Goal: Task Accomplishment & Management: Complete application form

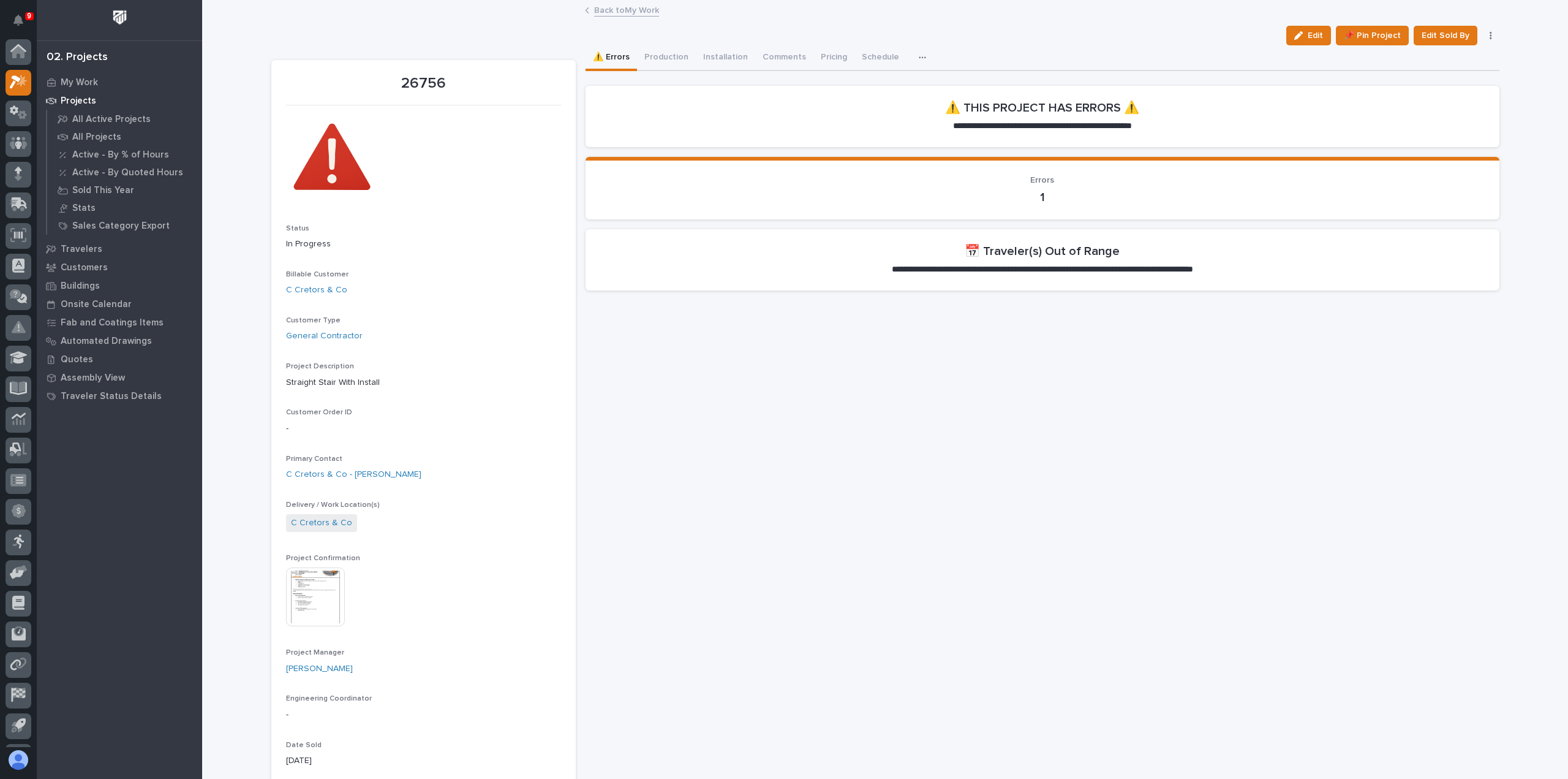
scroll to position [27, 0]
click at [642, 12] on link "Back to My Work" at bounding box center [627, 10] width 65 height 14
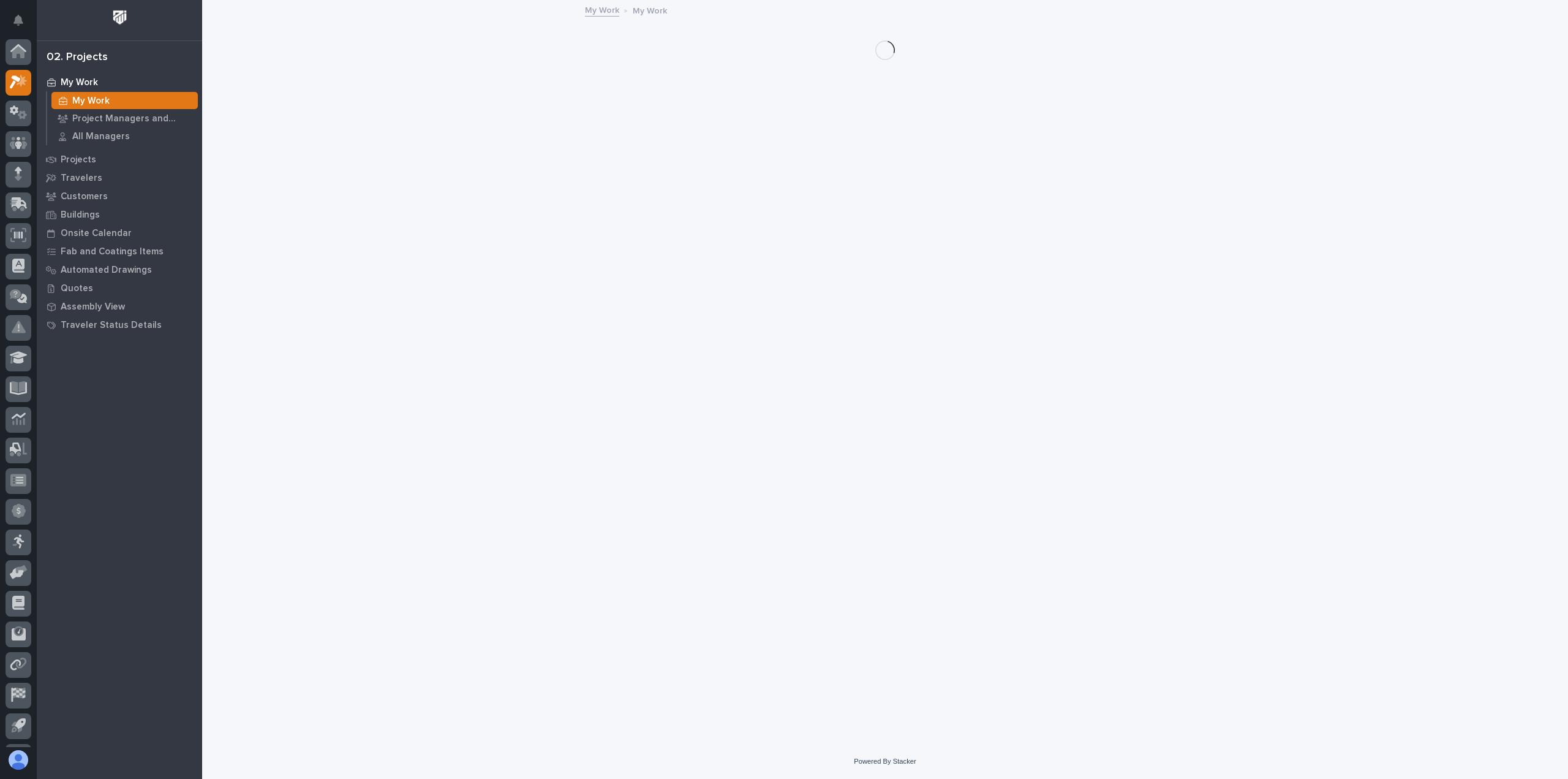
scroll to position [27, 0]
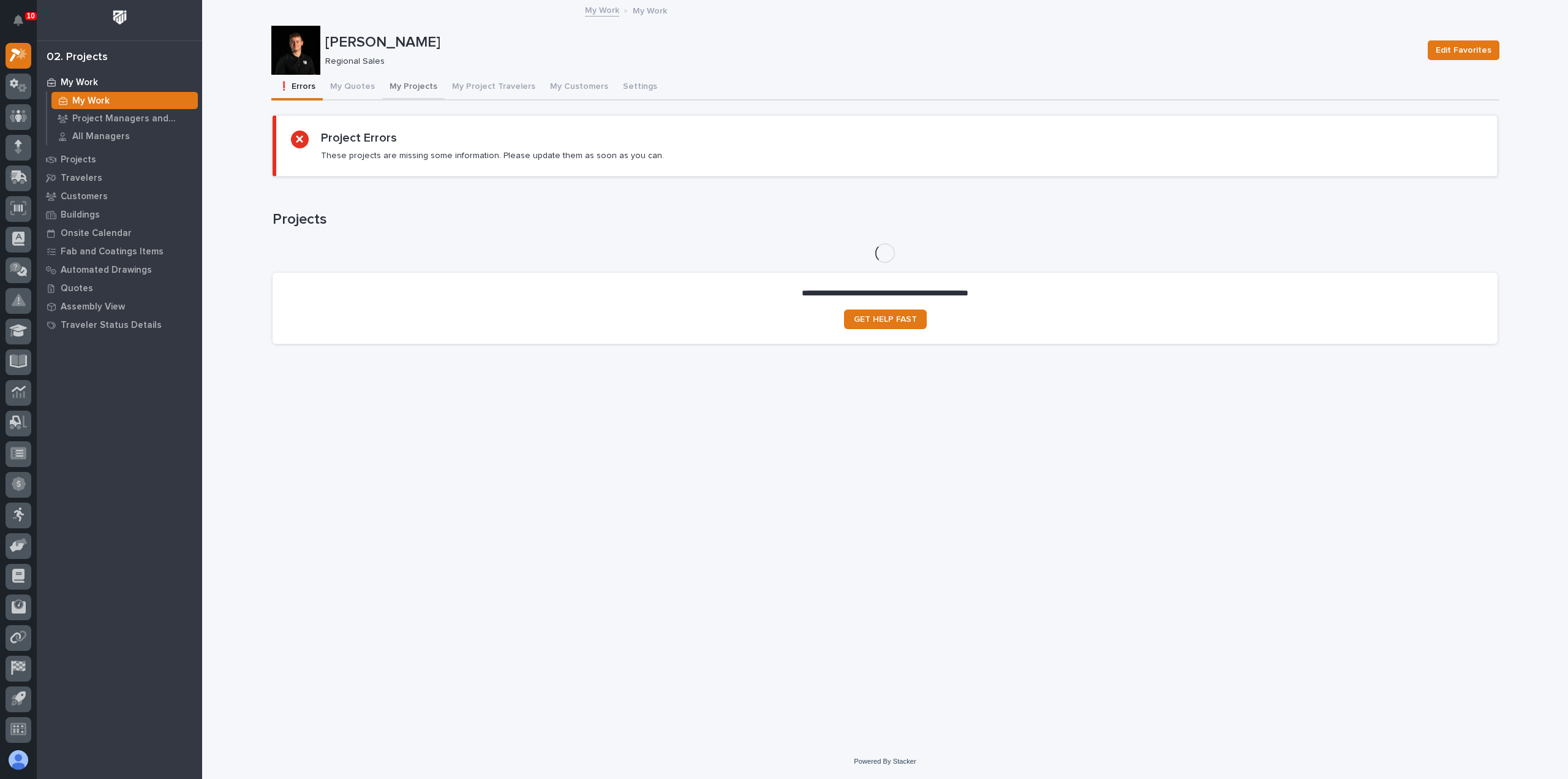
click at [406, 84] on button "My Projects" at bounding box center [414, 87] width 63 height 25
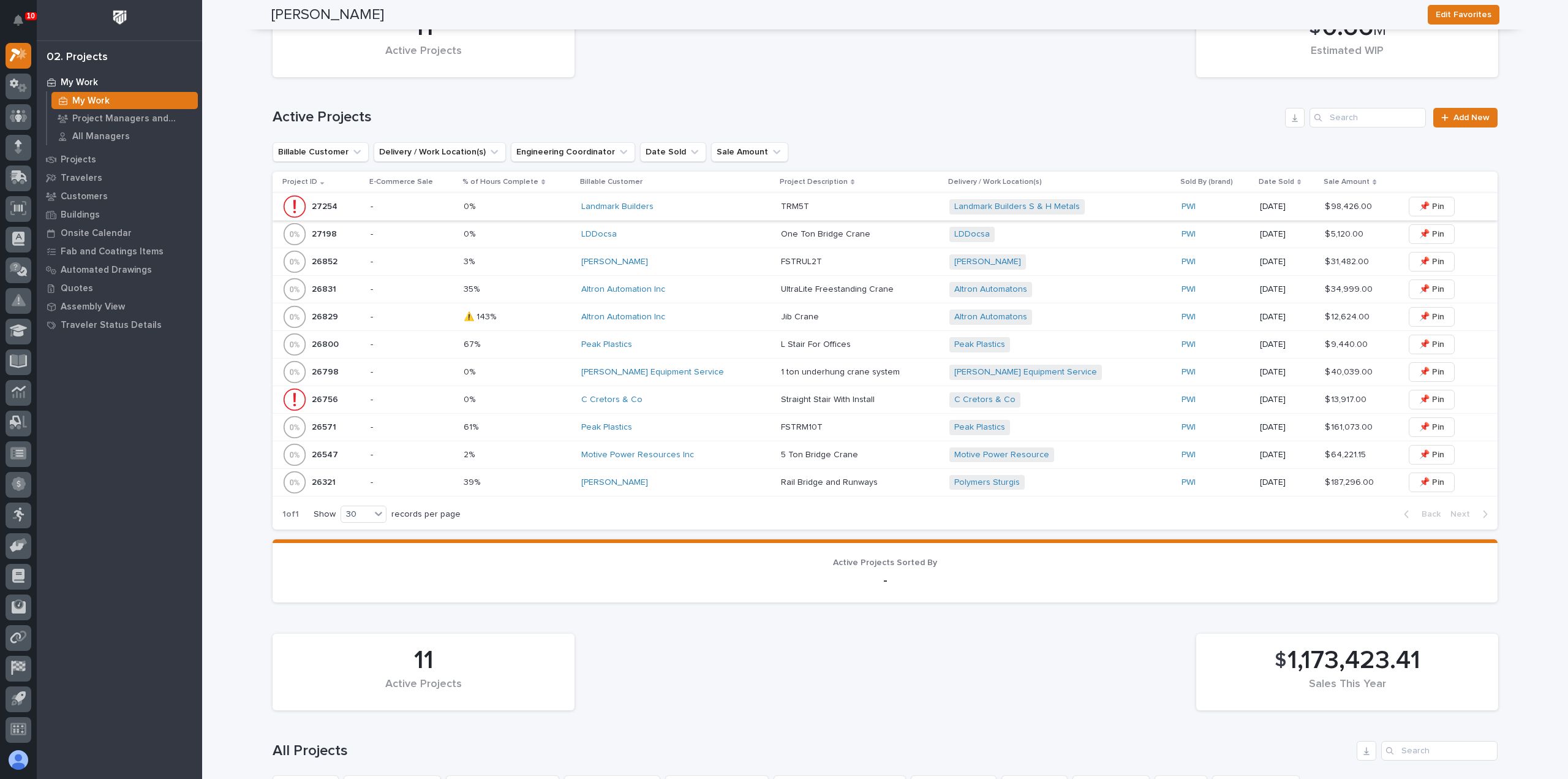
scroll to position [490, 0]
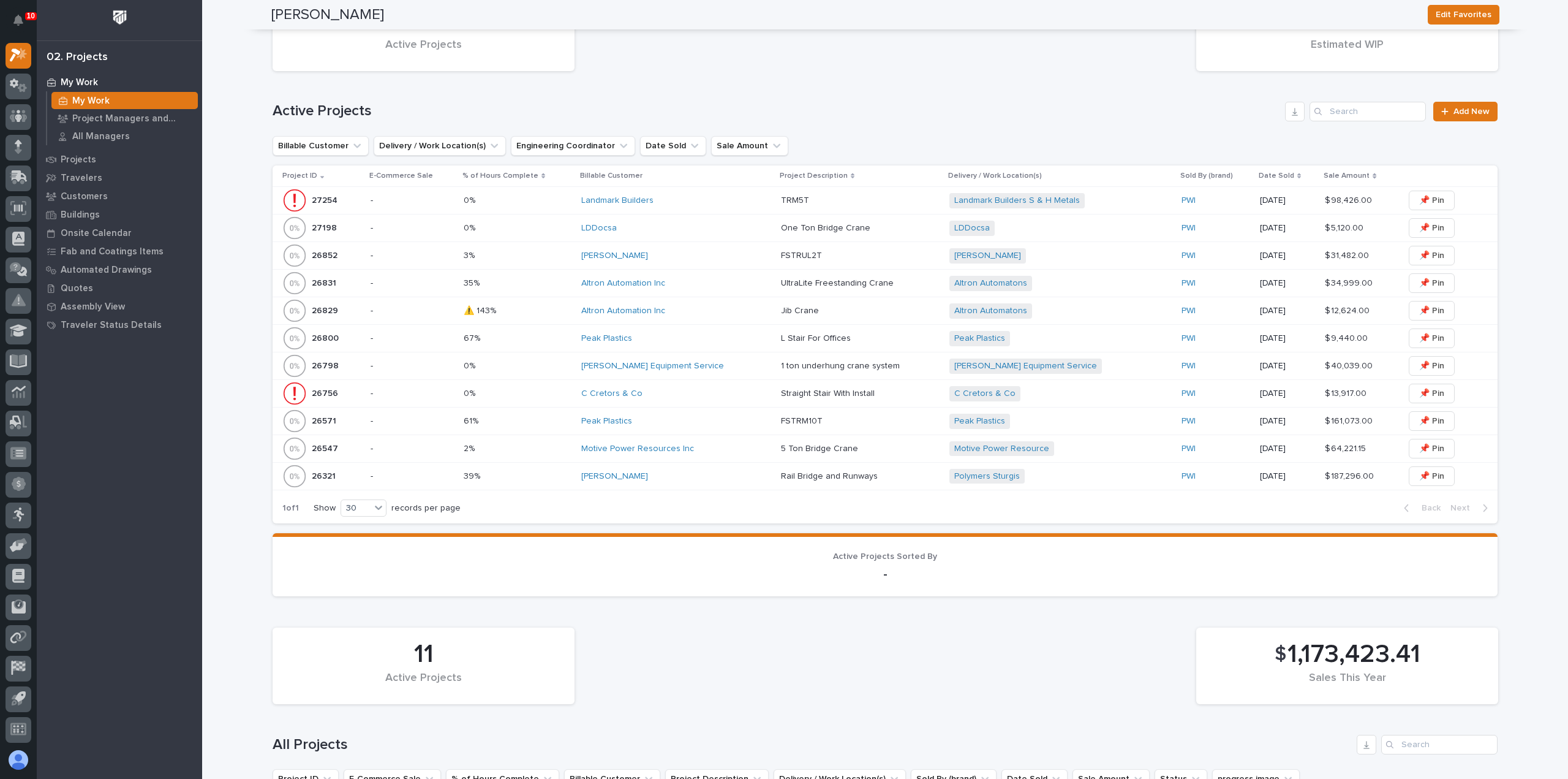
click at [720, 447] on div "Motive Power Resources Inc" at bounding box center [676, 449] width 190 height 11
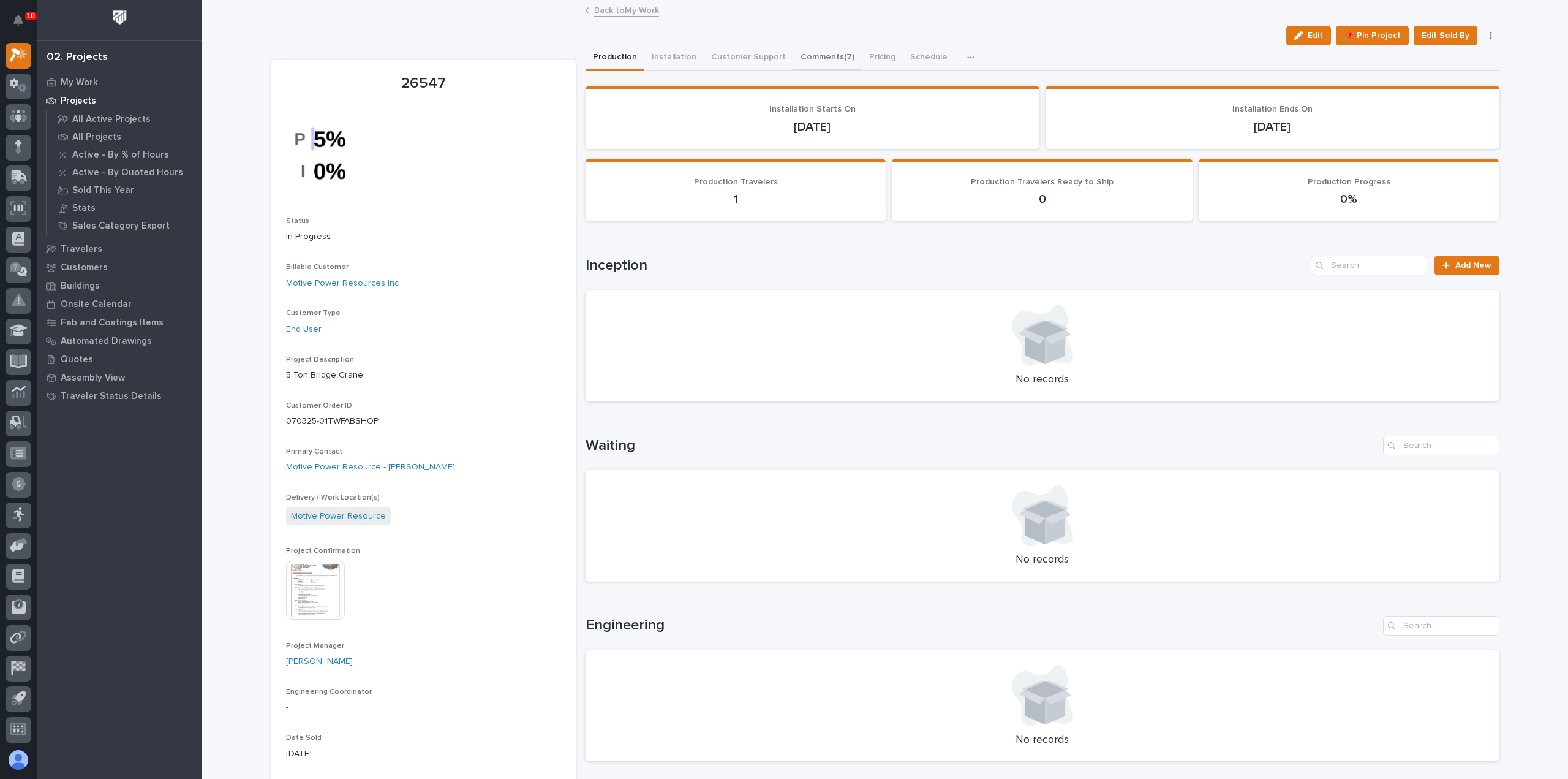
click at [815, 61] on button "Comments (7)" at bounding box center [828, 58] width 68 height 25
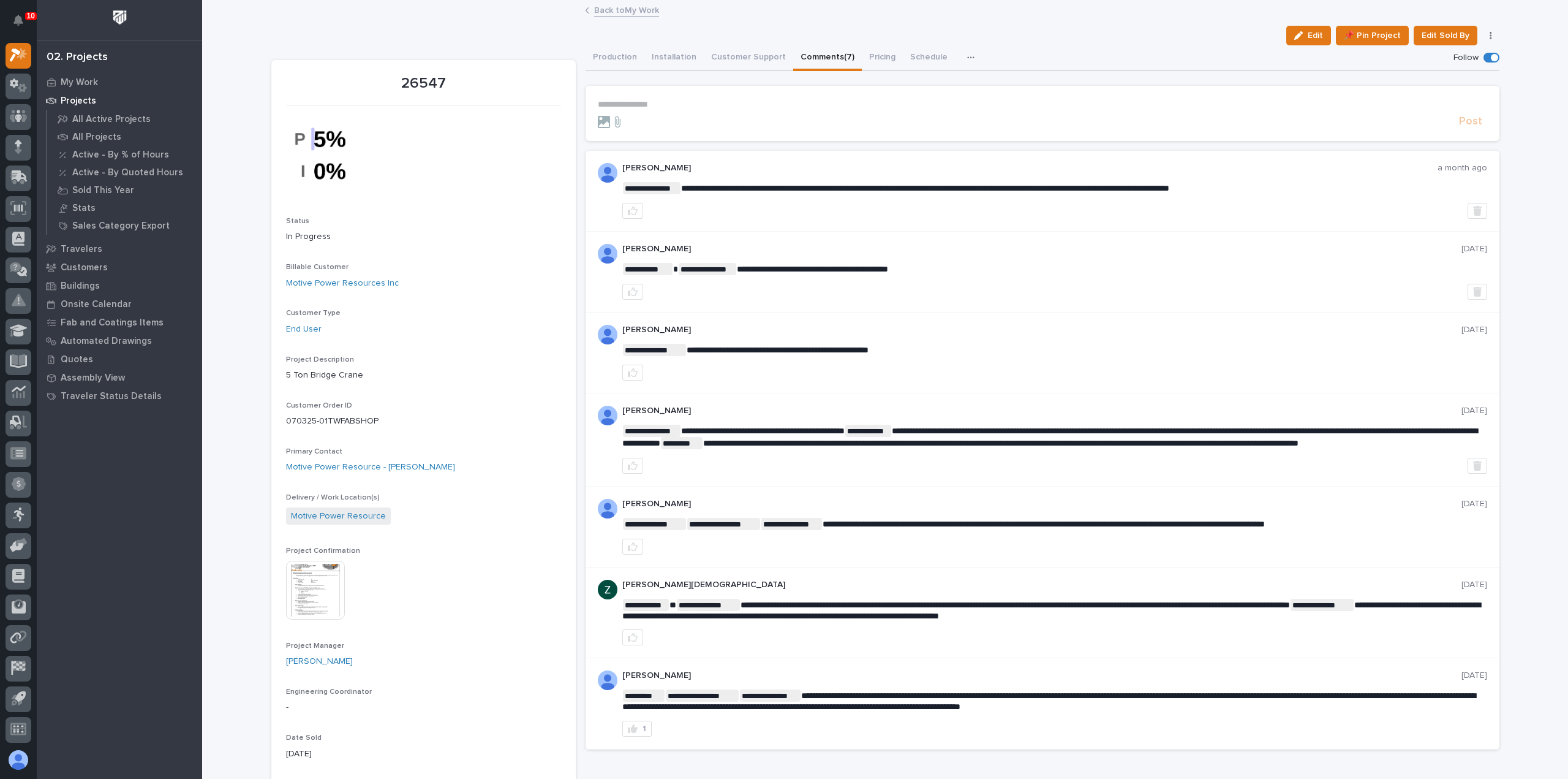
click at [620, 14] on link "Back to My Work" at bounding box center [627, 10] width 65 height 14
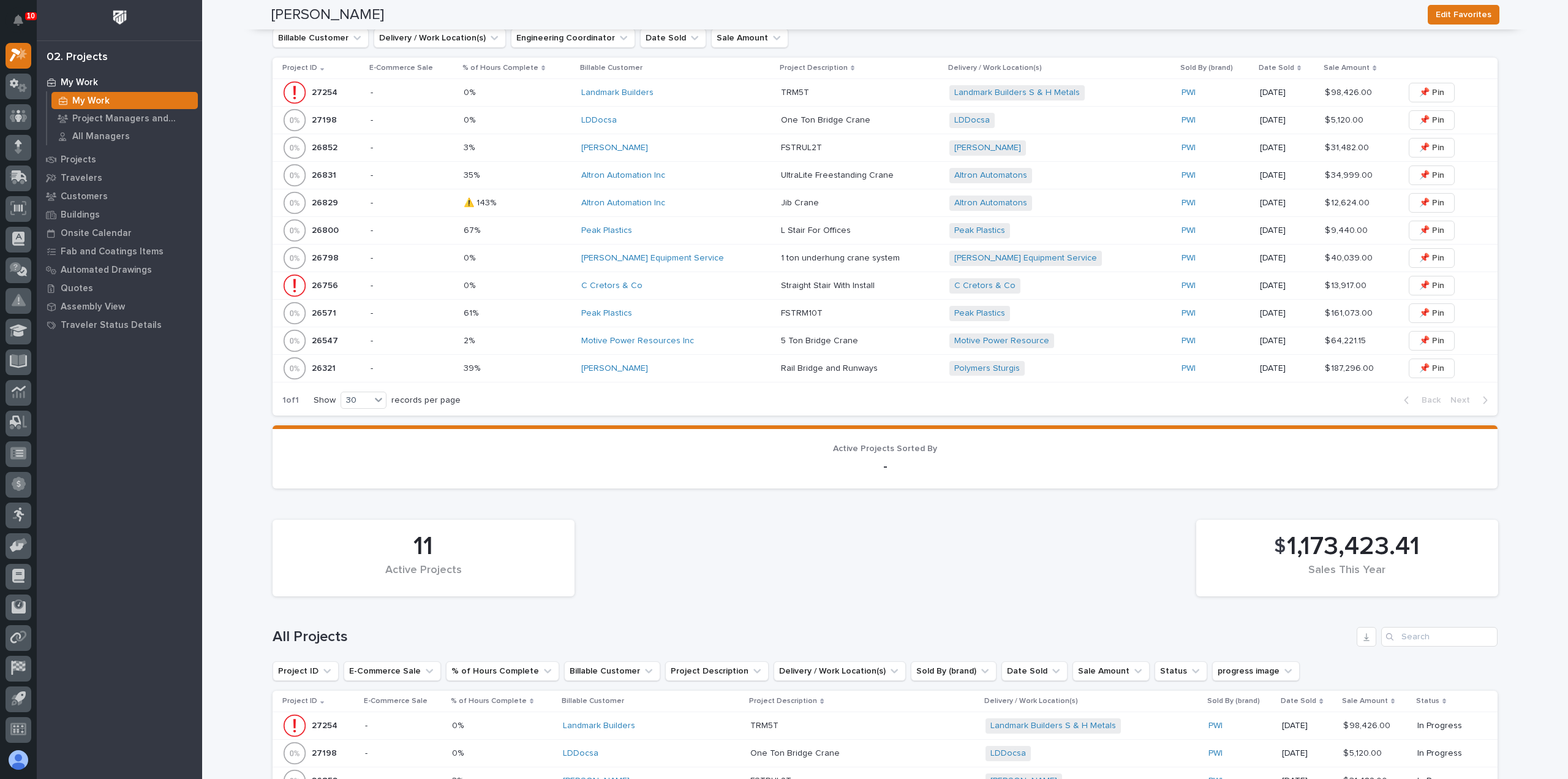
scroll to position [631, 0]
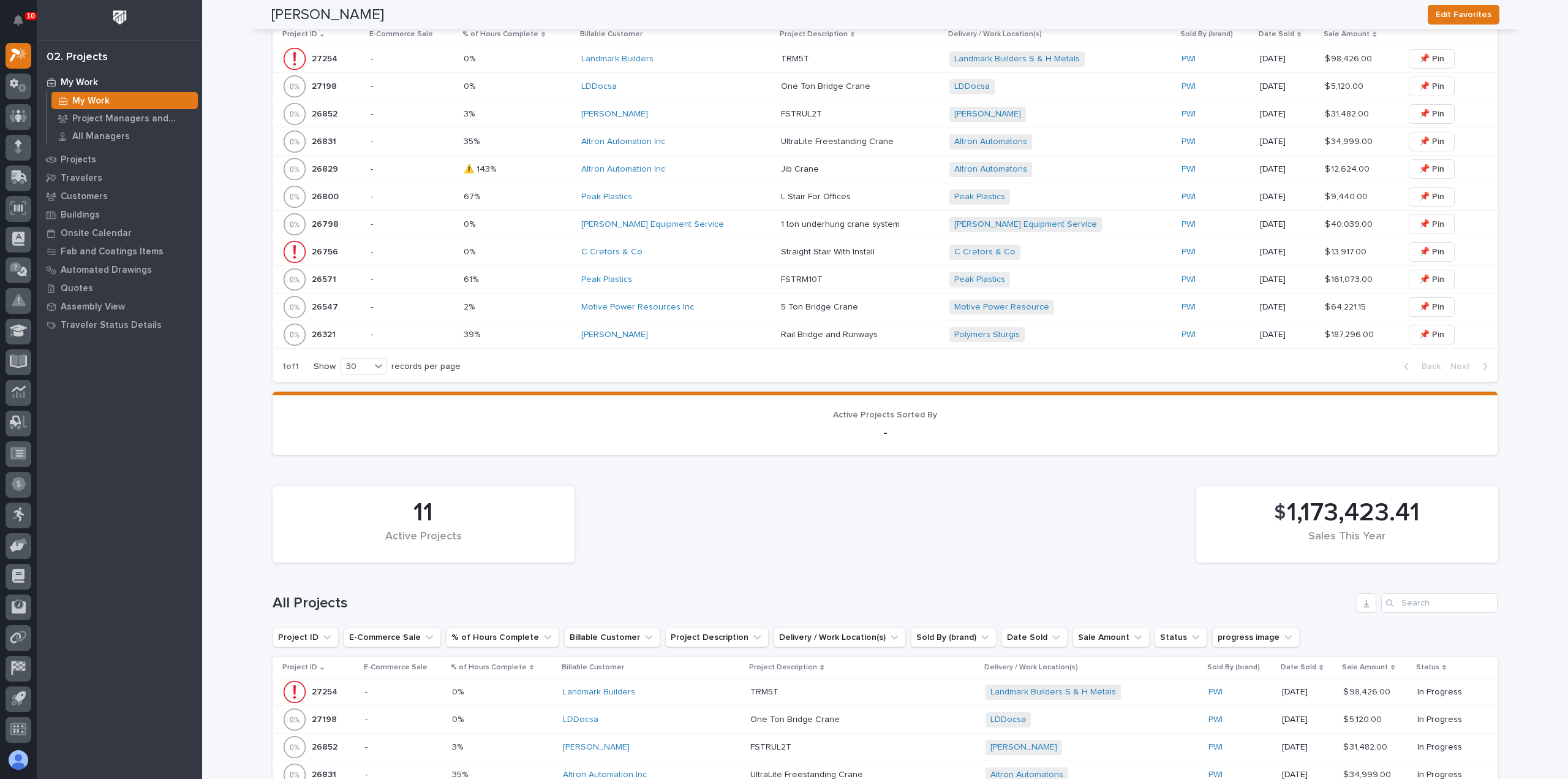
click at [728, 312] on div "Motive Power Resources Inc" at bounding box center [676, 307] width 190 height 21
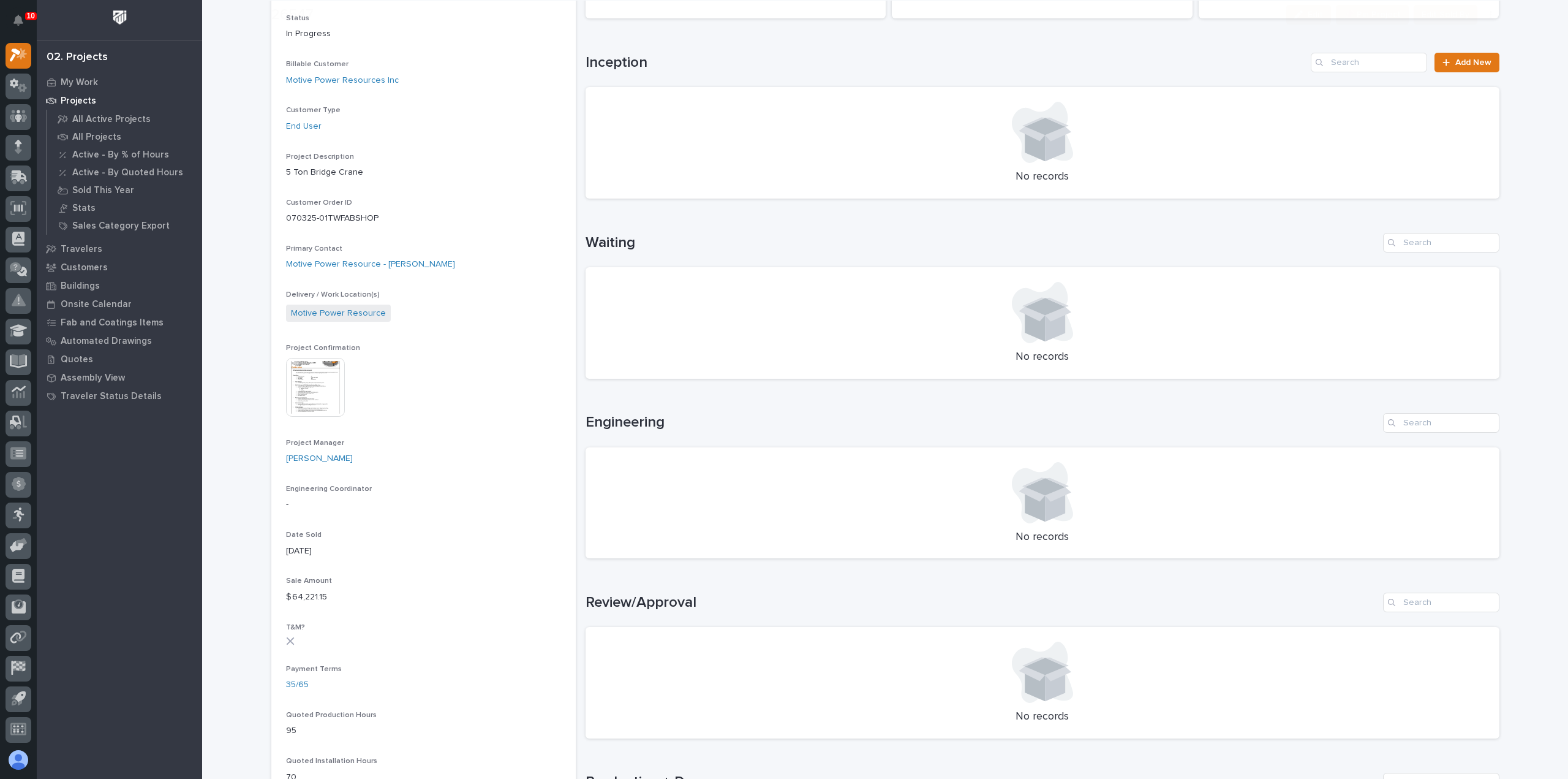
scroll to position [490, 0]
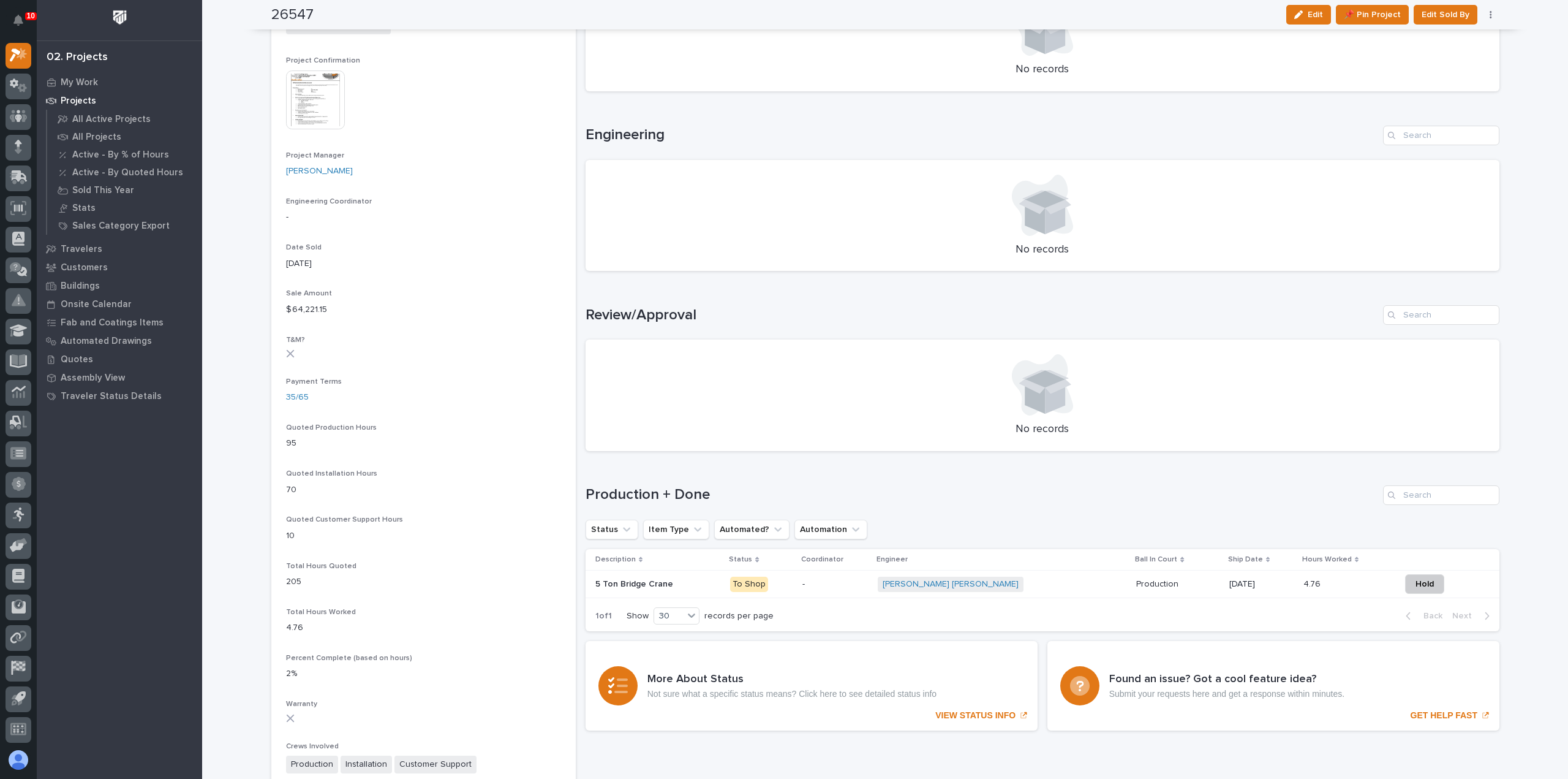
click at [867, 590] on div "-" at bounding box center [835, 584] width 65 height 21
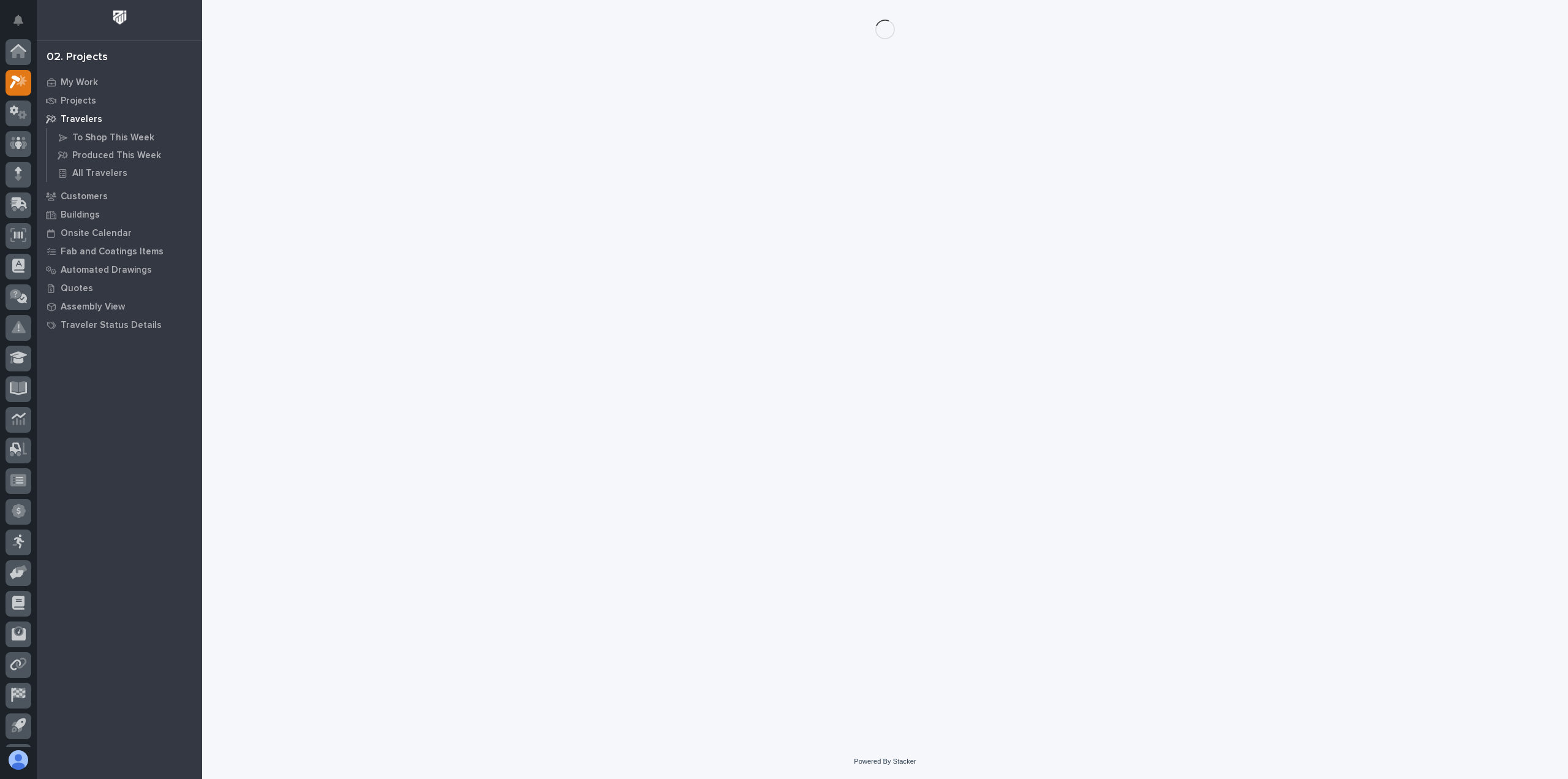
scroll to position [27, 0]
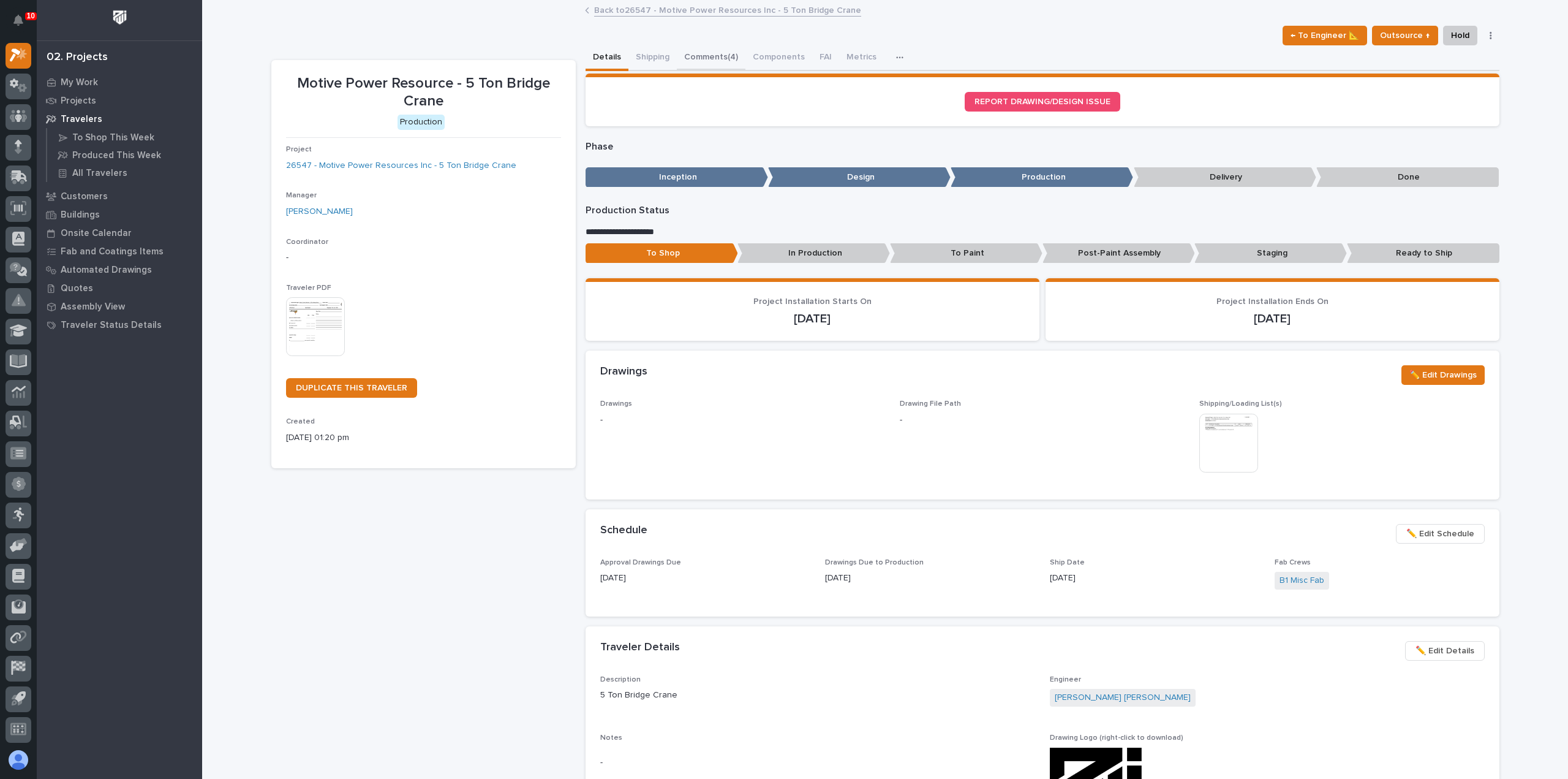
click at [709, 59] on button "Comments (4)" at bounding box center [711, 58] width 68 height 25
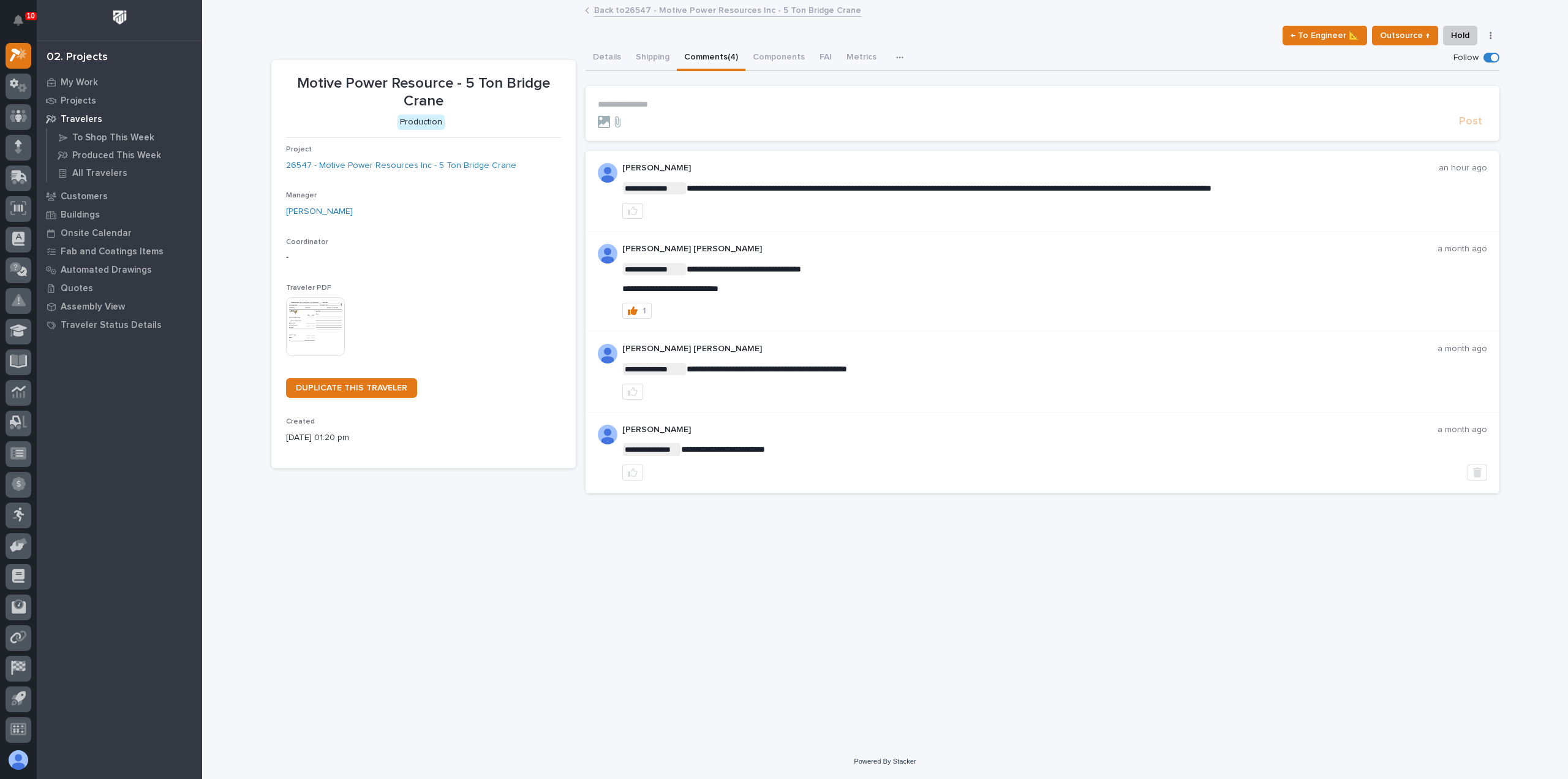
click at [651, 103] on p "**********" at bounding box center [1043, 105] width 890 height 11
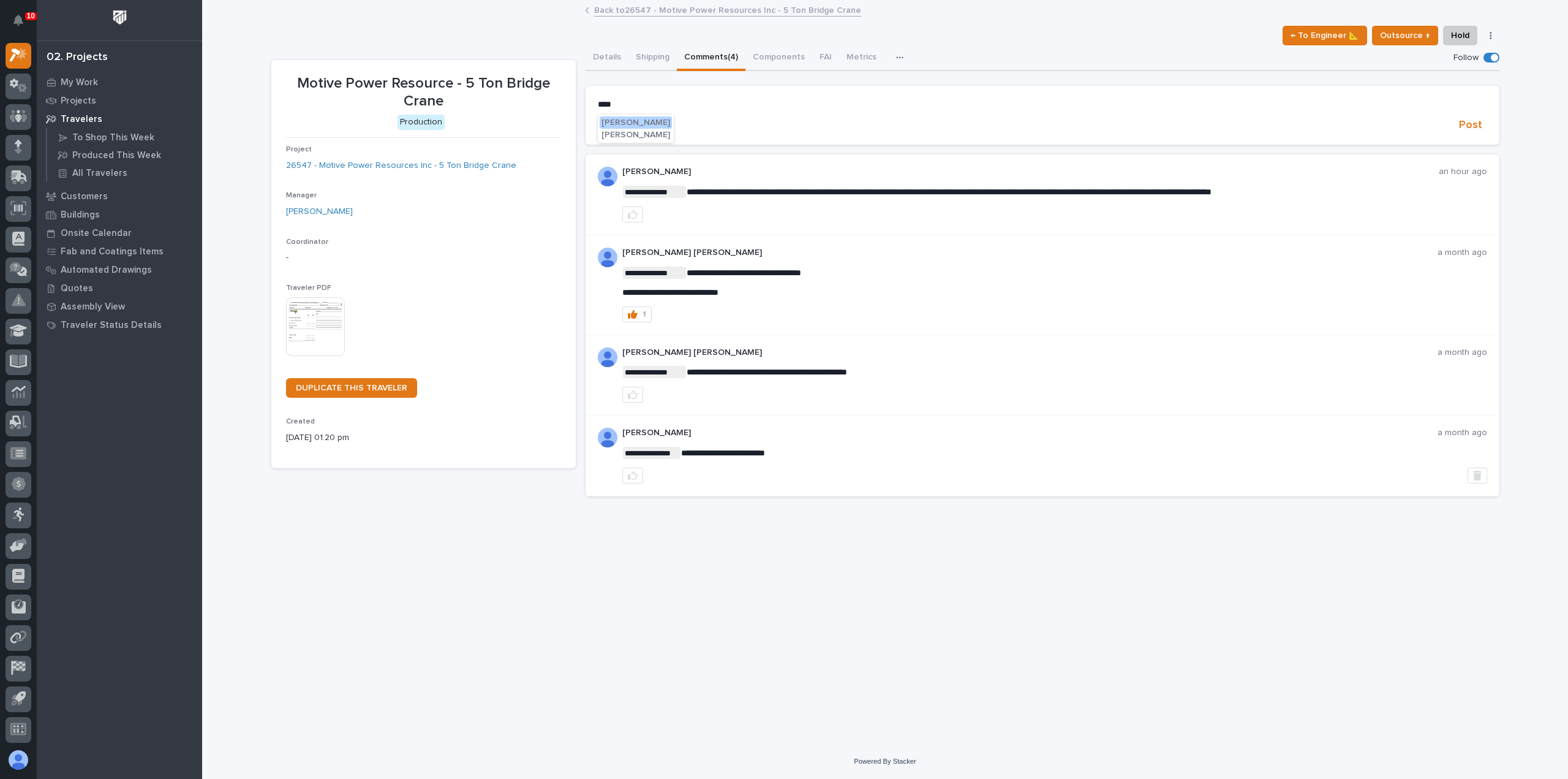
click at [644, 119] on span "[PERSON_NAME]" at bounding box center [635, 122] width 68 height 9
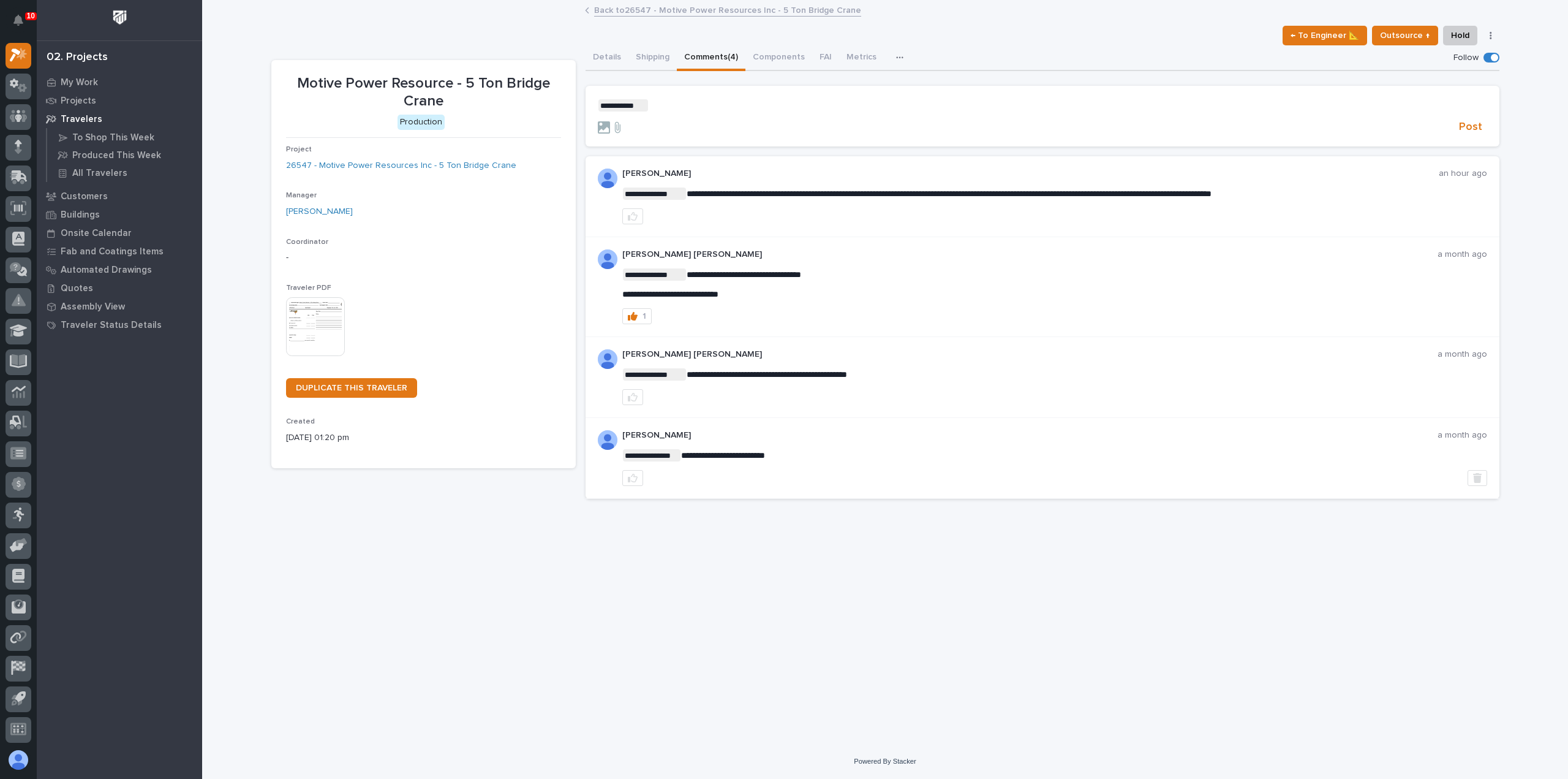
click at [733, 98] on section "**********" at bounding box center [1042, 116] width 914 height 62
click at [734, 102] on p "**********" at bounding box center [1043, 106] width 890 height 13
click at [1482, 125] on span "Post" at bounding box center [1471, 127] width 23 height 14
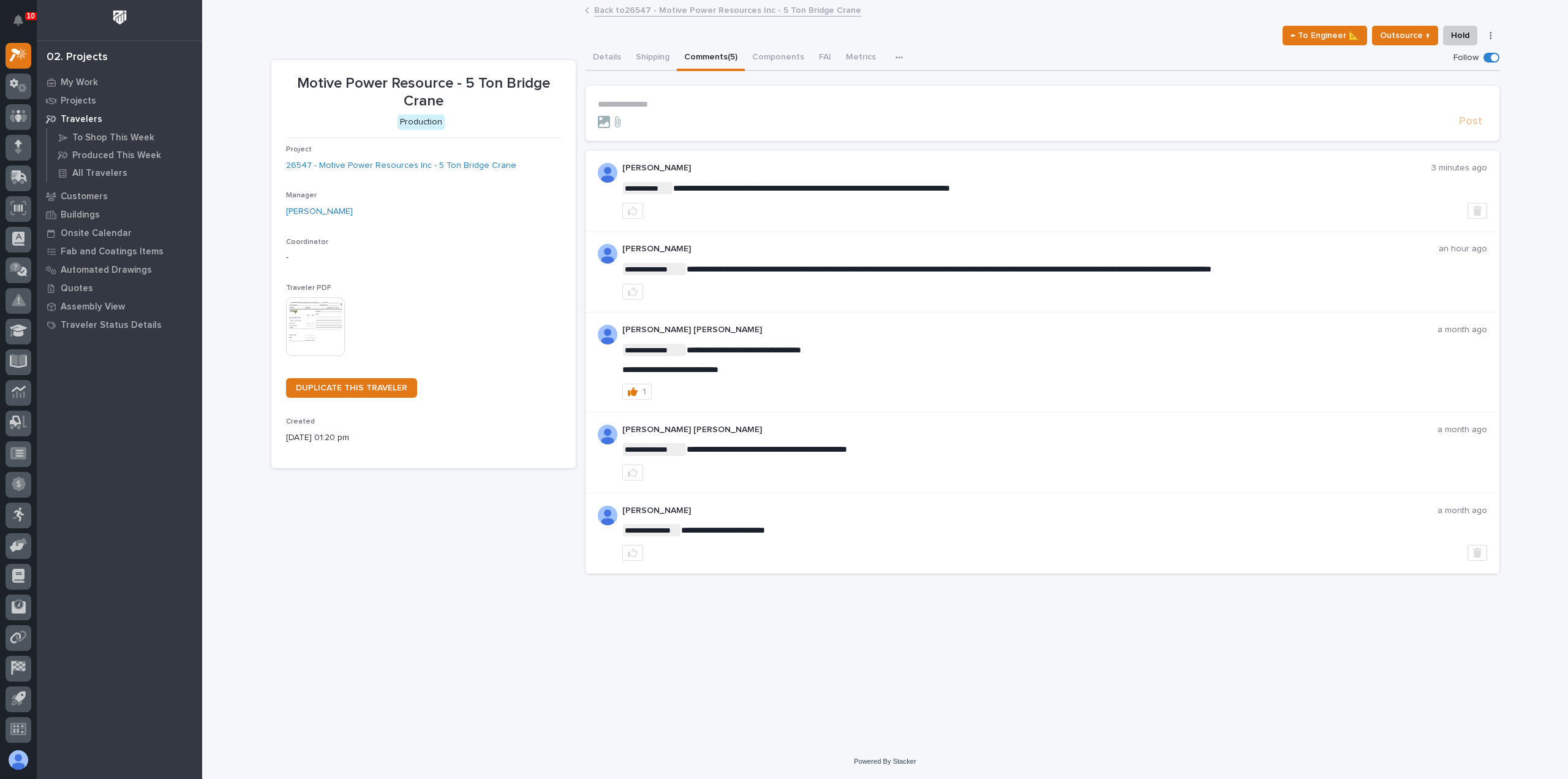
click at [702, 9] on link "Back to 26547 - Motive Power Resources Inc - 5 Ton Bridge Crane" at bounding box center [727, 10] width 267 height 14
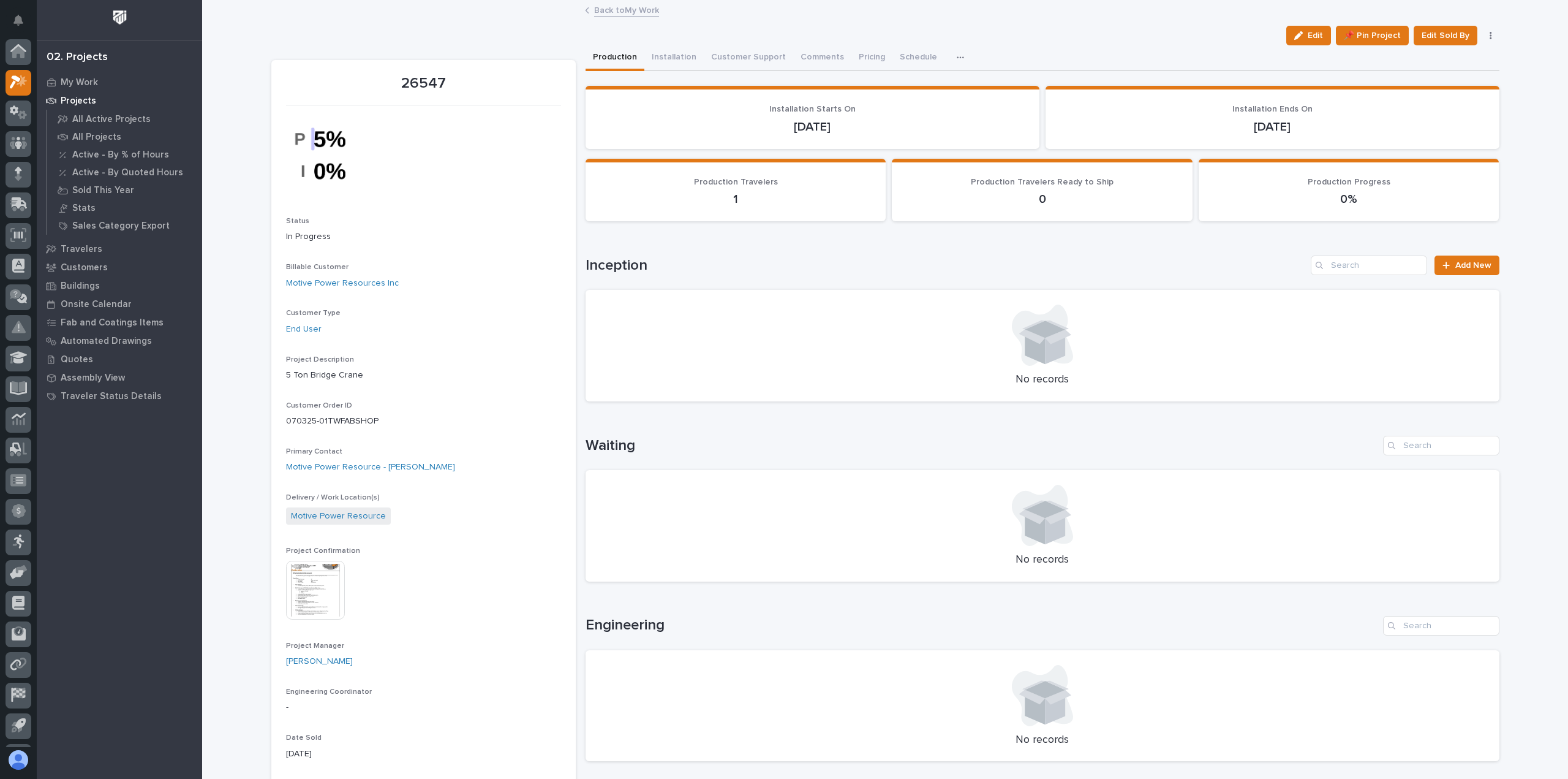
scroll to position [27, 0]
click at [596, 9] on link "Back to My Work" at bounding box center [627, 10] width 65 height 14
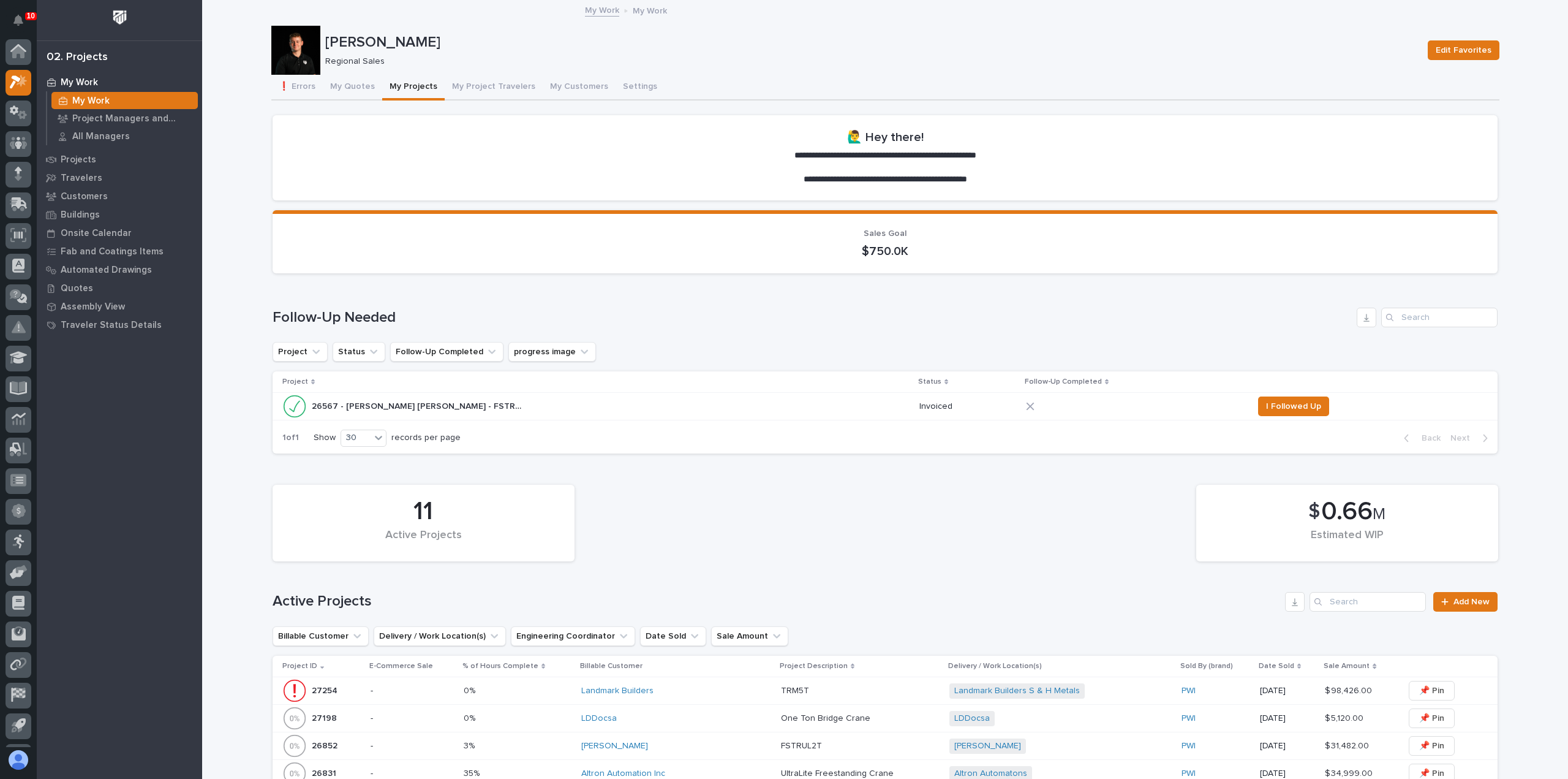
scroll to position [27, 0]
click at [345, 85] on button "My Quotes" at bounding box center [352, 87] width 60 height 25
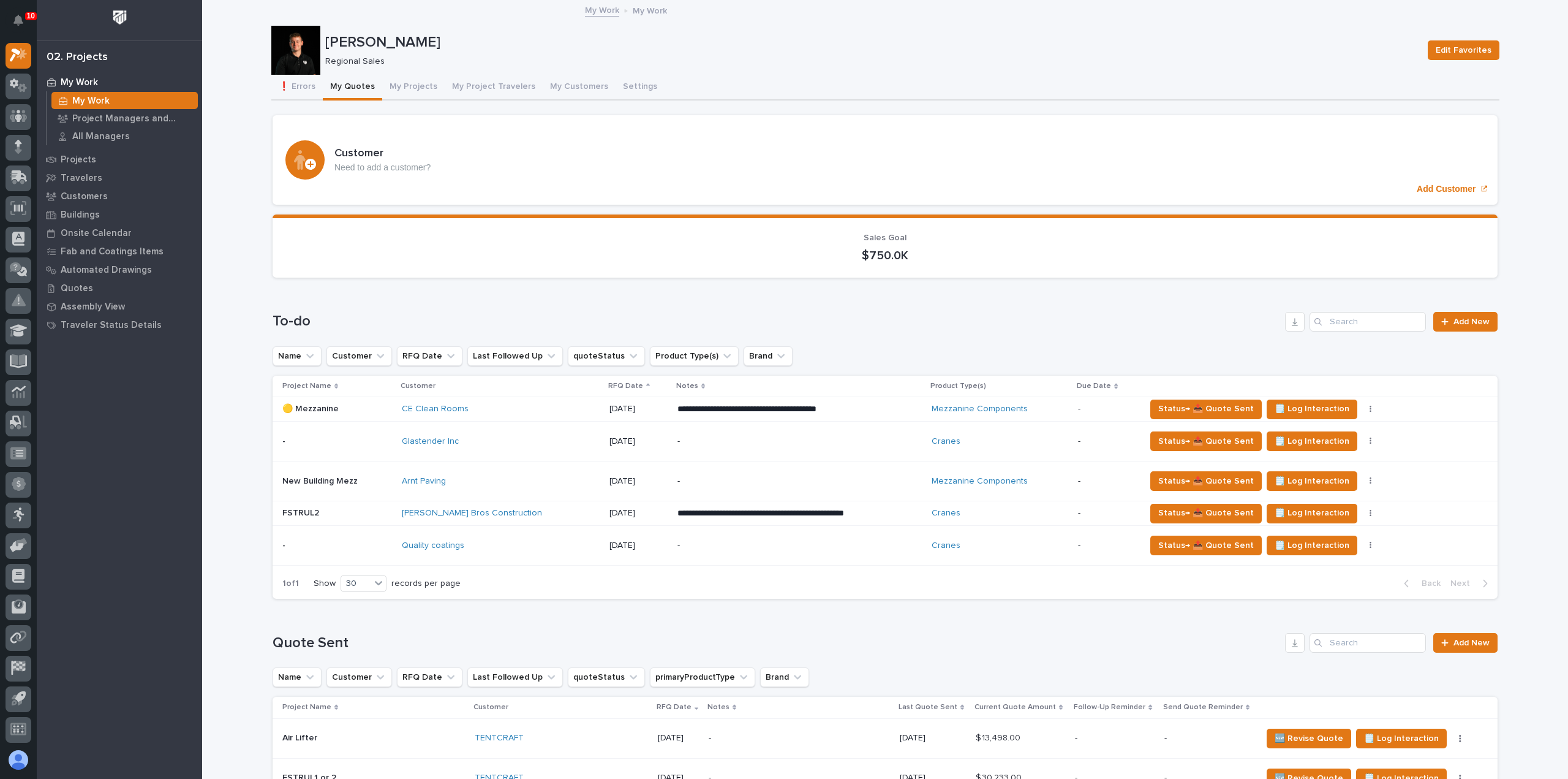
click at [495, 551] on div "Quality coatings" at bounding box center [501, 545] width 197 height 21
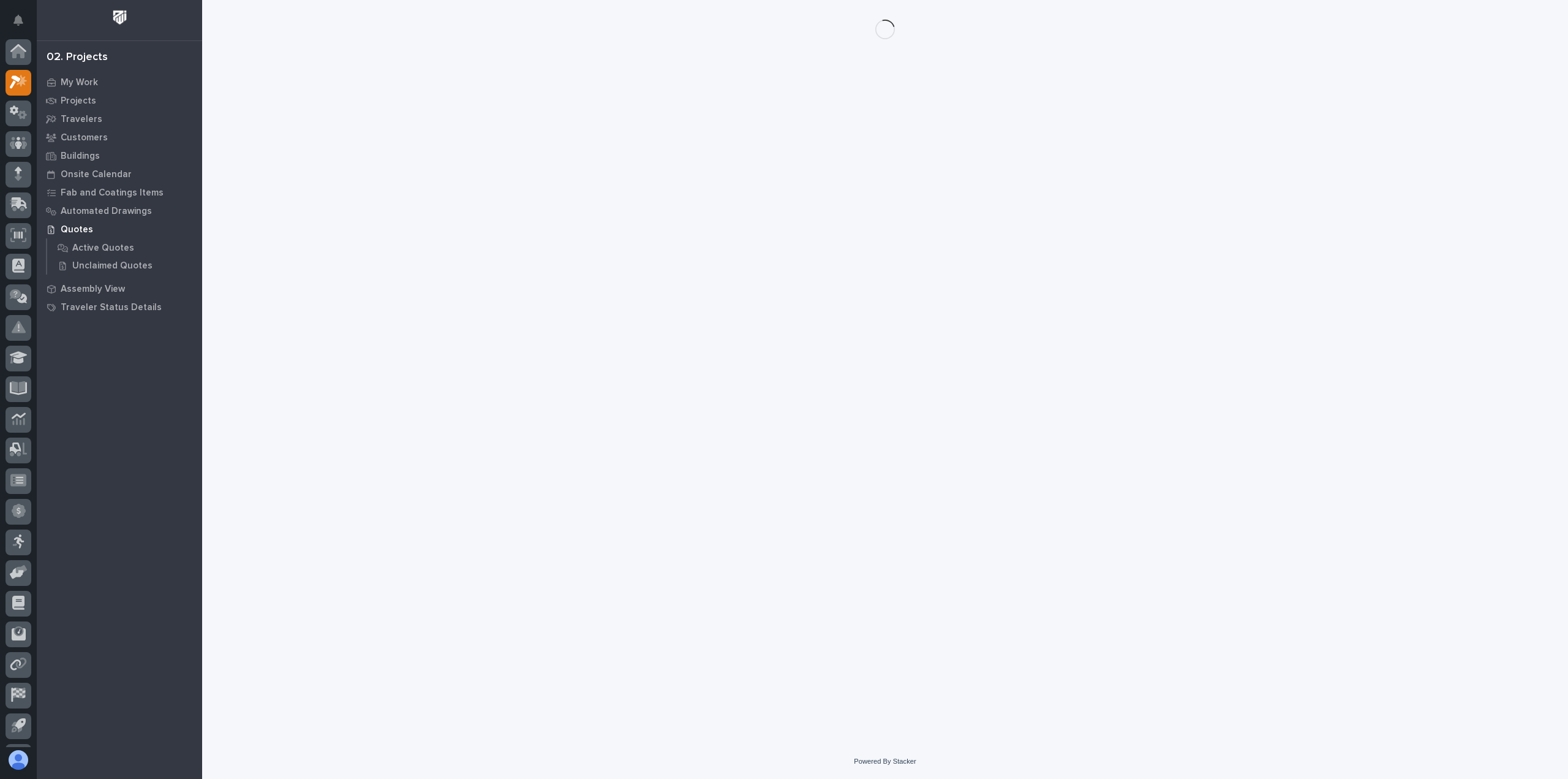
scroll to position [27, 0]
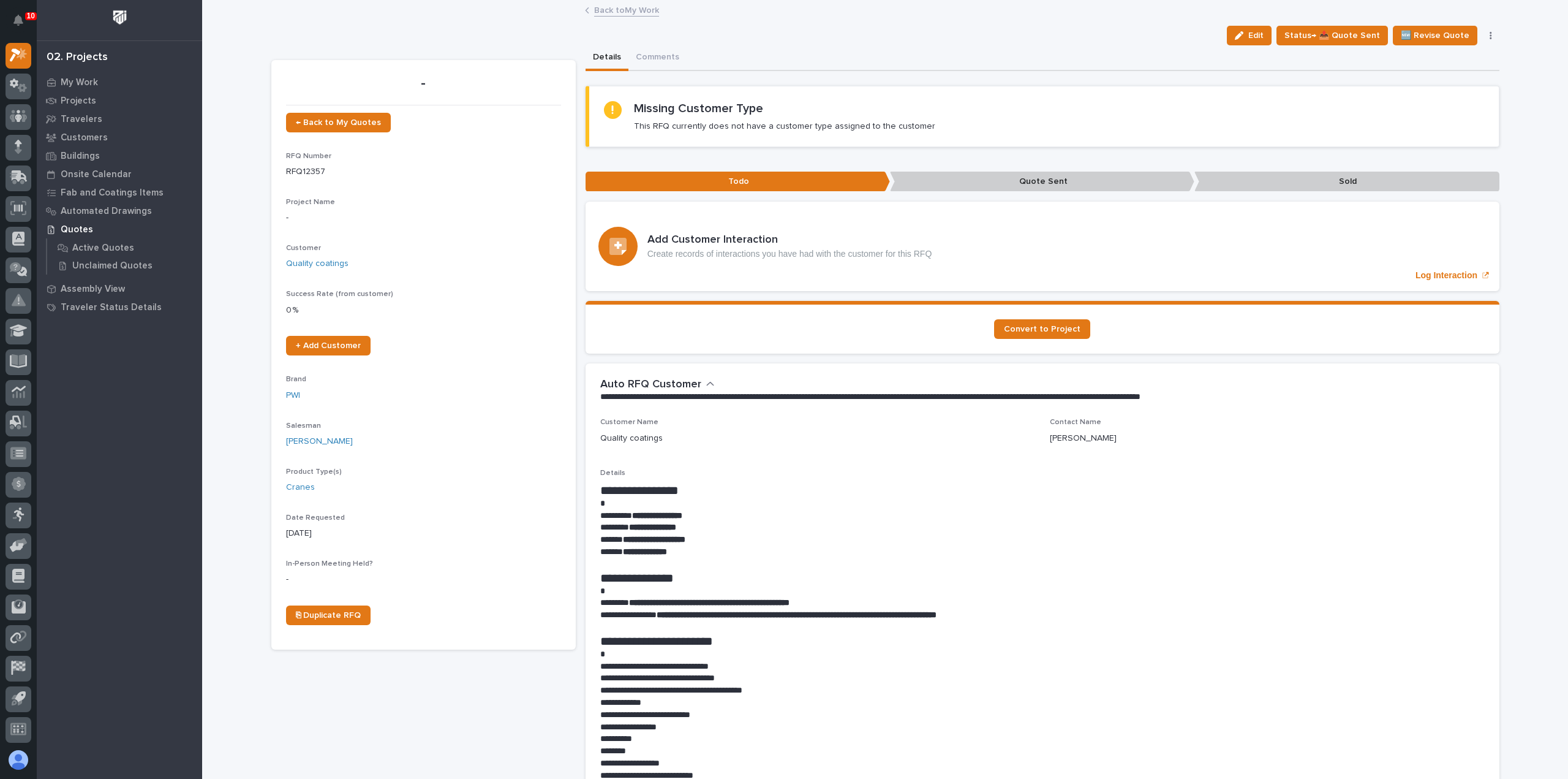
click at [613, 11] on link "Back to My Work" at bounding box center [627, 10] width 65 height 14
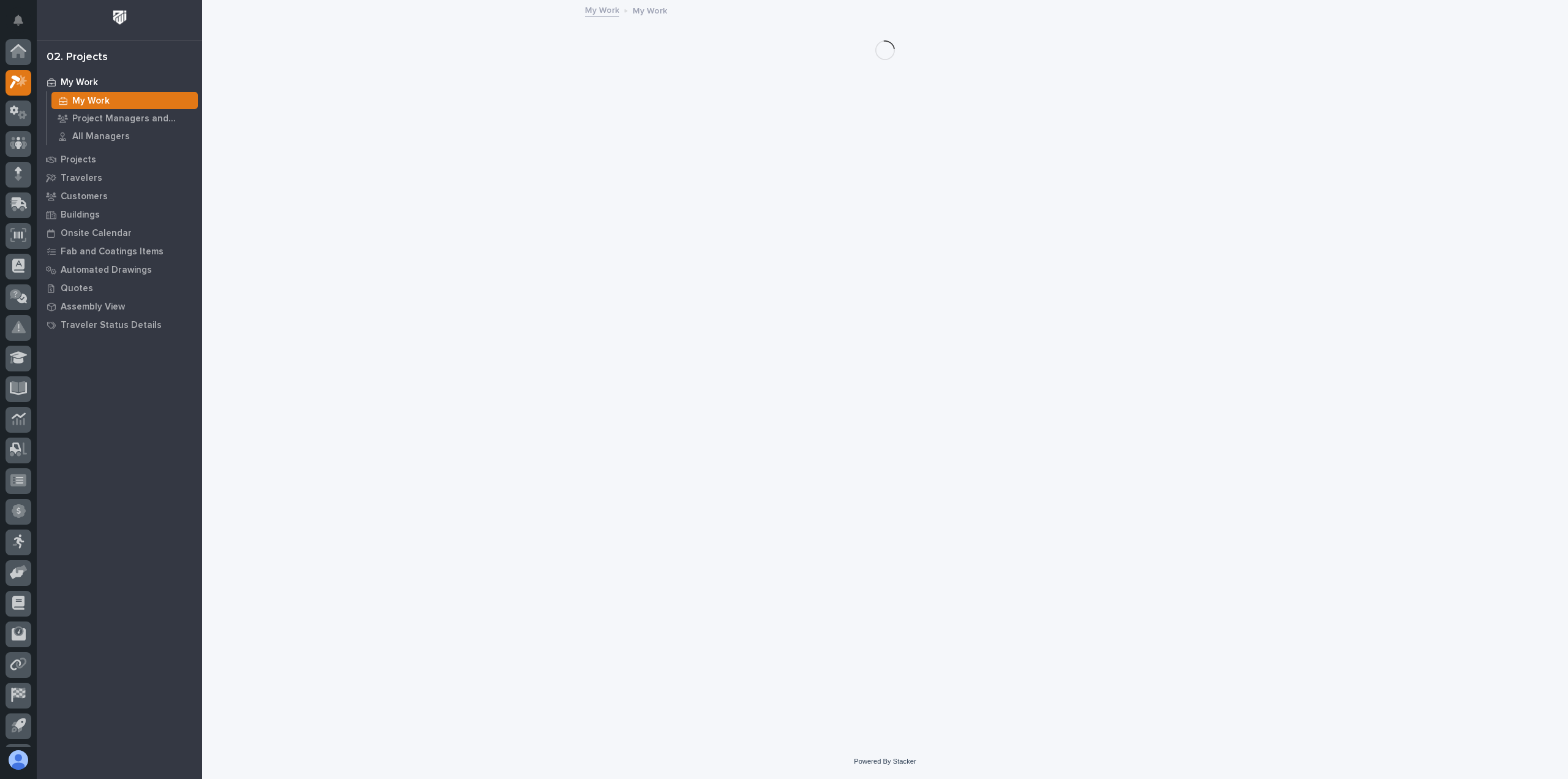
scroll to position [27, 0]
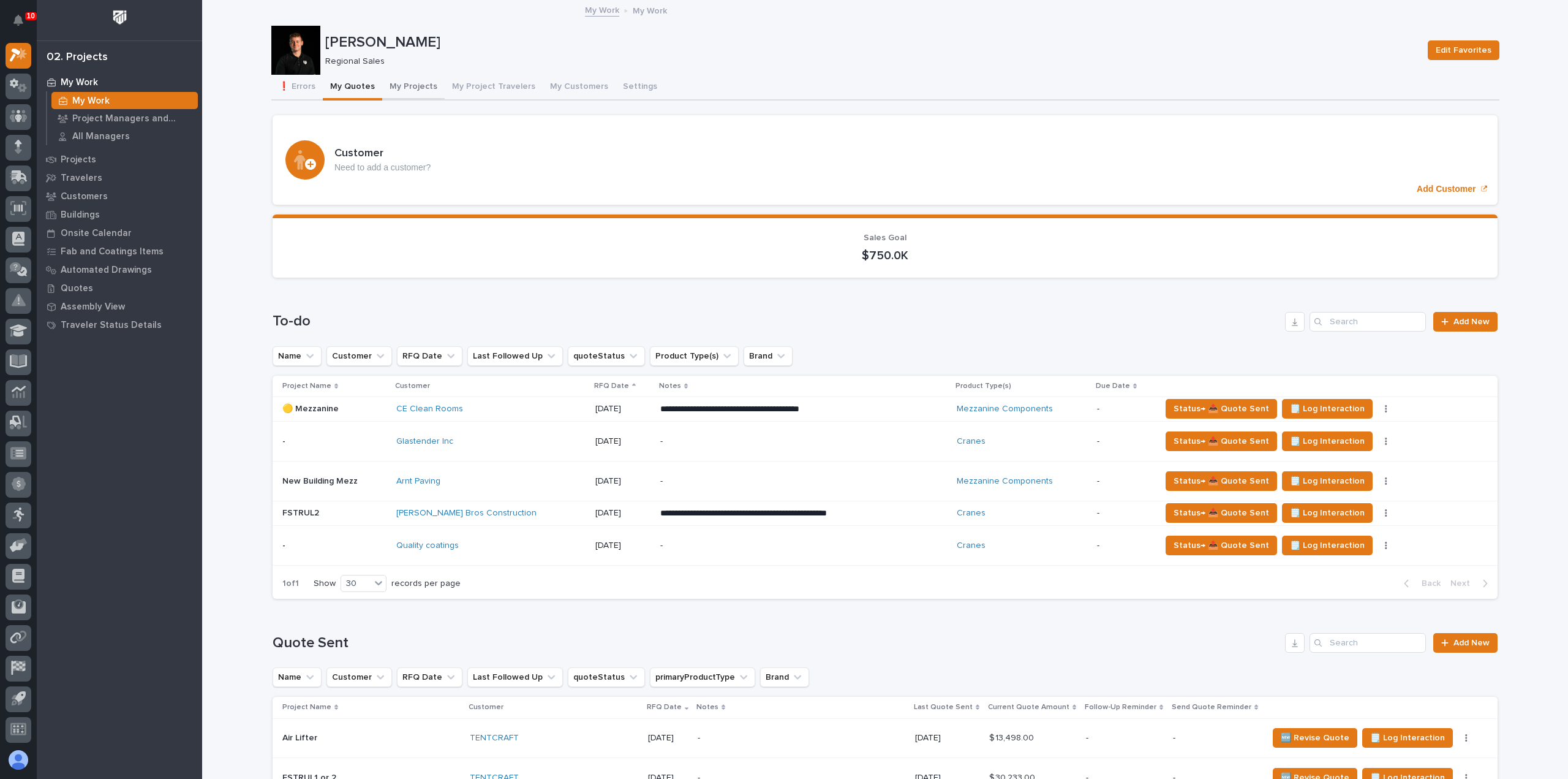
click at [408, 89] on button "My Projects" at bounding box center [414, 87] width 63 height 25
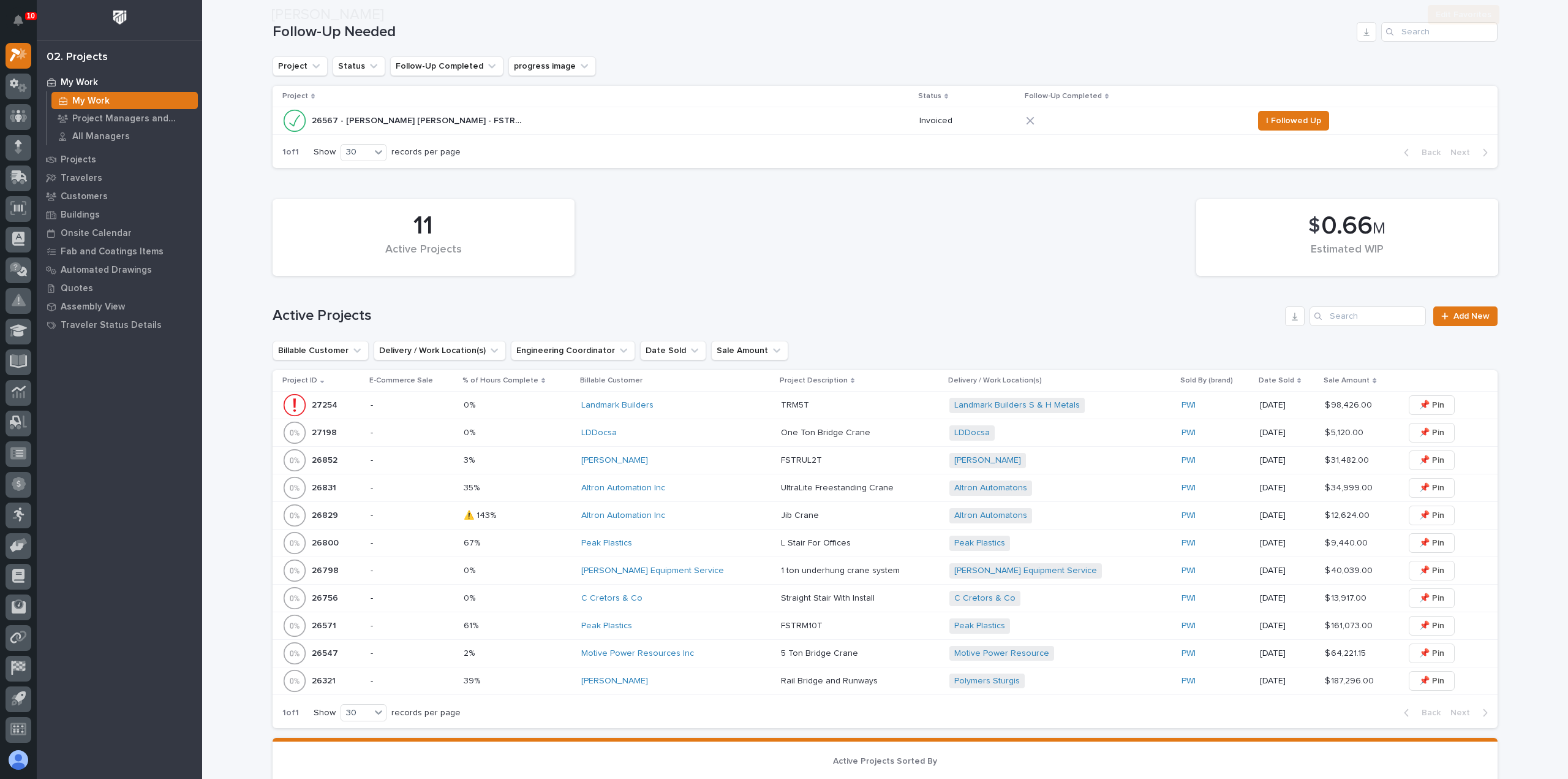
scroll to position [306, 0]
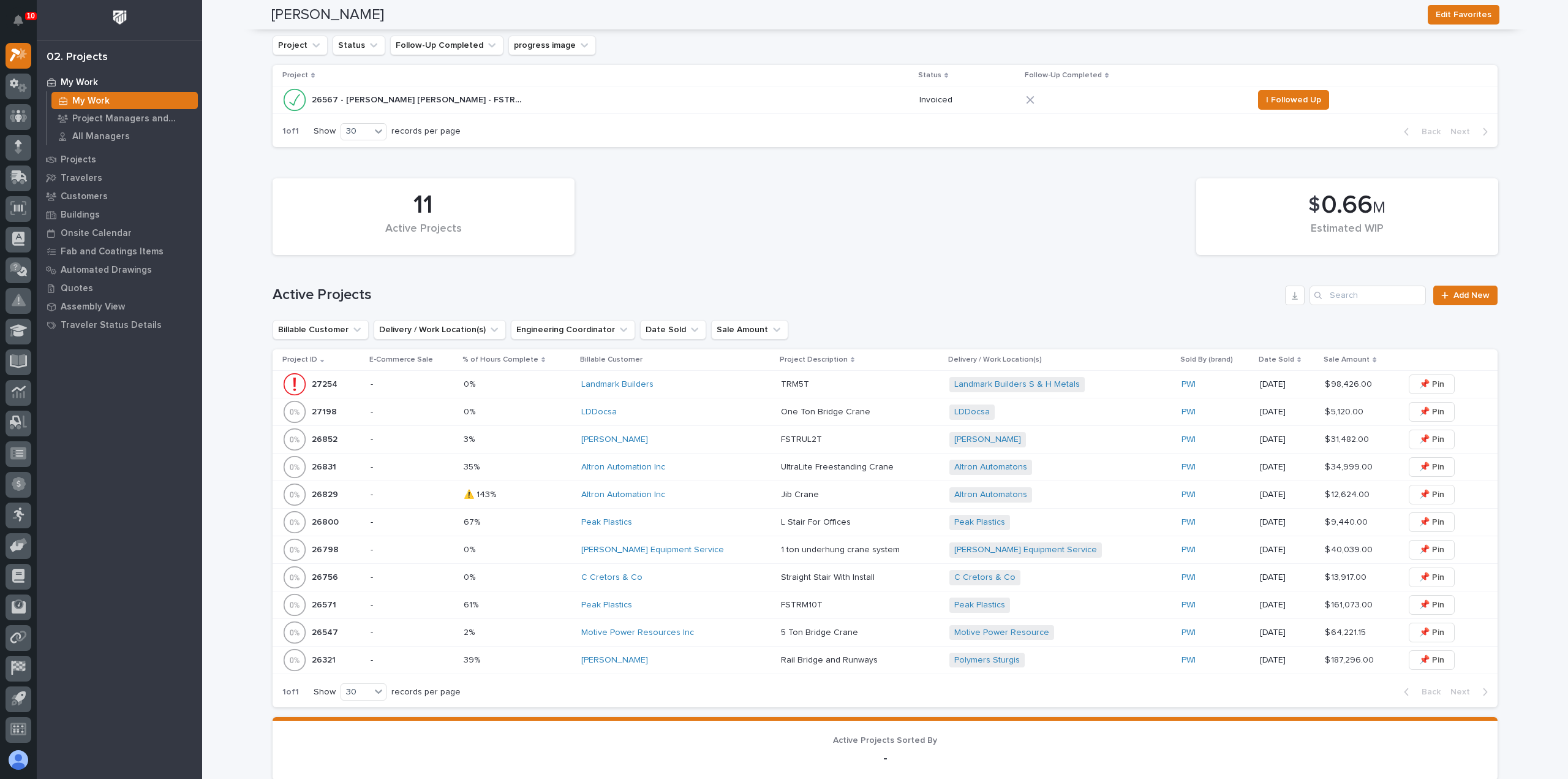
click at [713, 472] on div "Altron Automation Inc" at bounding box center [676, 467] width 190 height 21
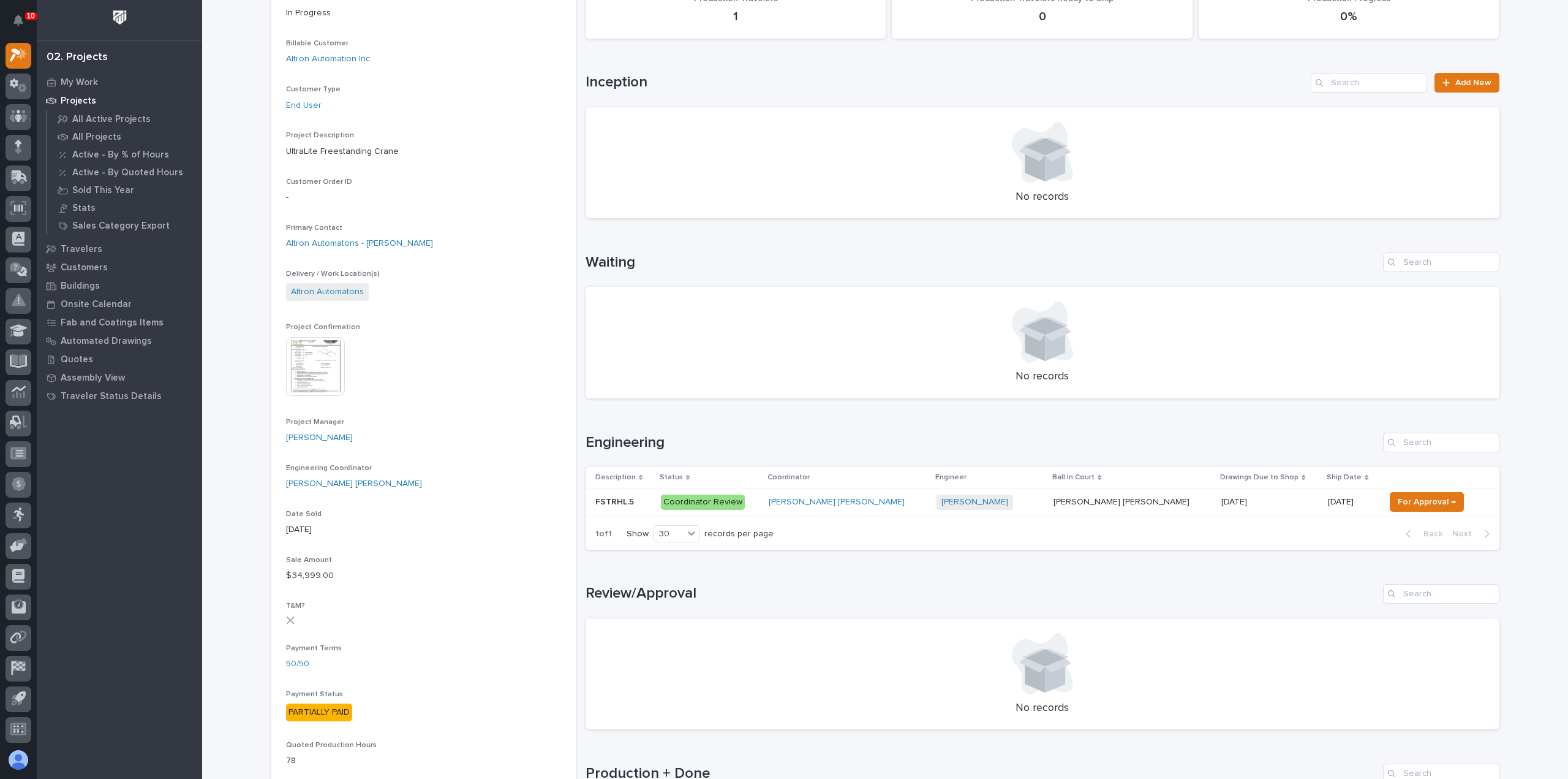
scroll to position [184, 0]
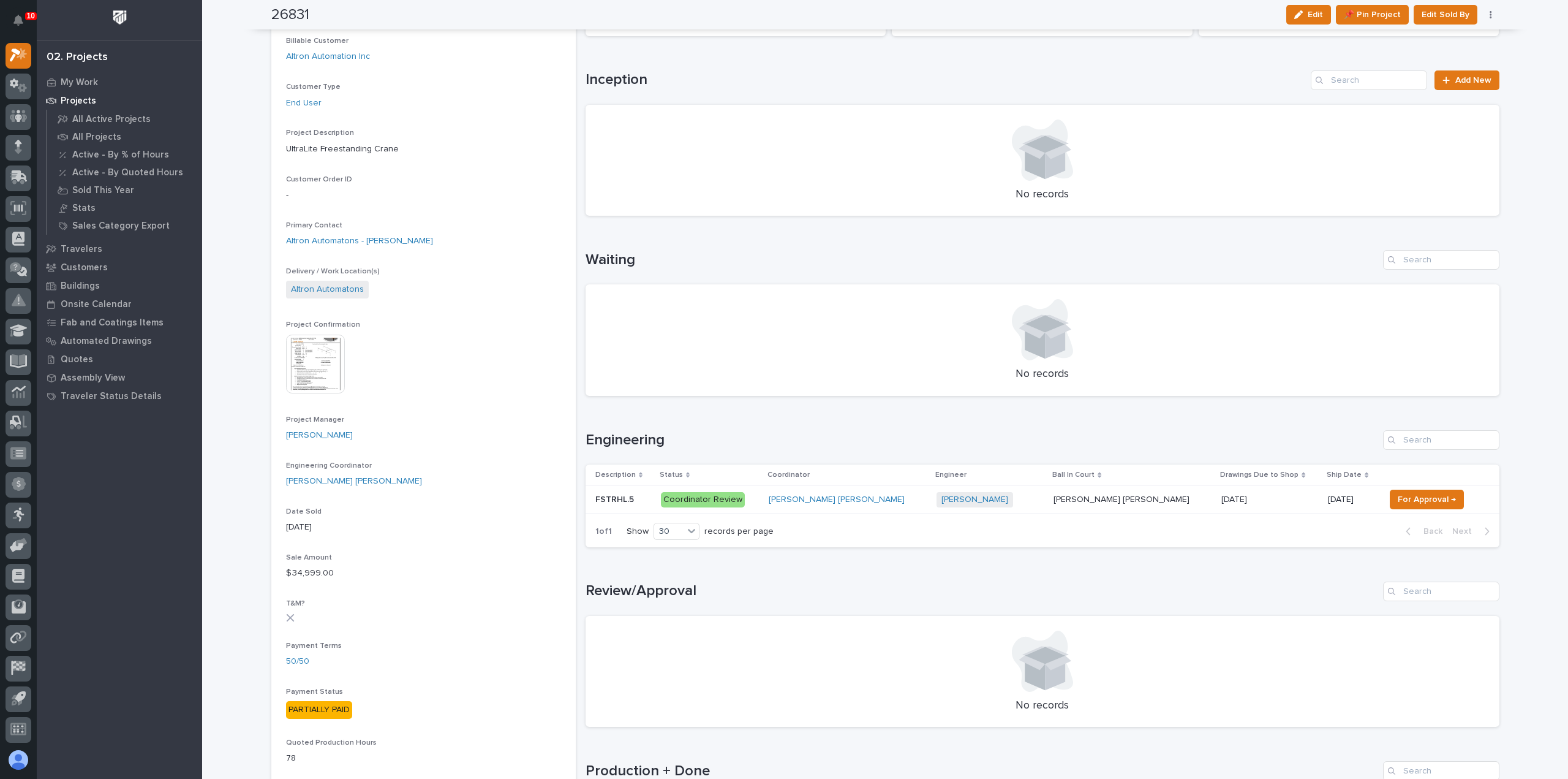
click at [895, 503] on div "[PERSON_NAME] [PERSON_NAME]" at bounding box center [849, 499] width 158 height 11
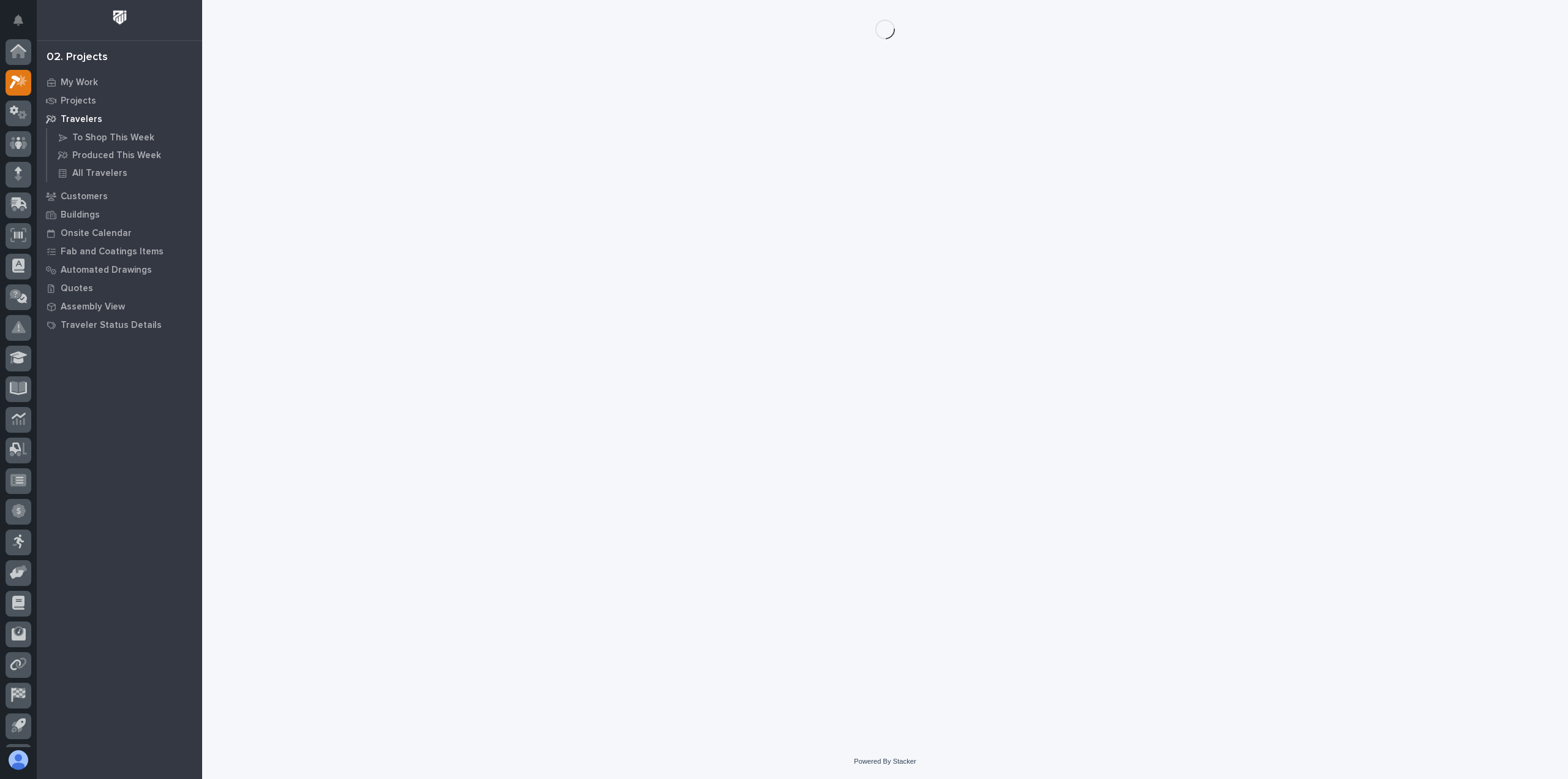
scroll to position [27, 0]
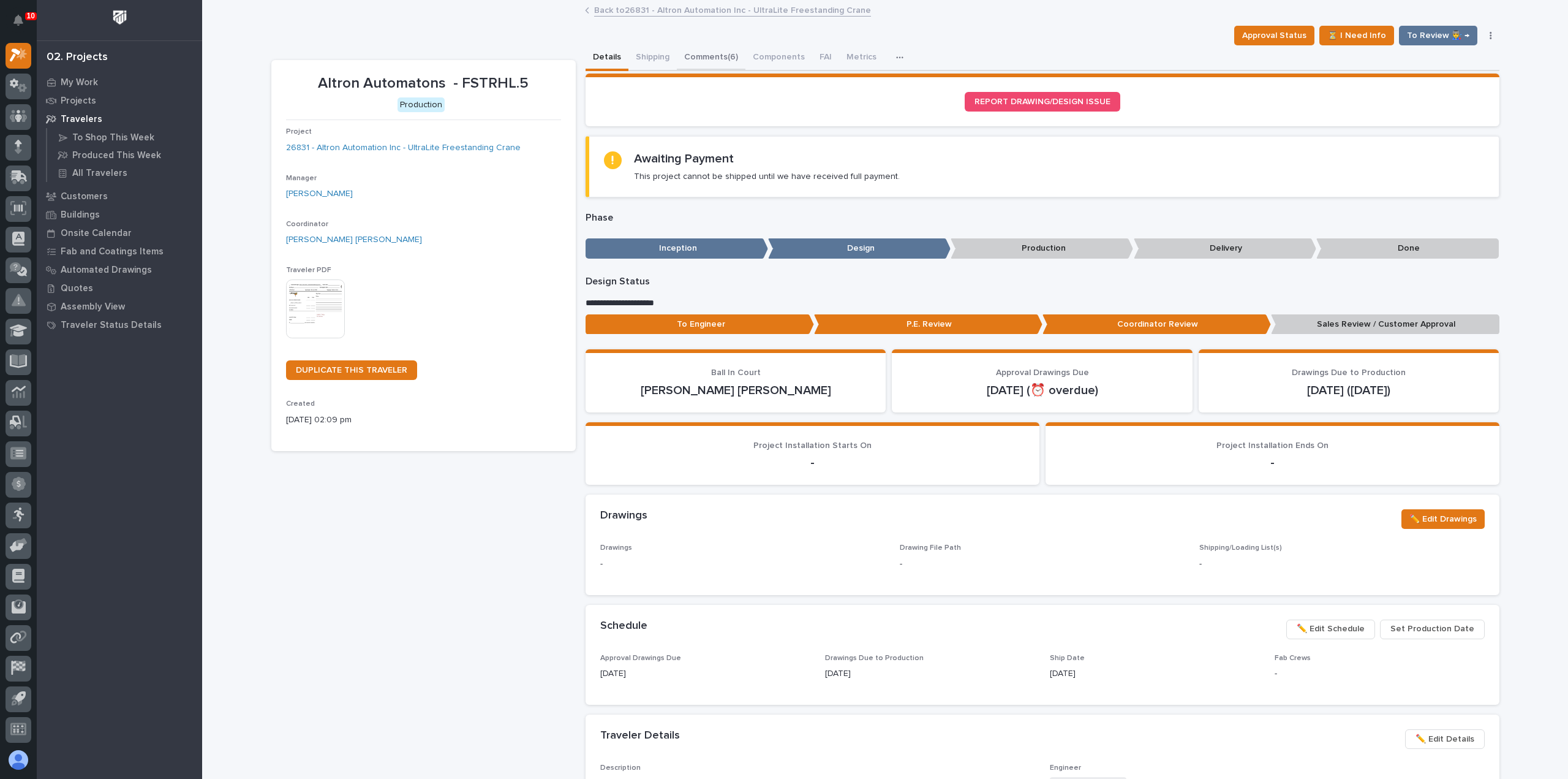
click at [692, 57] on button "Comments (6)" at bounding box center [711, 58] width 68 height 25
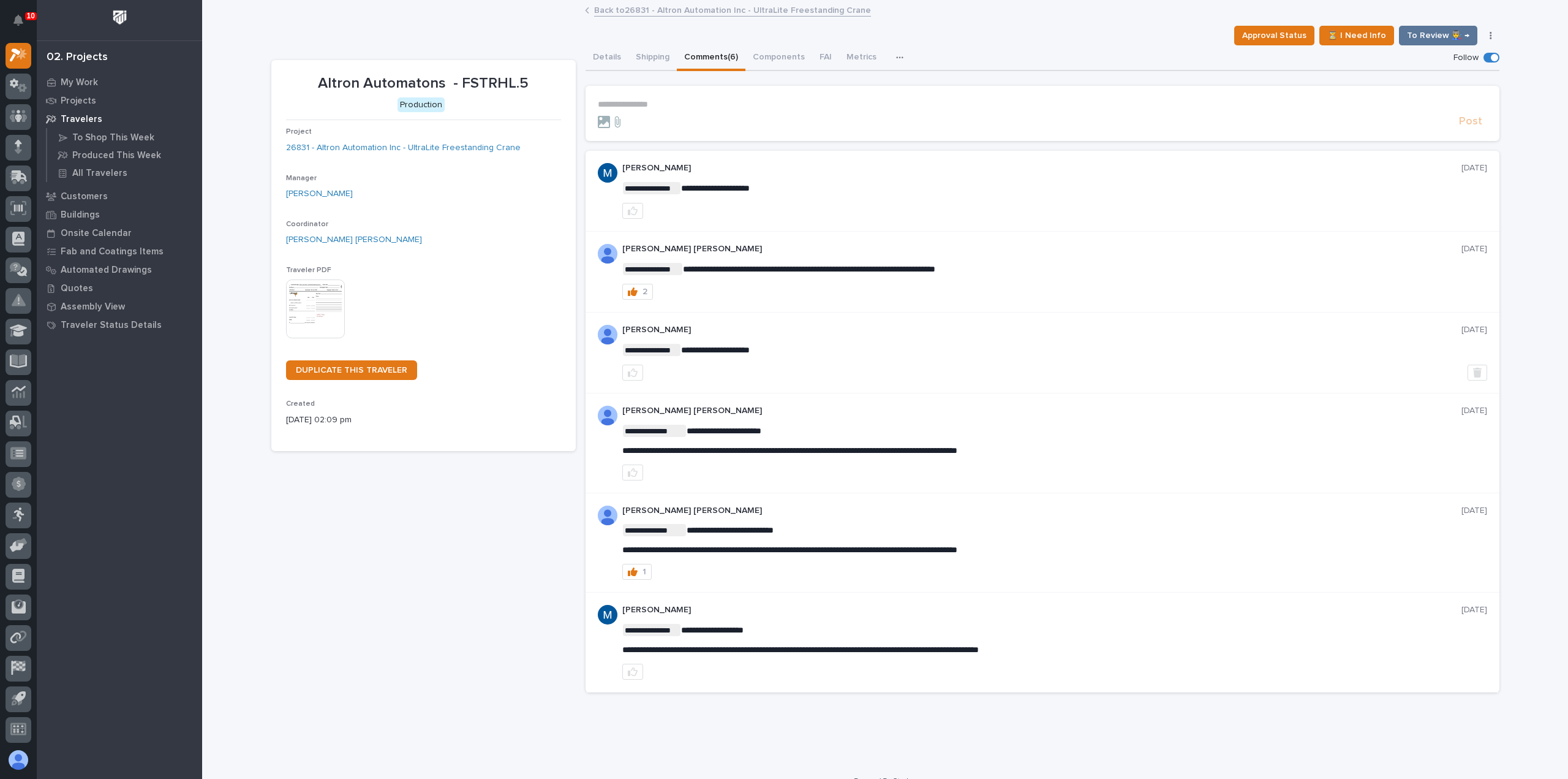
click at [701, 100] on p "**********" at bounding box center [1043, 105] width 890 height 11
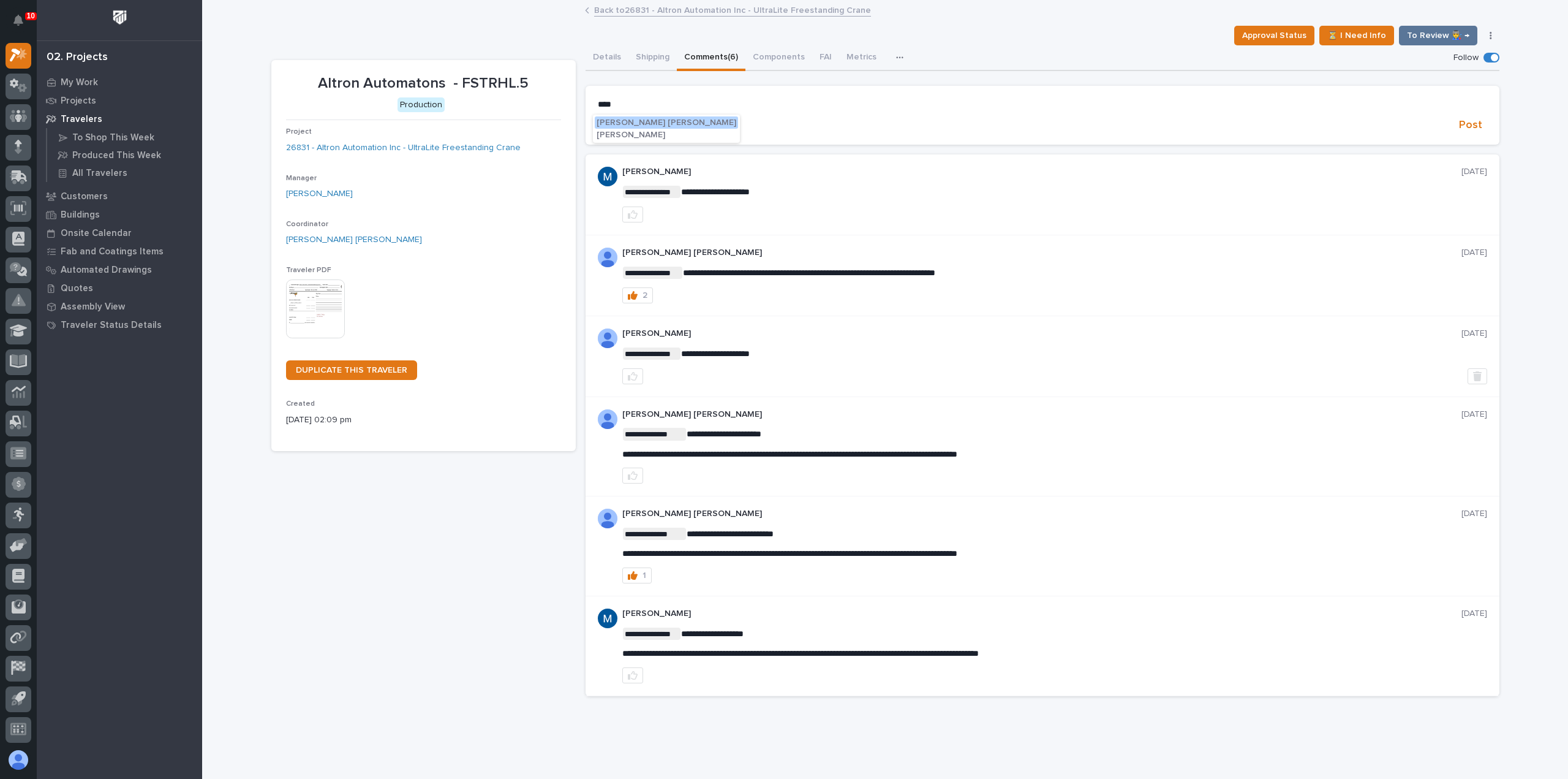
click at [631, 122] on span "[PERSON_NAME] [PERSON_NAME]" at bounding box center [666, 122] width 140 height 9
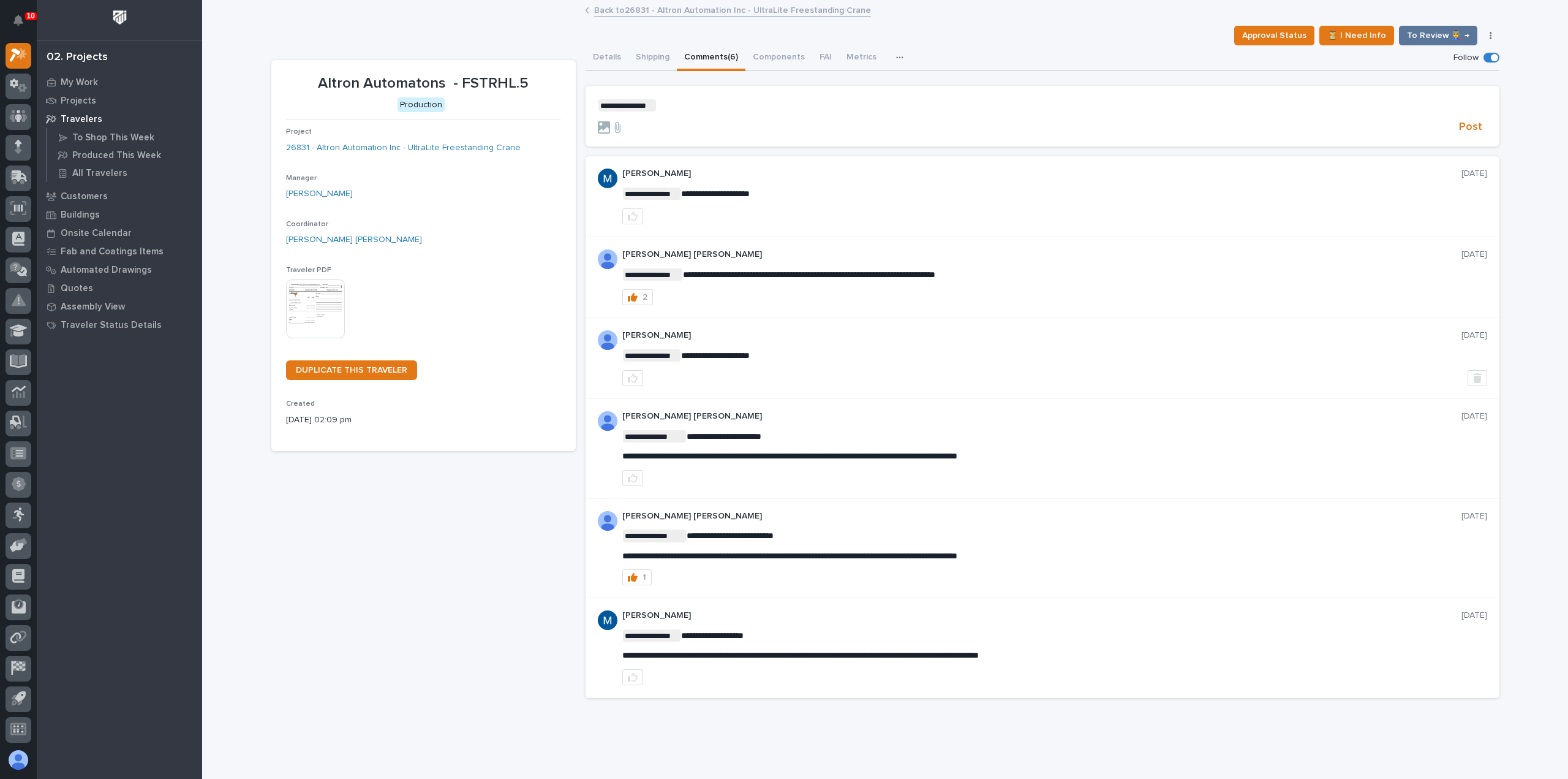
click at [660, 105] on p "**********" at bounding box center [1043, 106] width 890 height 13
click at [1460, 127] on span "Post" at bounding box center [1471, 127] width 23 height 14
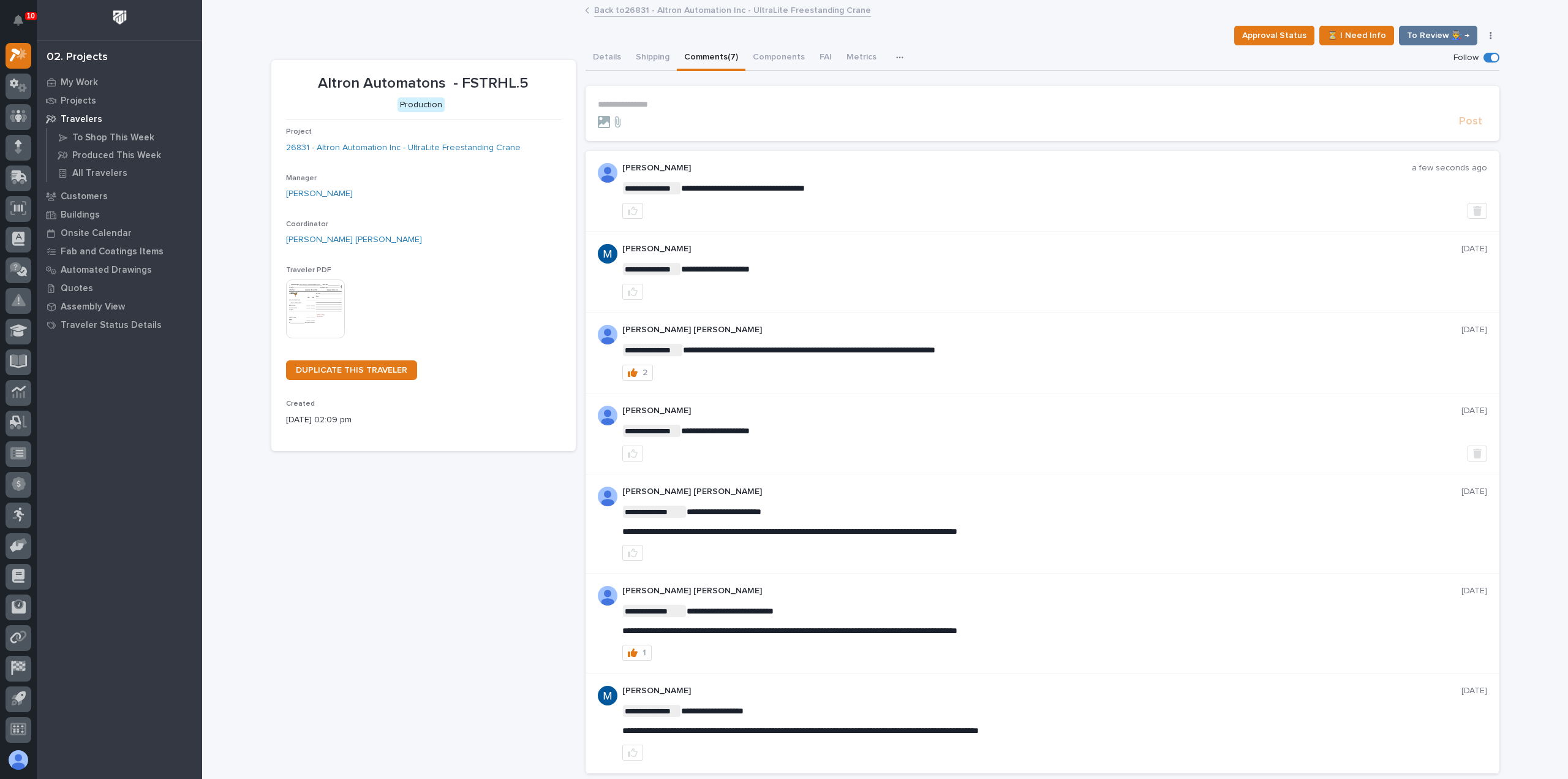
click at [696, 11] on link "Back to 26831 - Altron Automation Inc - UltraLite Freestanding Crane" at bounding box center [732, 10] width 277 height 14
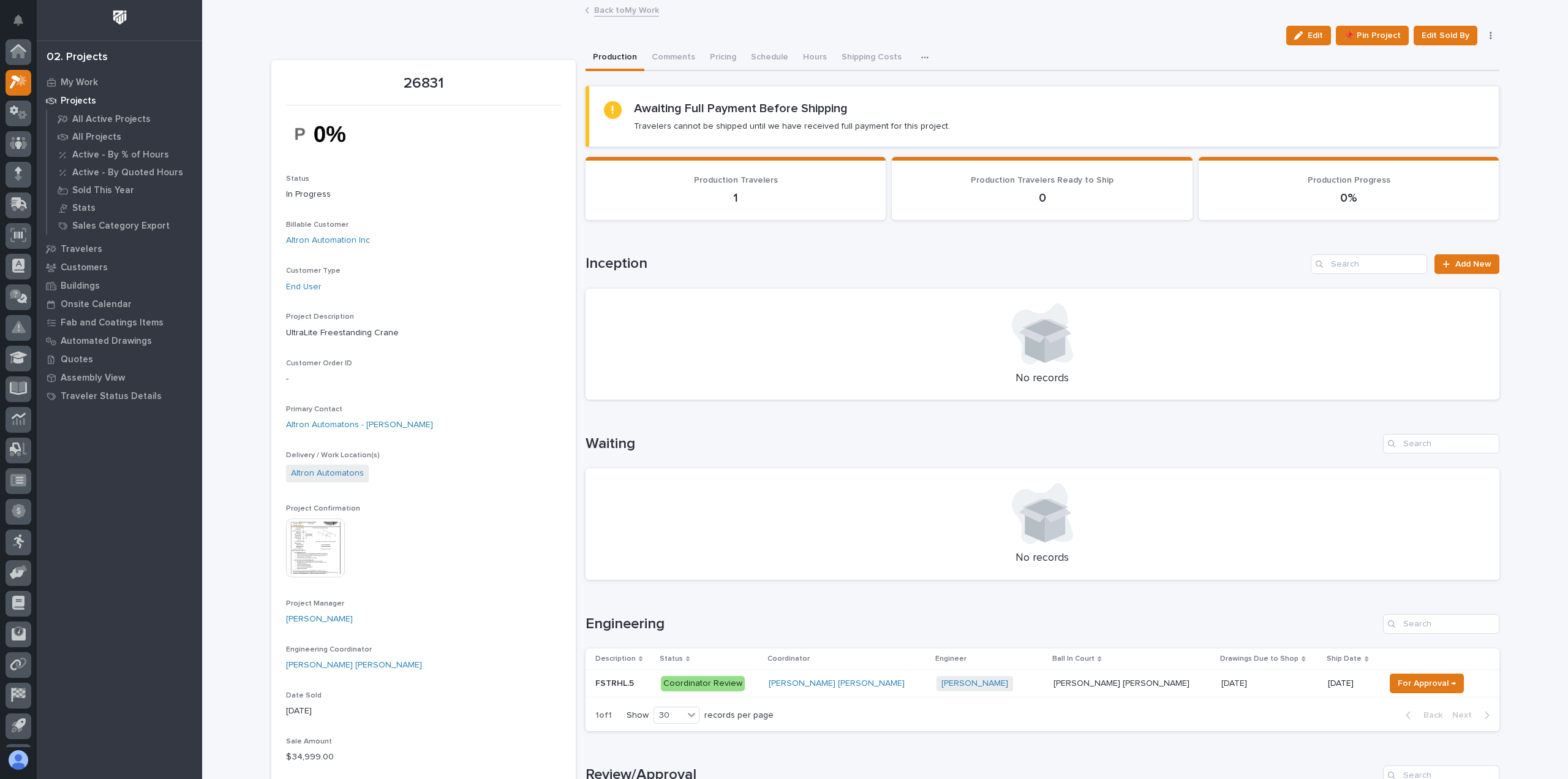
scroll to position [27, 0]
click at [625, 9] on link "Back to My Work" at bounding box center [627, 10] width 65 height 14
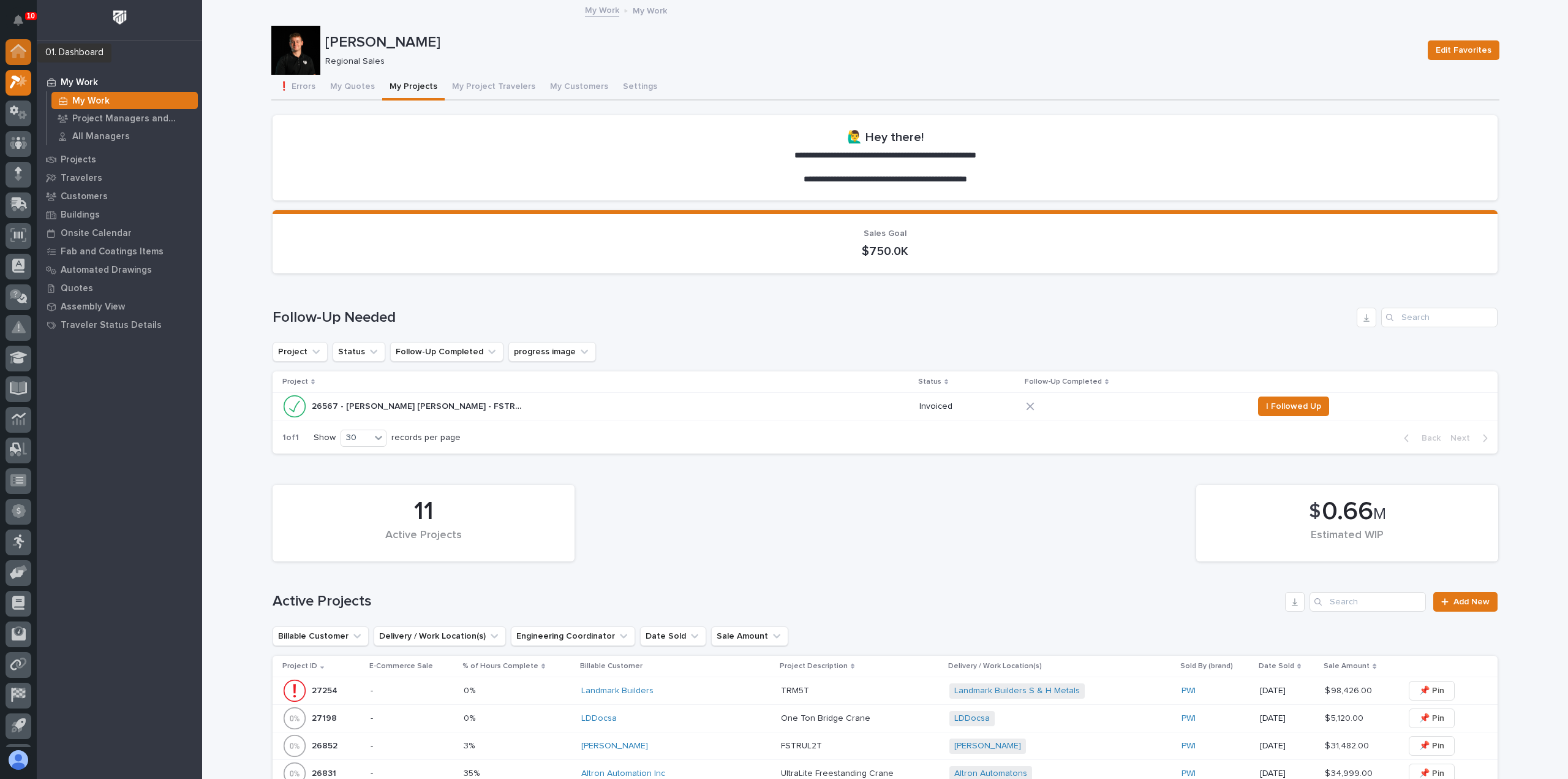
click at [23, 56] on icon at bounding box center [19, 53] width 13 height 13
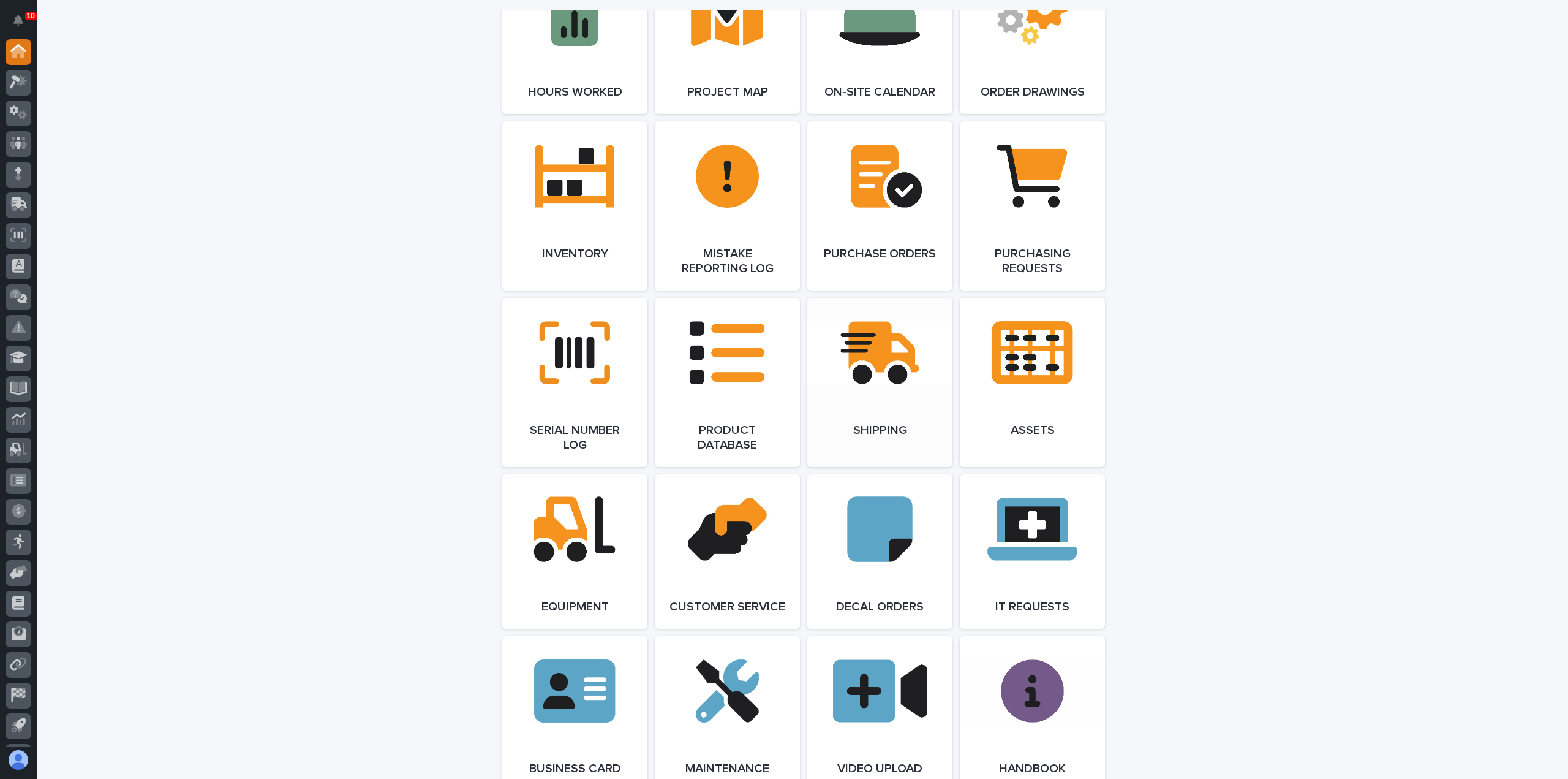
scroll to position [1225, 0]
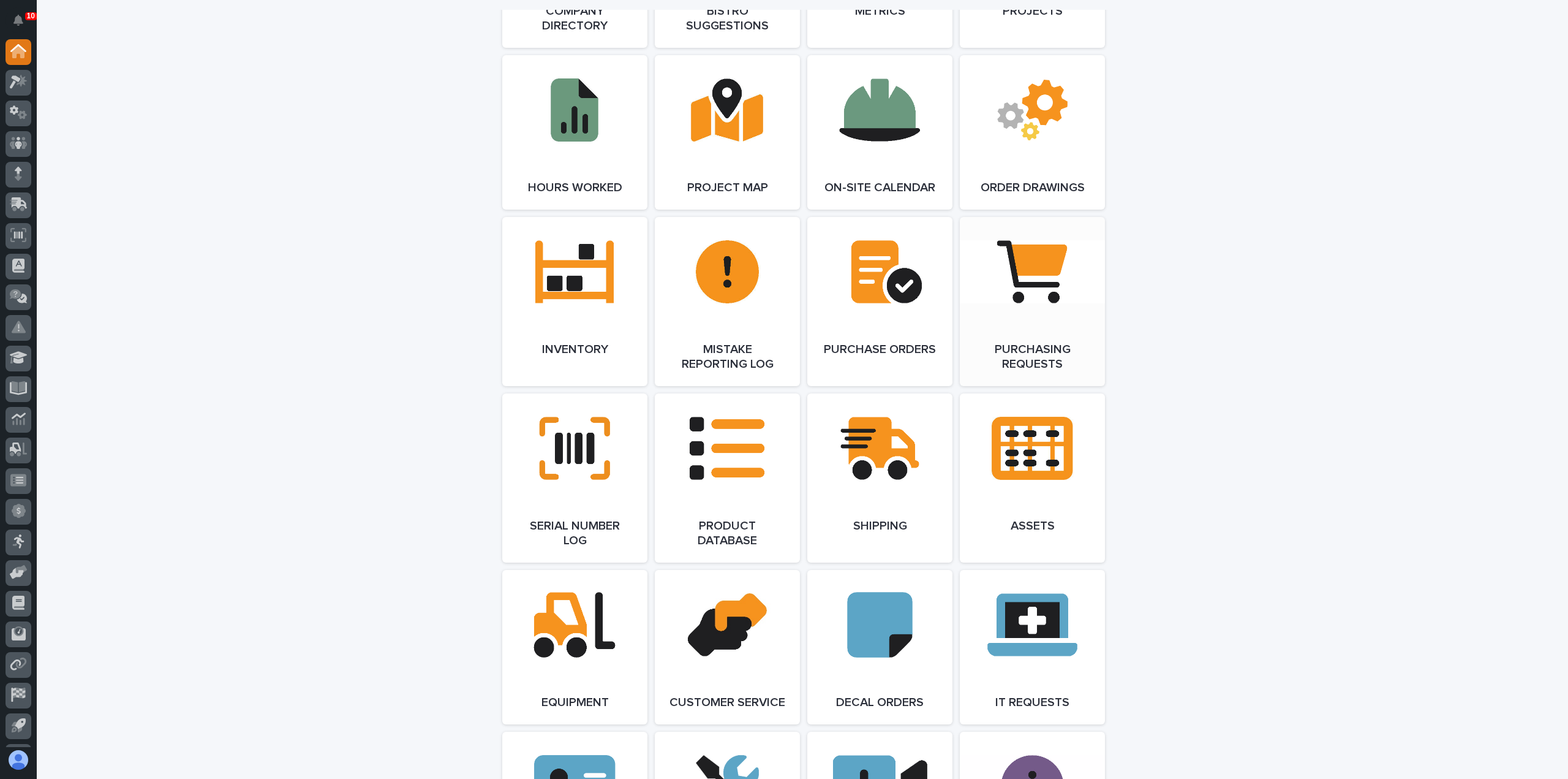
click at [1039, 345] on link "Open Link" at bounding box center [1032, 301] width 146 height 169
click at [21, 86] on icon at bounding box center [22, 80] width 11 height 13
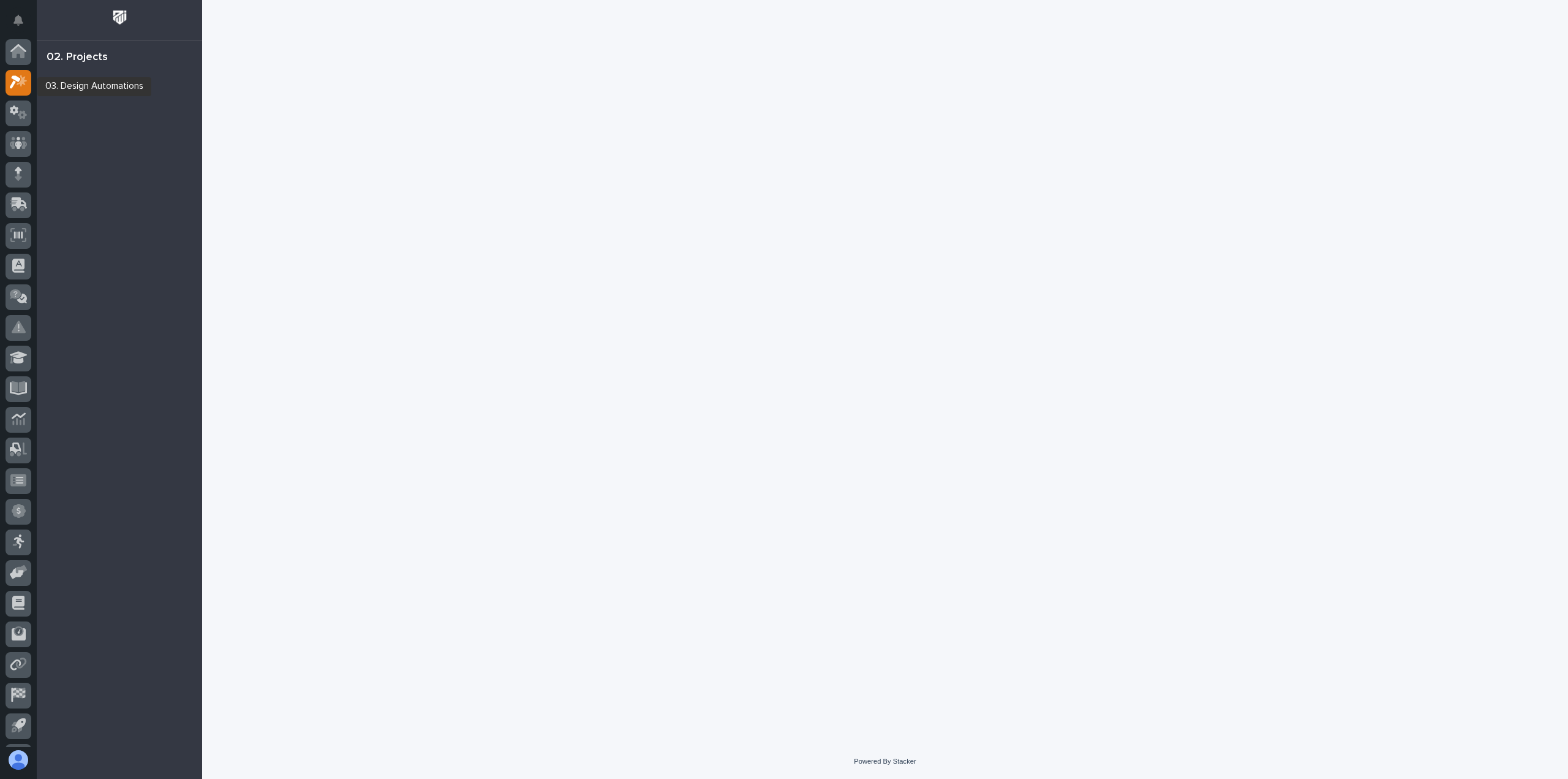
scroll to position [27, 0]
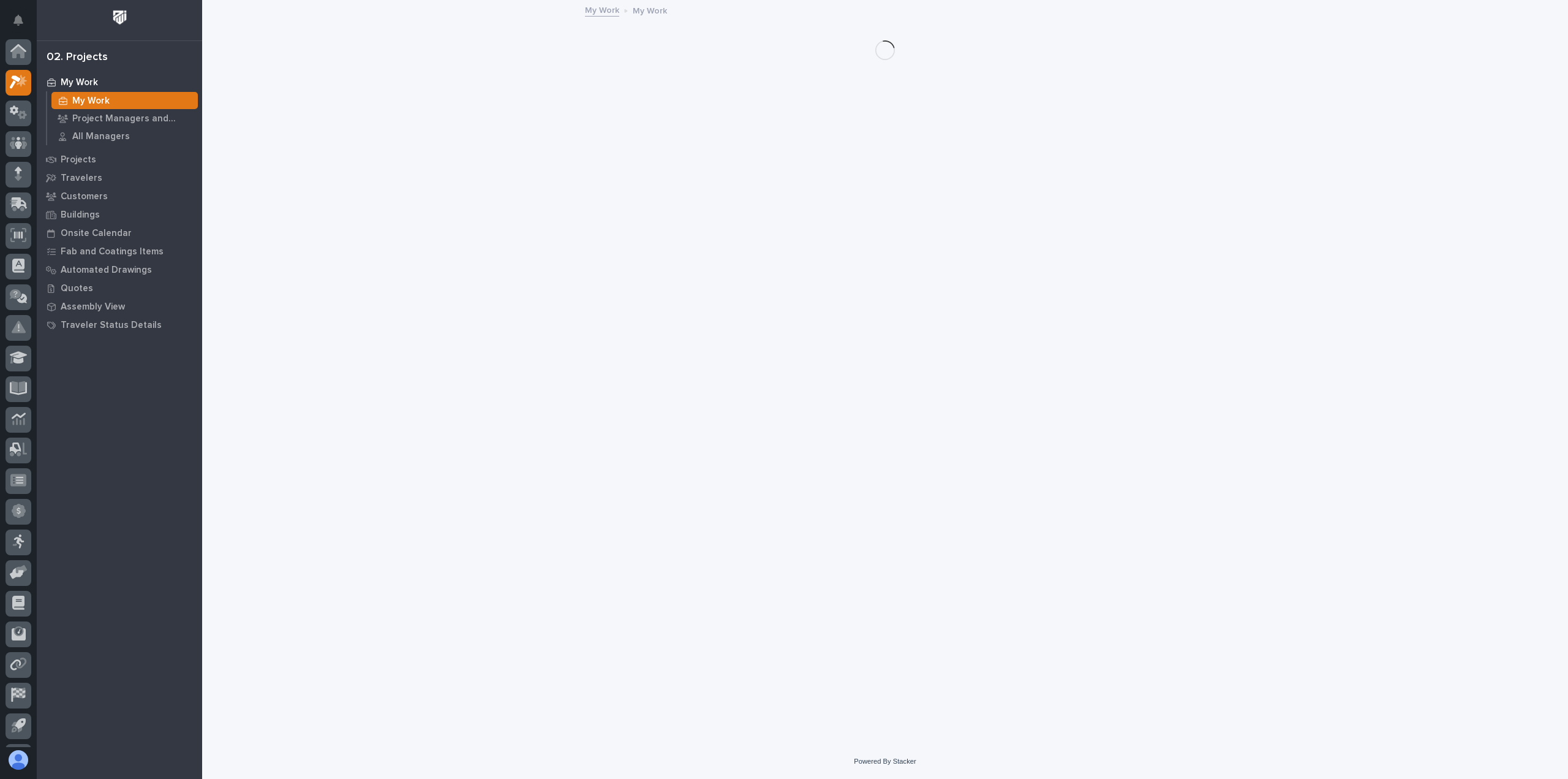
scroll to position [27, 0]
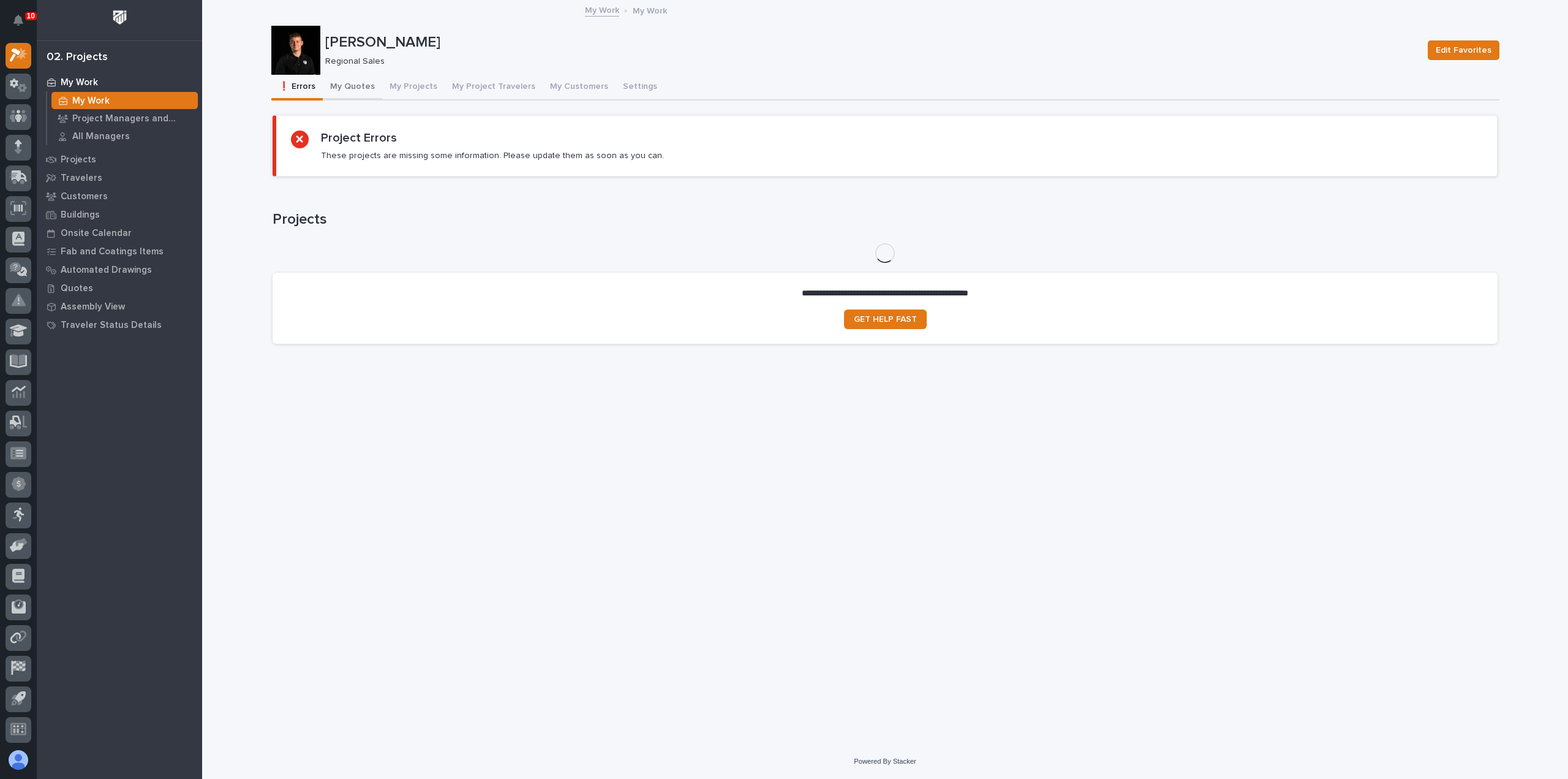
click at [352, 90] on button "My Quotes" at bounding box center [352, 87] width 60 height 25
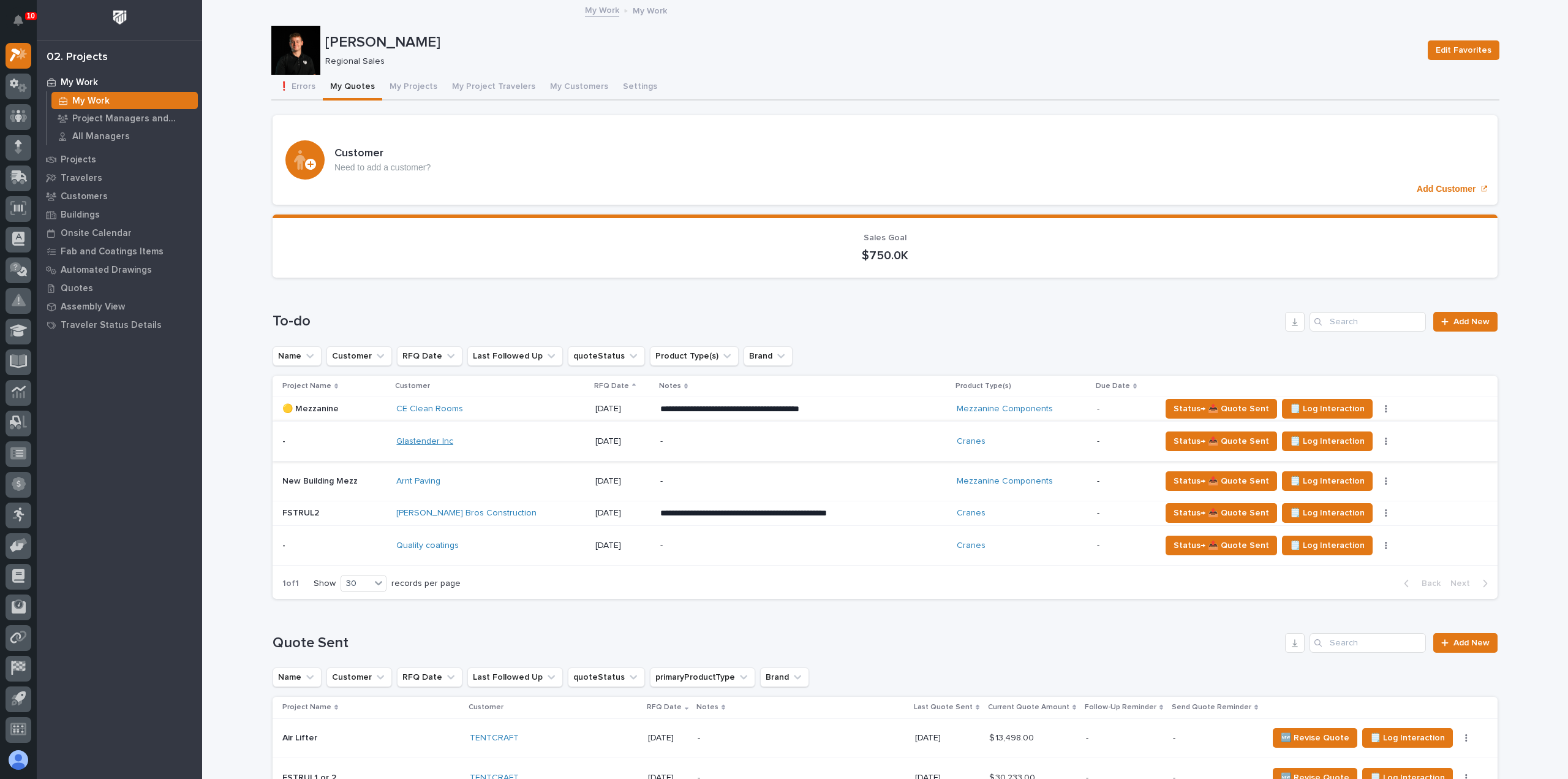
click at [414, 446] on link "Glastender Inc" at bounding box center [424, 441] width 57 height 11
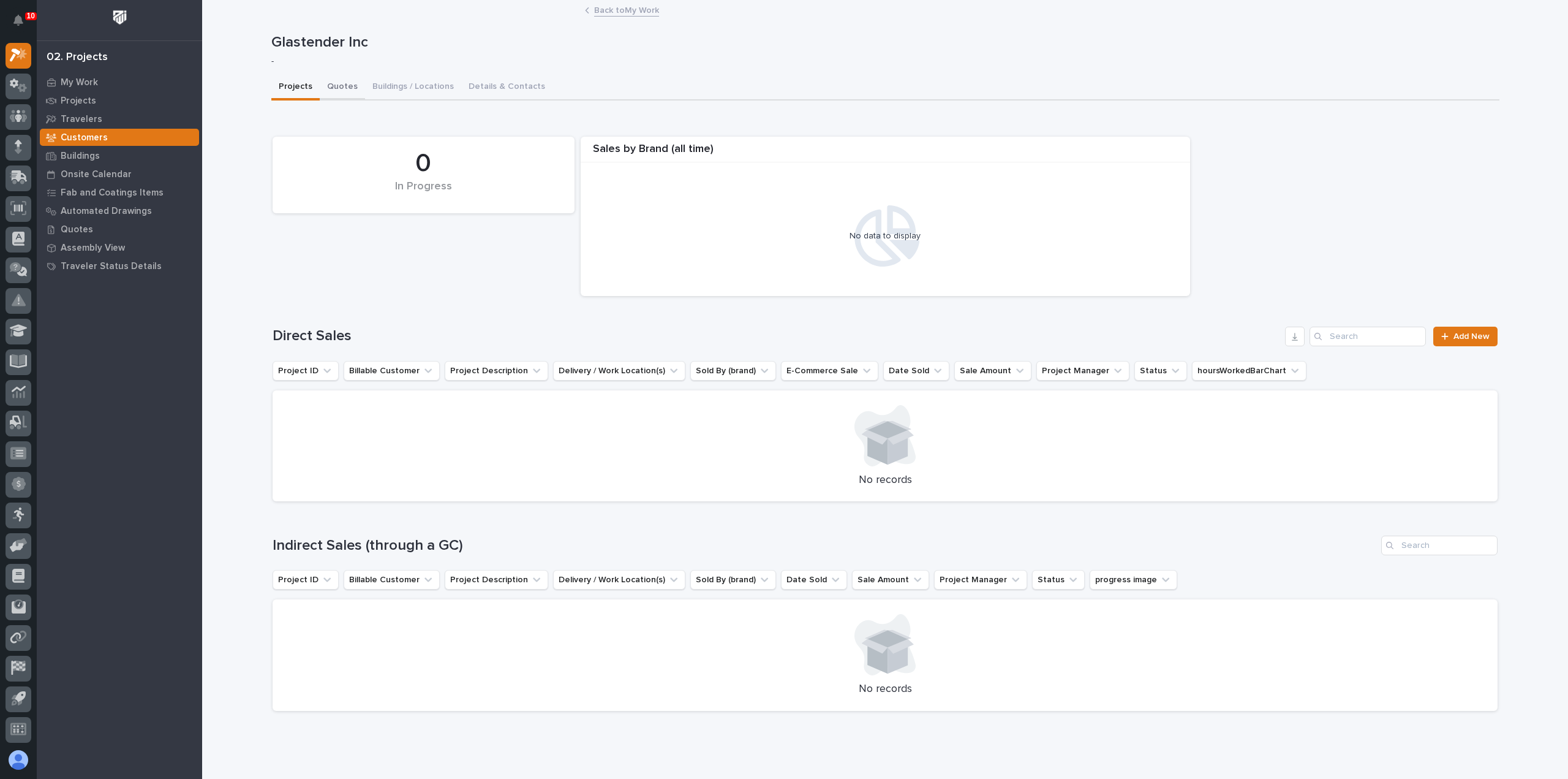
click at [334, 84] on button "Quotes" at bounding box center [342, 87] width 45 height 25
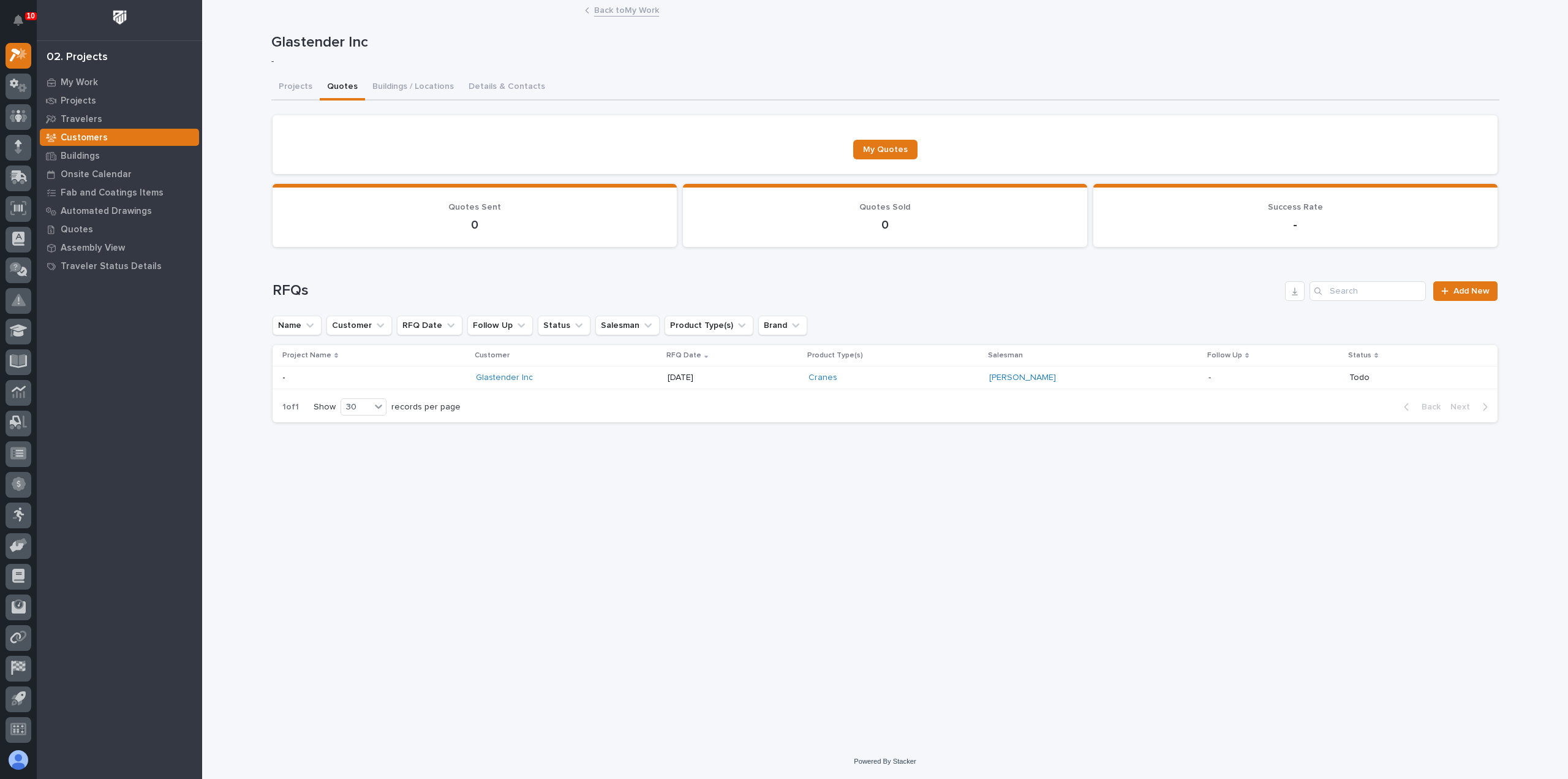
click at [554, 375] on div "Glastender Inc" at bounding box center [567, 377] width 182 height 11
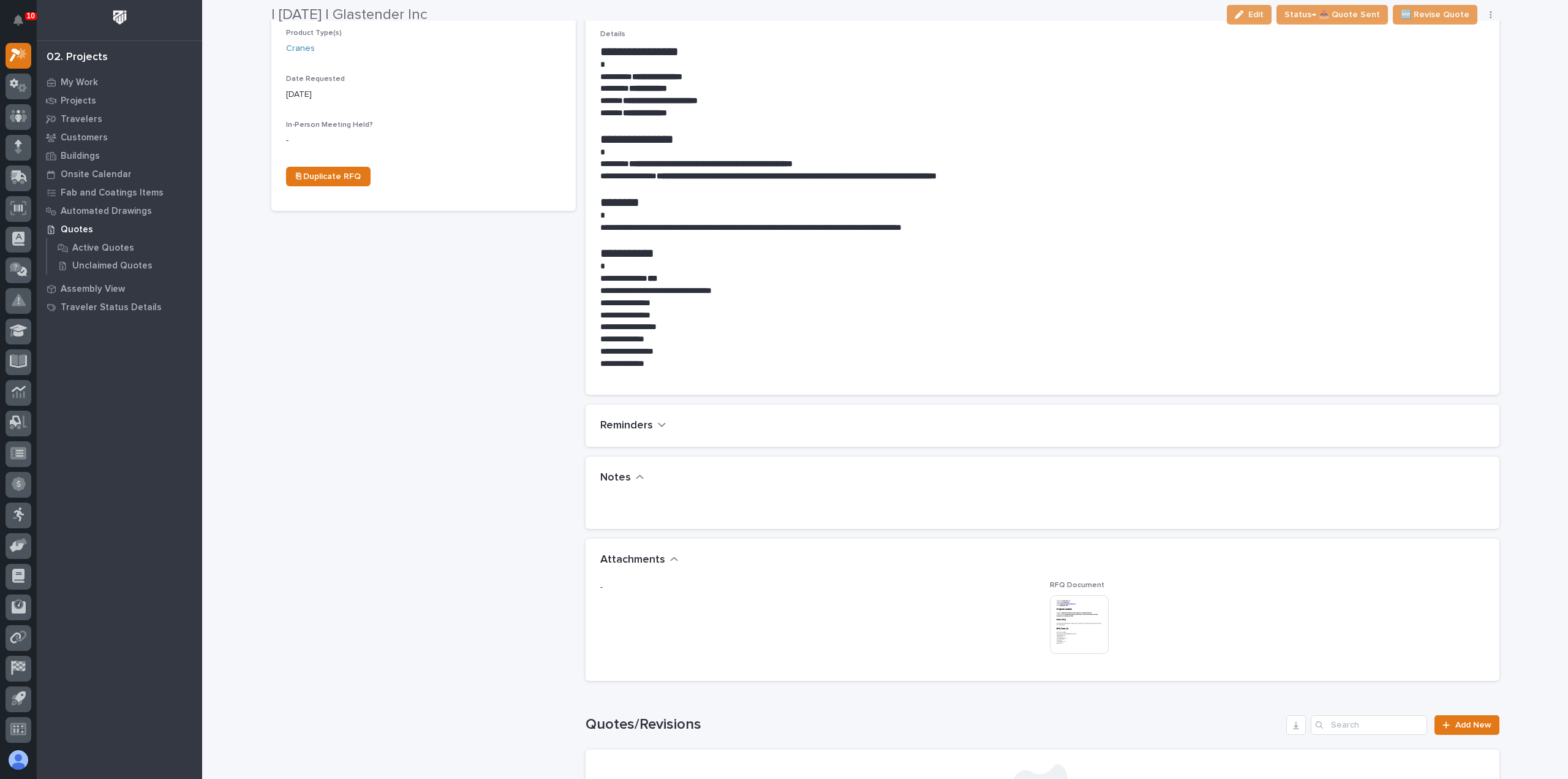
scroll to position [490, 0]
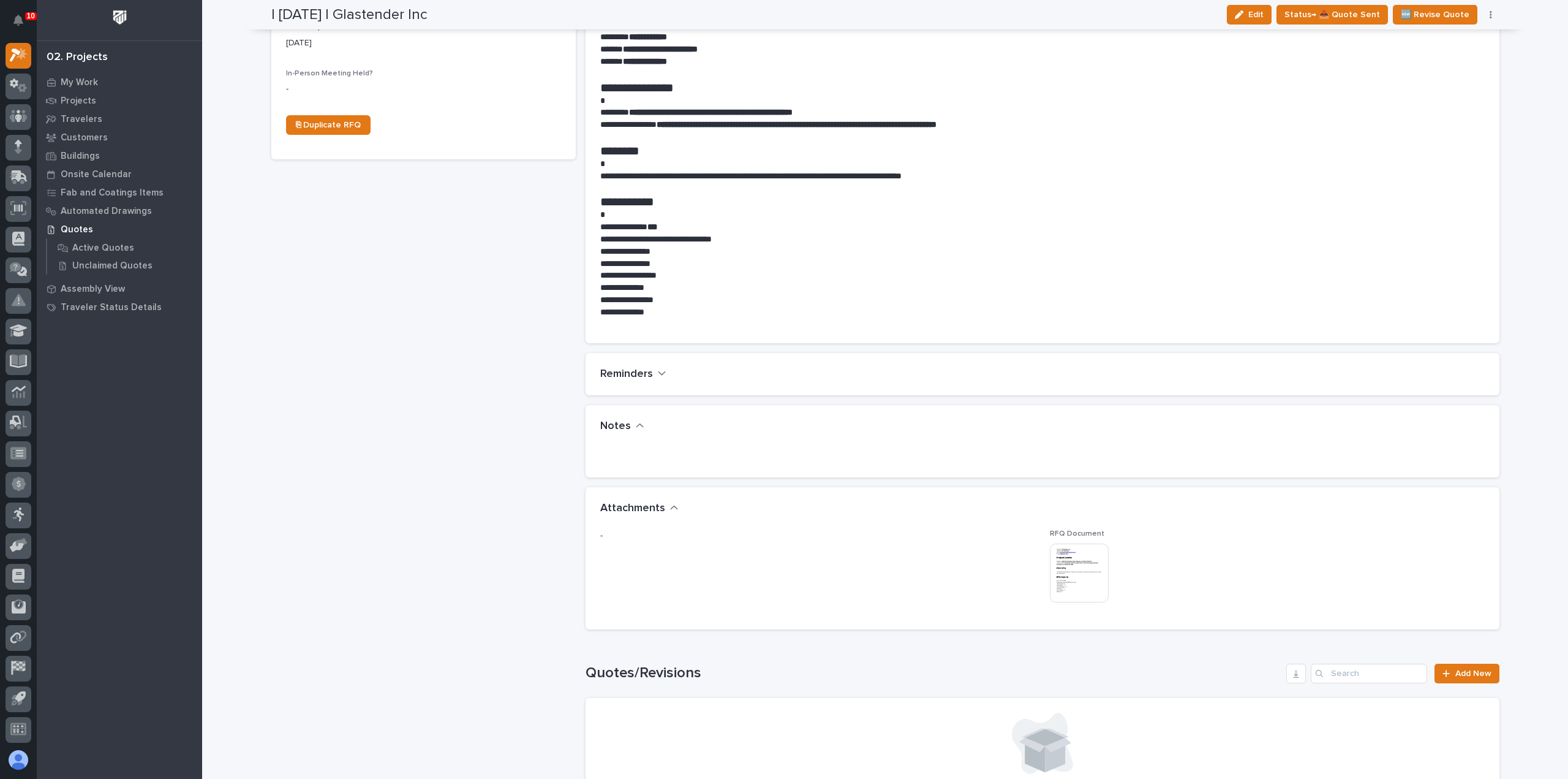
click at [1075, 572] on img at bounding box center [1079, 573] width 59 height 59
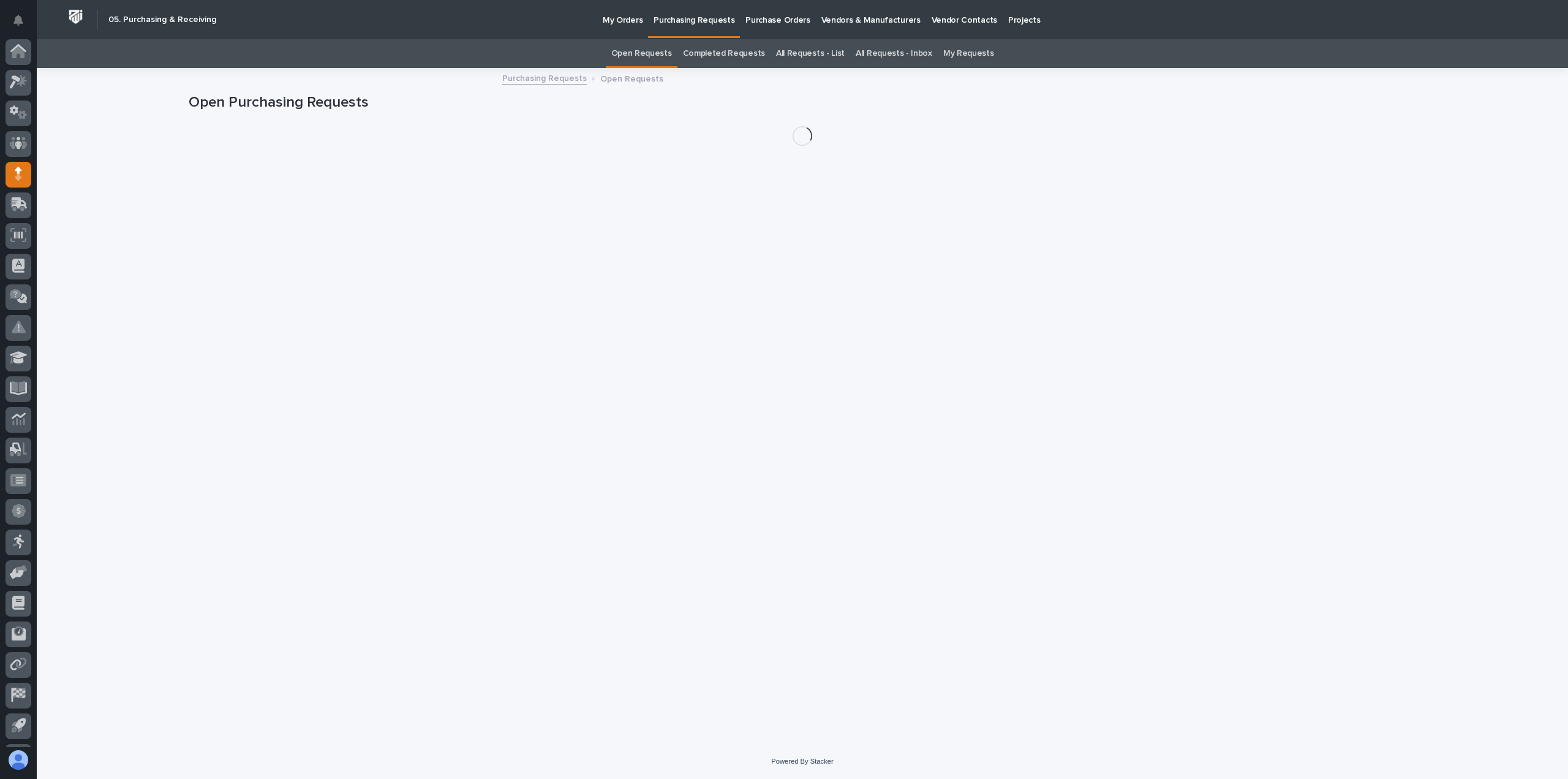
scroll to position [27, 0]
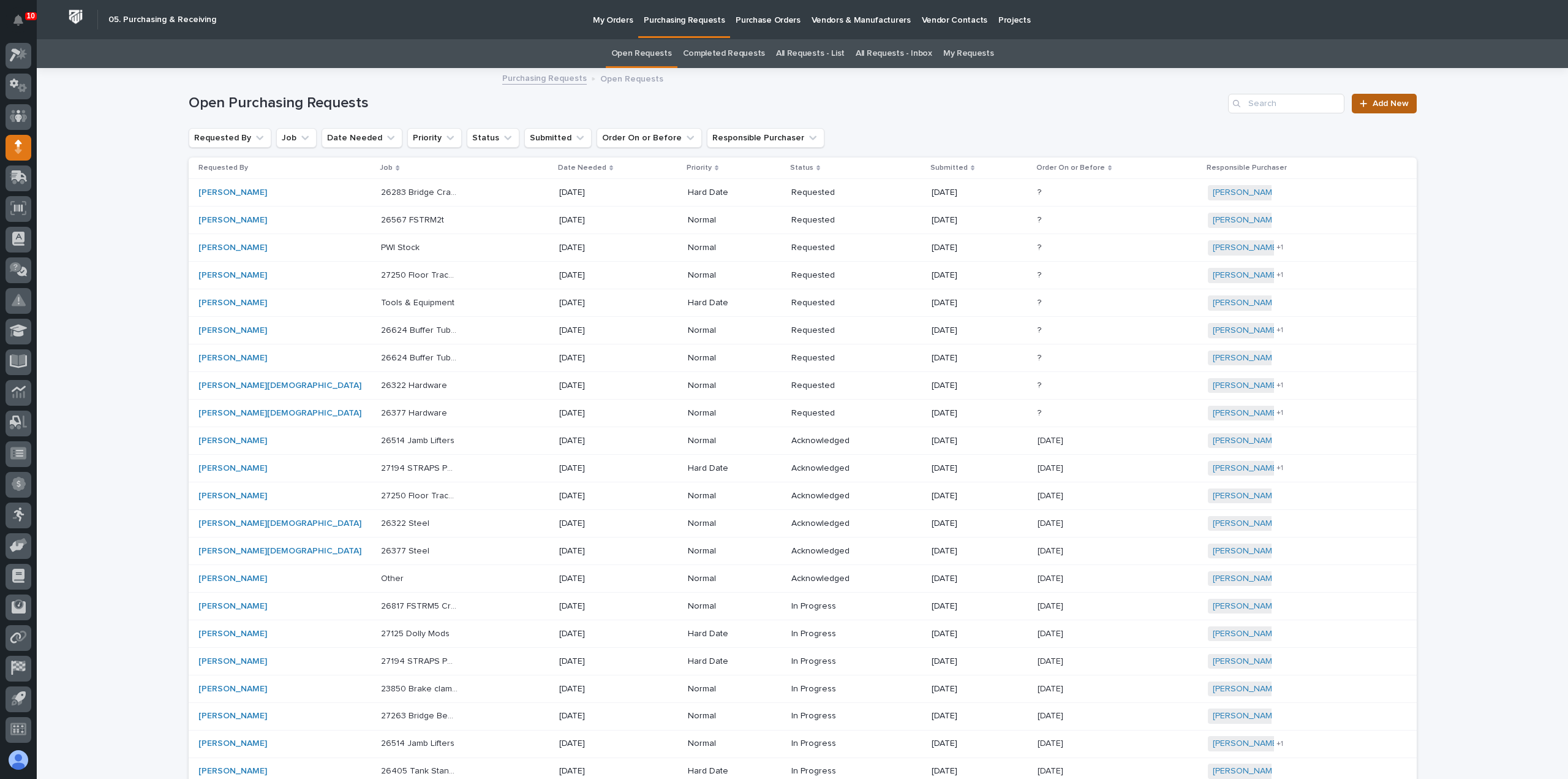
click at [1373, 101] on span "Add New" at bounding box center [1390, 104] width 36 height 9
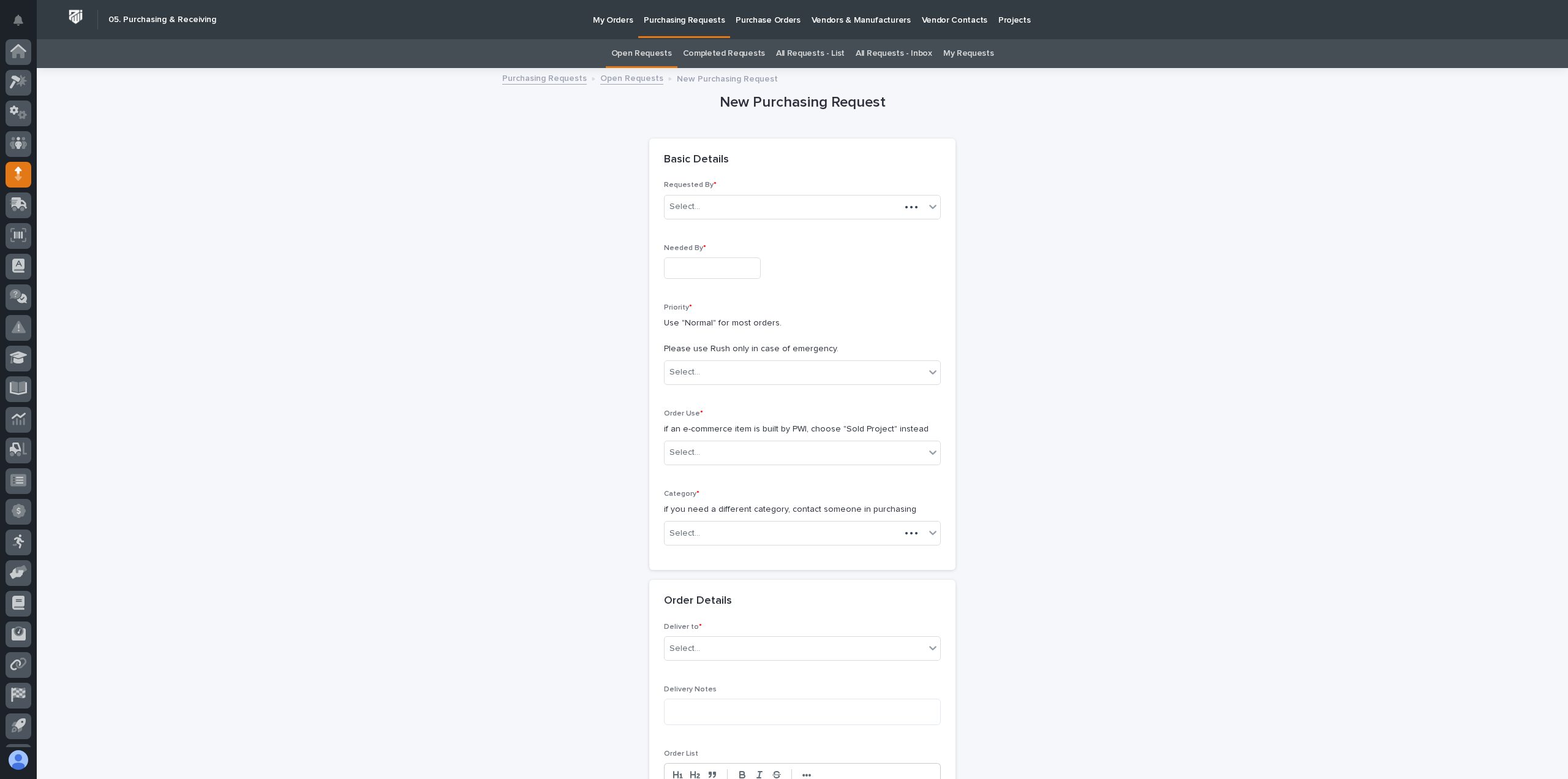
scroll to position [27, 0]
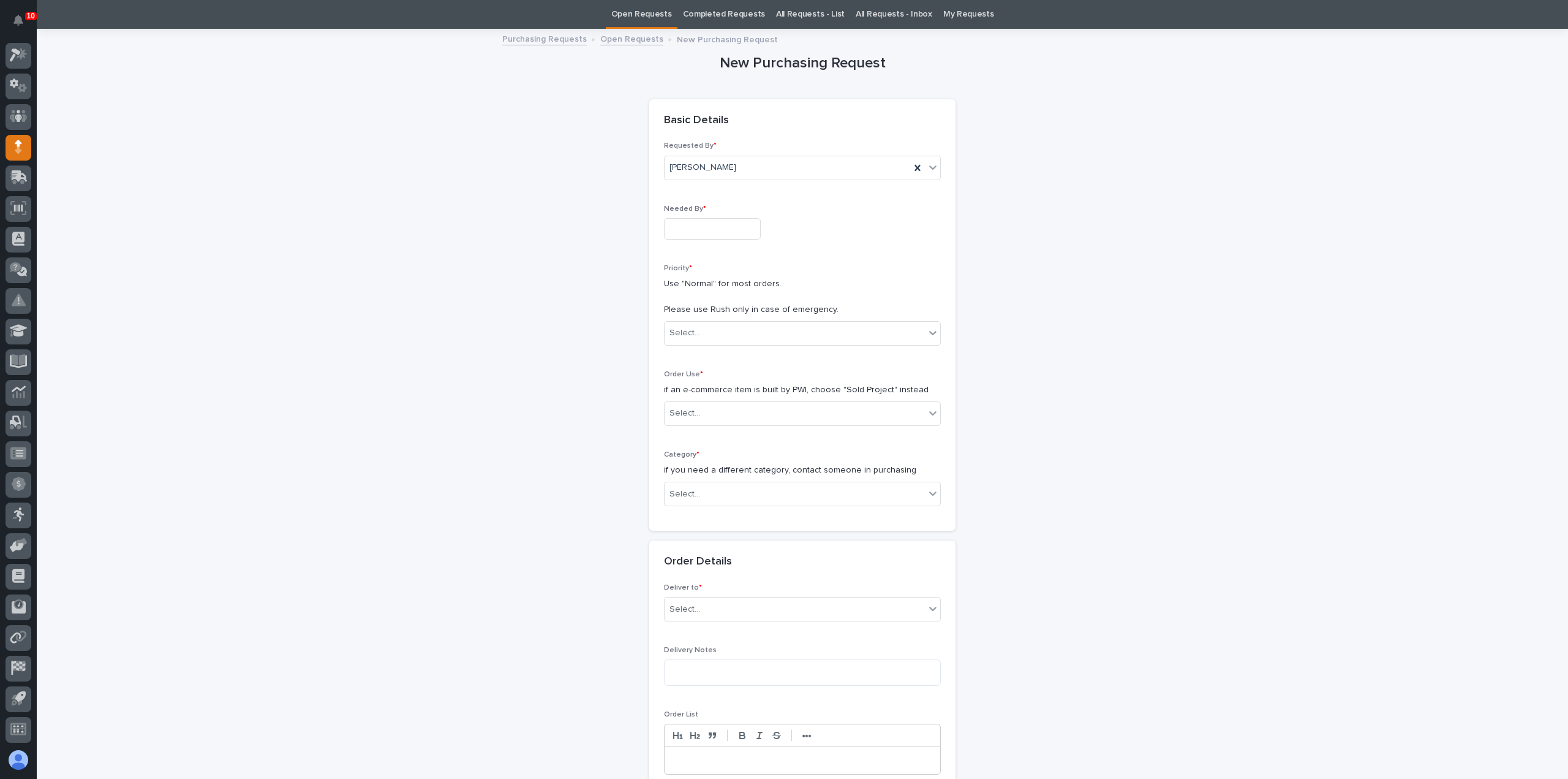
click at [705, 231] on input "text" at bounding box center [712, 229] width 97 height 22
click at [738, 187] on div "10" at bounding box center [744, 188] width 17 height 17
type input "**********"
click at [710, 330] on div "Select..." at bounding box center [795, 332] width 260 height 21
click at [710, 393] on div "Normal" at bounding box center [798, 398] width 276 height 22
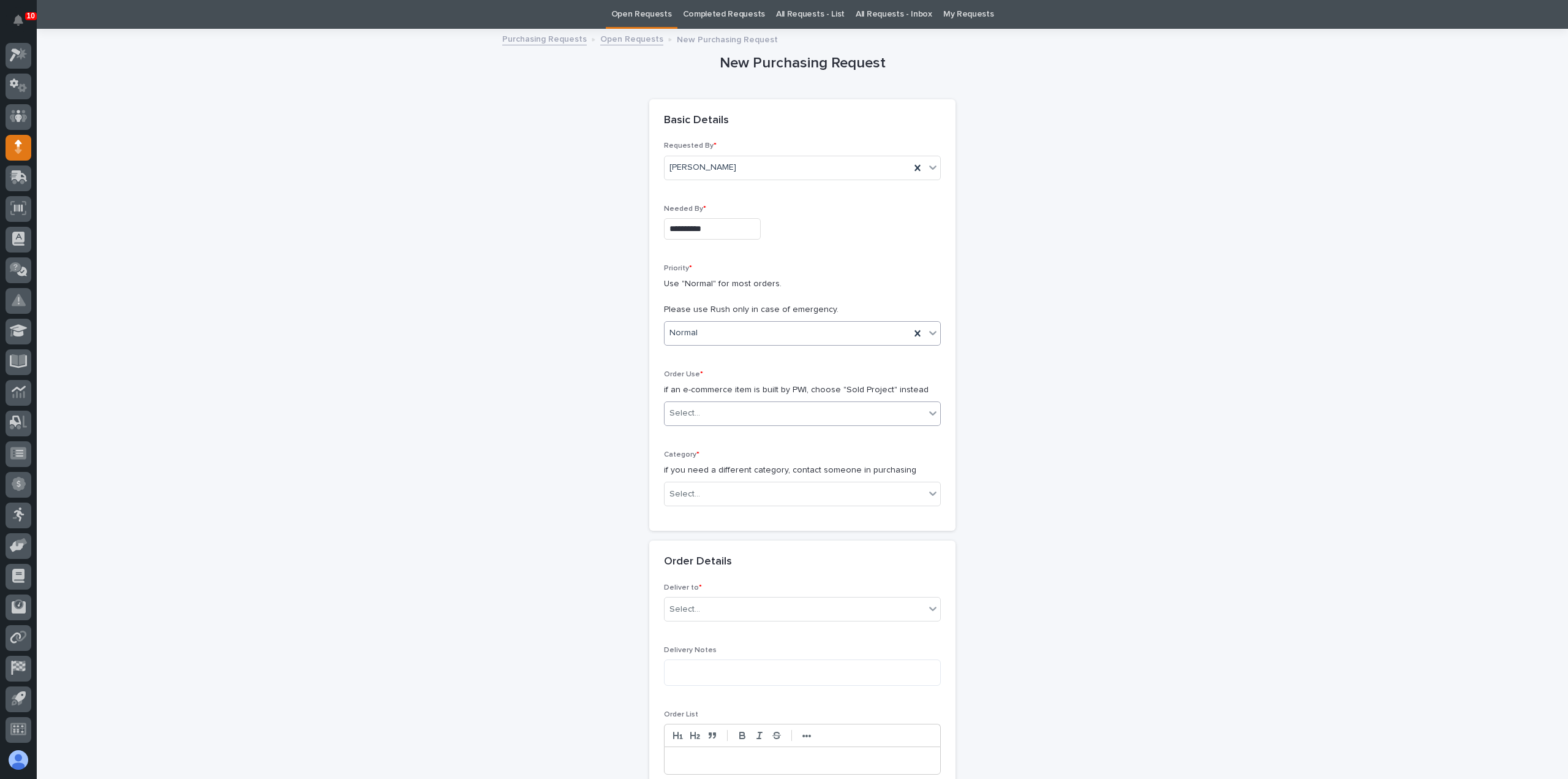
click at [708, 405] on div "Select..." at bounding box center [795, 412] width 260 height 21
click at [723, 434] on div "Sold Project" at bounding box center [798, 435] width 276 height 22
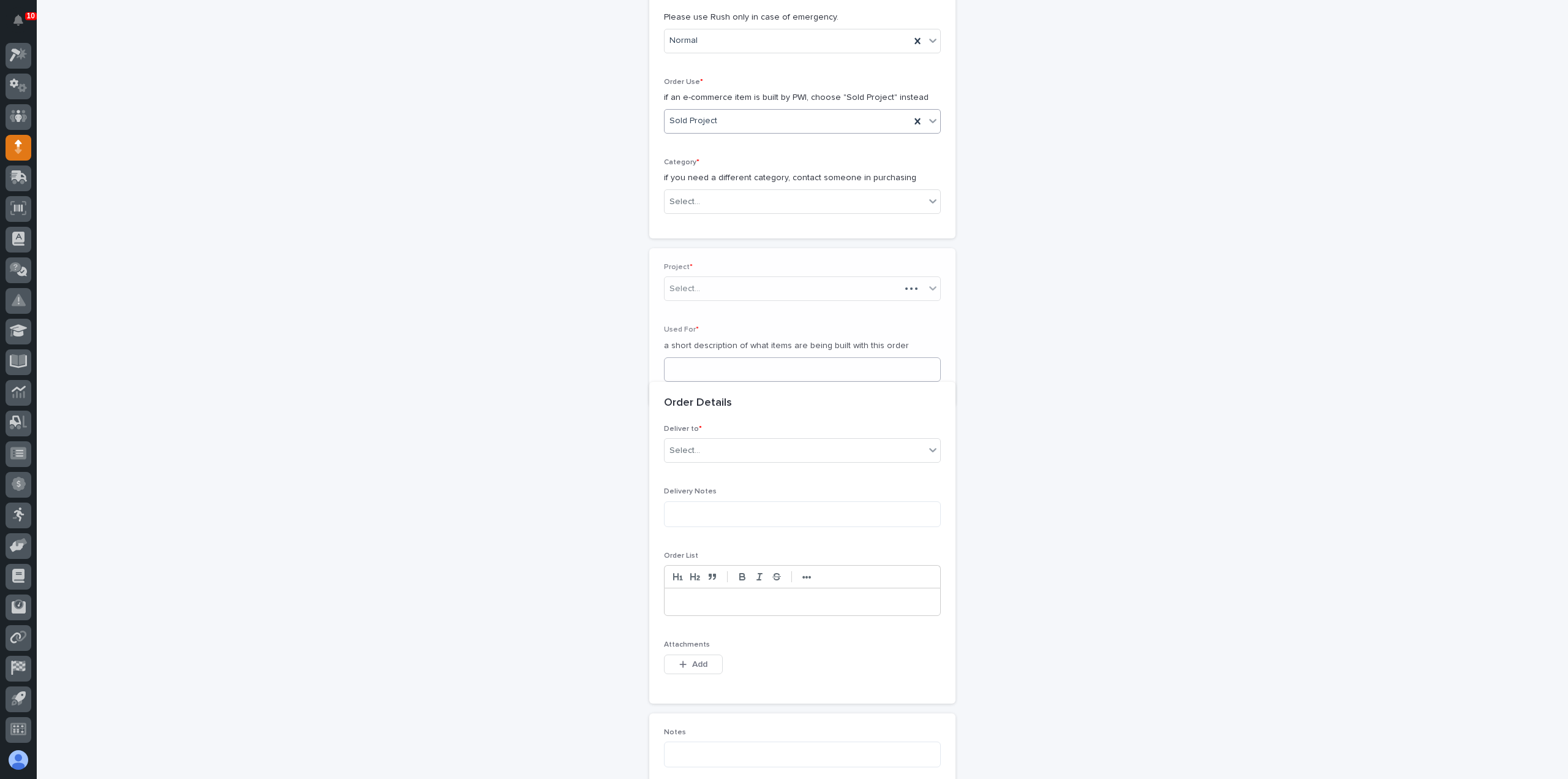
scroll to position [343, 0]
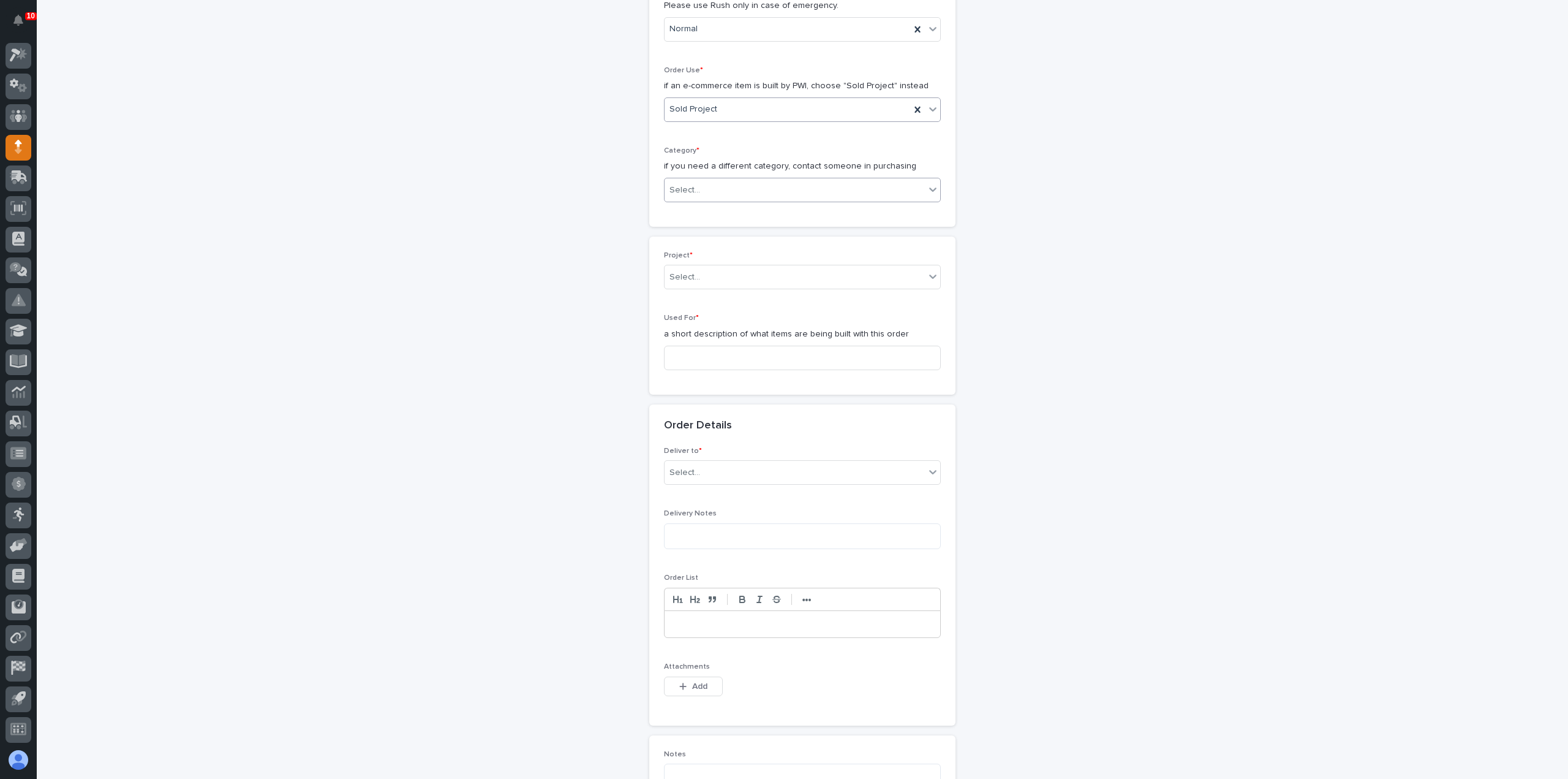
click at [703, 183] on div "Select..." at bounding box center [795, 190] width 260 height 21
click at [720, 357] on div "Steel" at bounding box center [798, 352] width 276 height 22
click at [933, 185] on icon at bounding box center [933, 189] width 13 height 13
click at [761, 344] on div "Steel" at bounding box center [798, 352] width 276 height 22
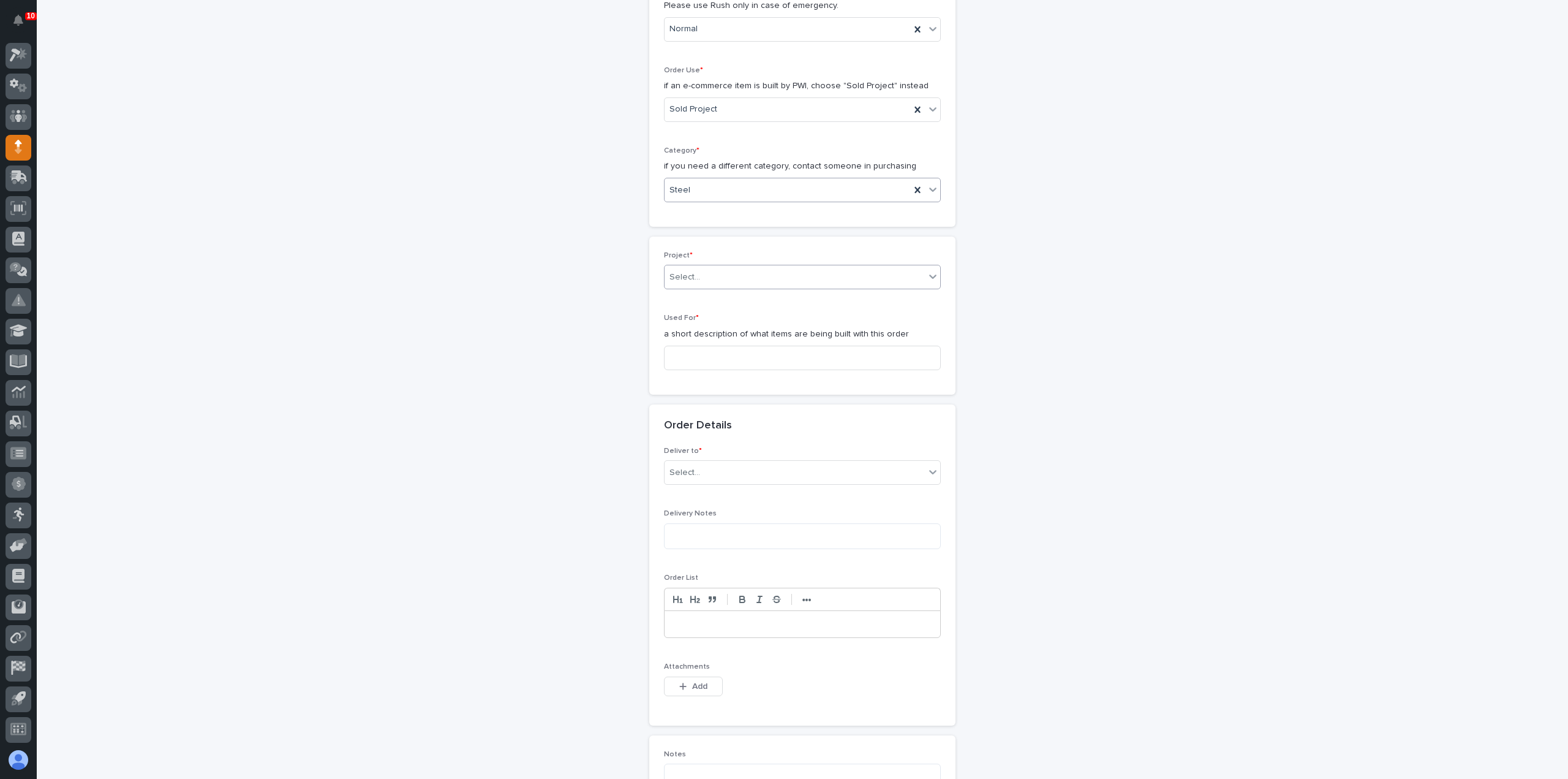
click at [741, 268] on div "Select..." at bounding box center [795, 277] width 260 height 21
type input "******"
click at [762, 299] on div "26829 - Altron Automation Inc - Jib Crane" at bounding box center [798, 297] width 276 height 22
click at [725, 349] on input at bounding box center [802, 357] width 277 height 24
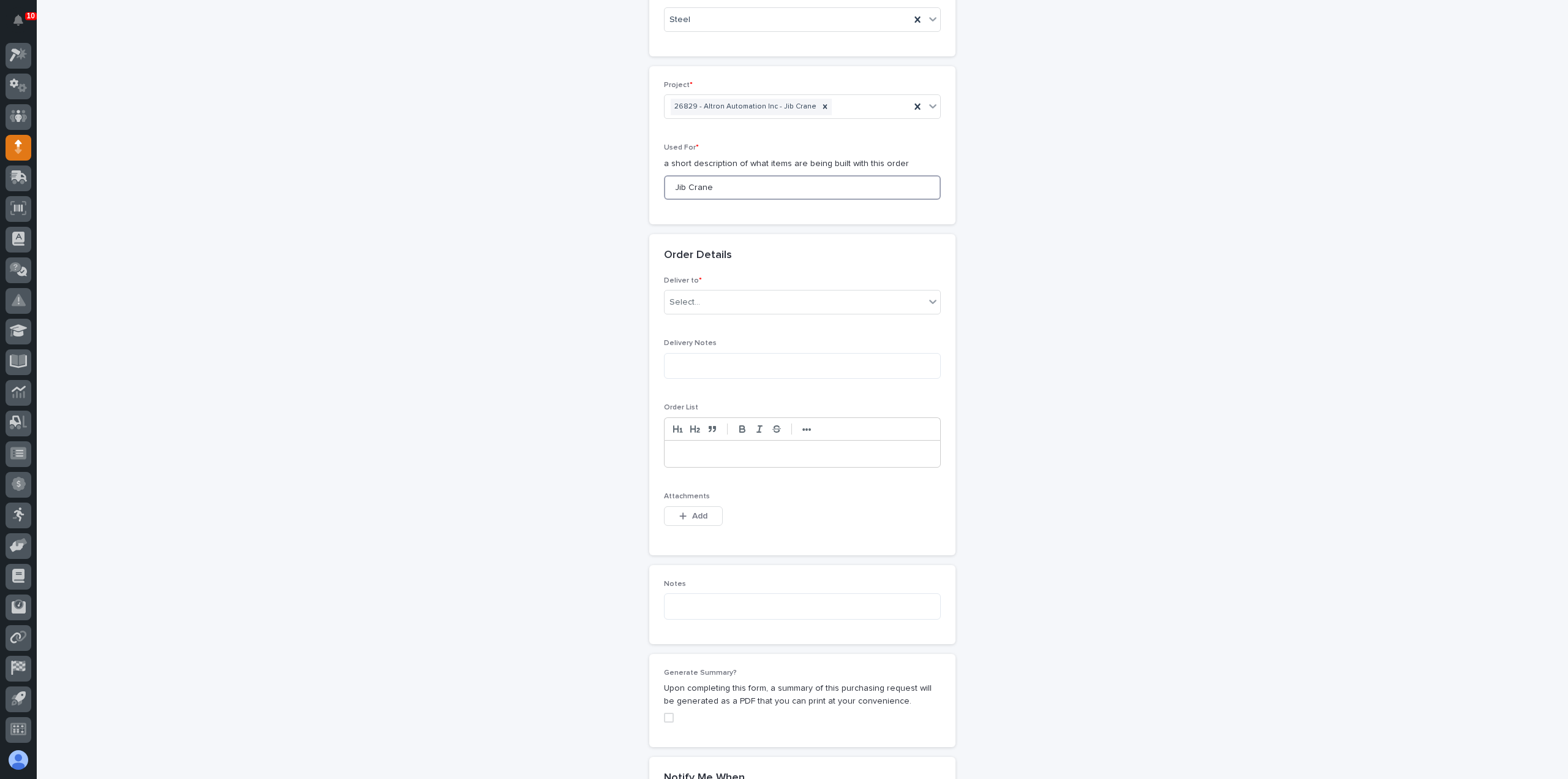
scroll to position [527, 0]
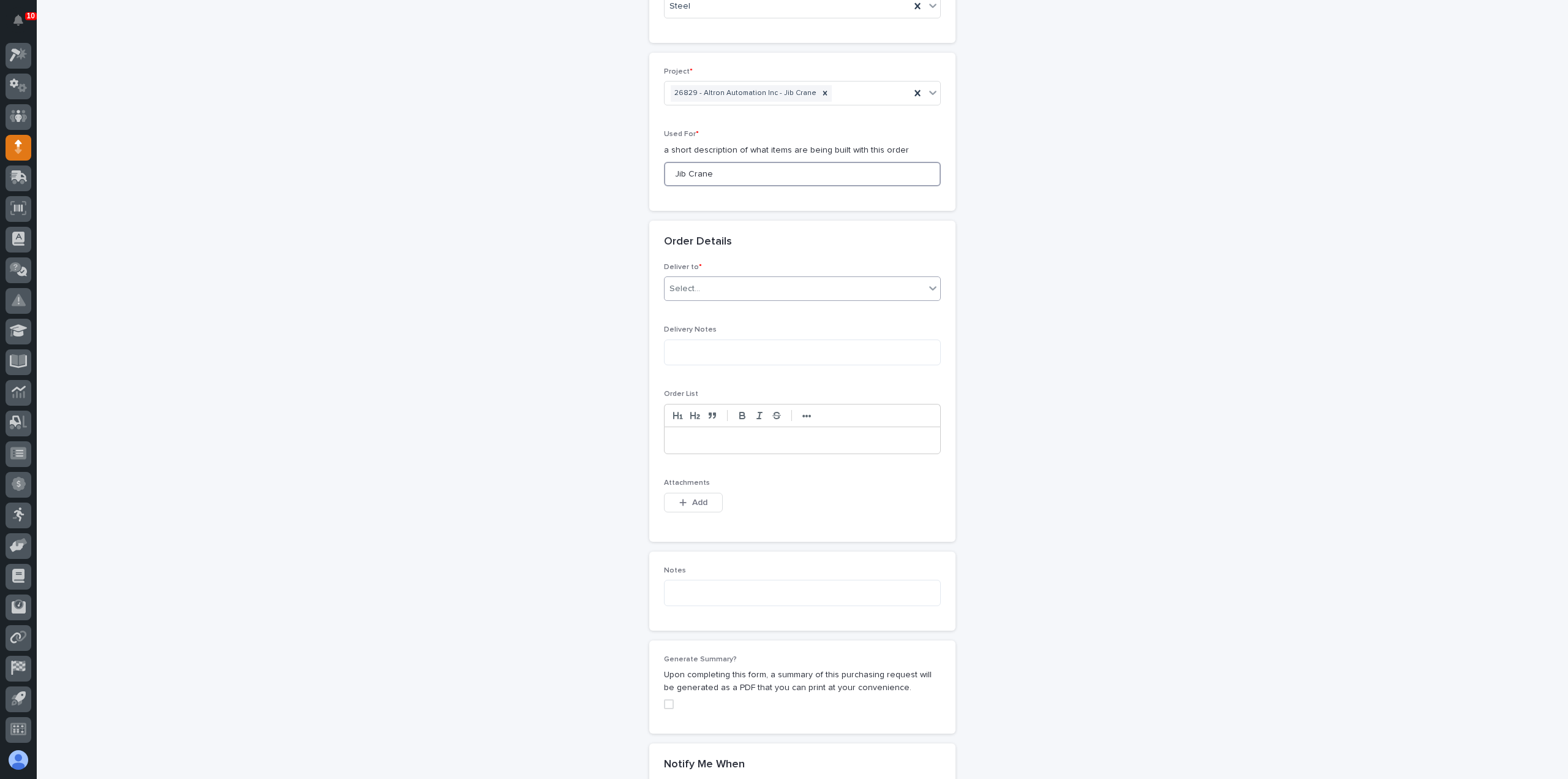
type input "Jib Crane"
click at [710, 288] on div "Select..." at bounding box center [795, 288] width 260 height 21
click at [713, 309] on div "PWI" at bounding box center [798, 309] width 276 height 22
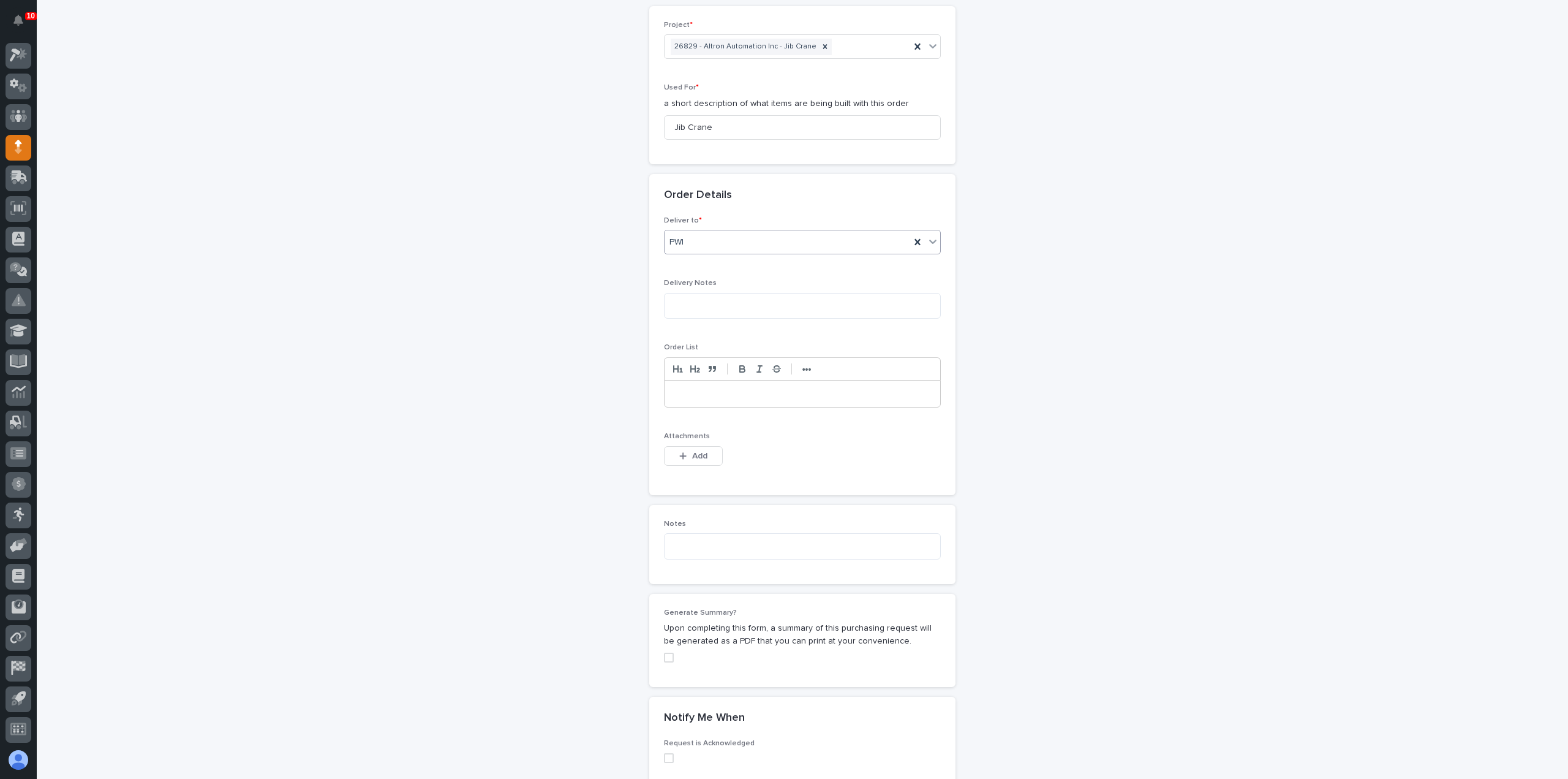
scroll to position [649, 0]
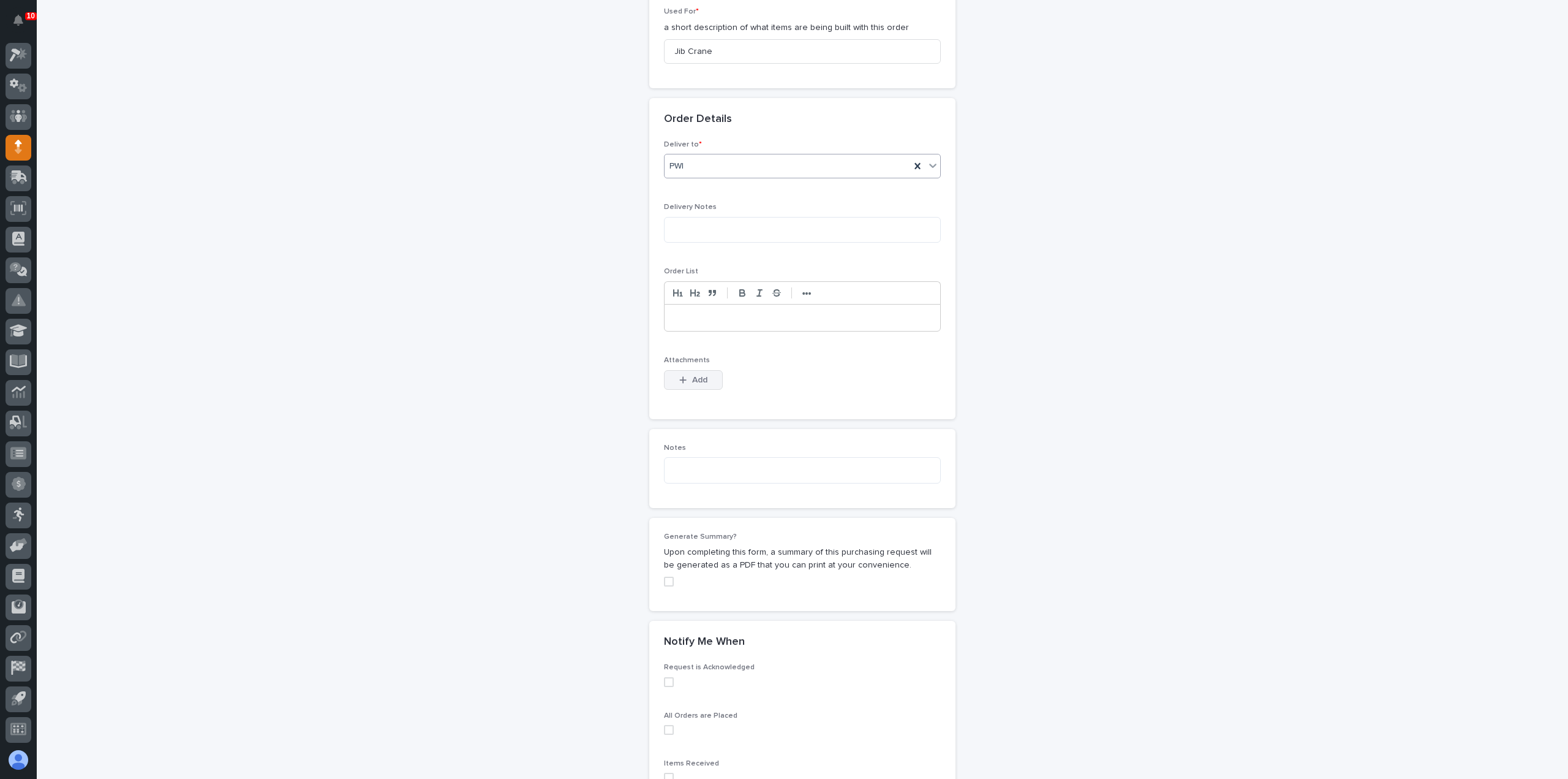
click at [692, 380] on span "Add" at bounding box center [700, 379] width 16 height 11
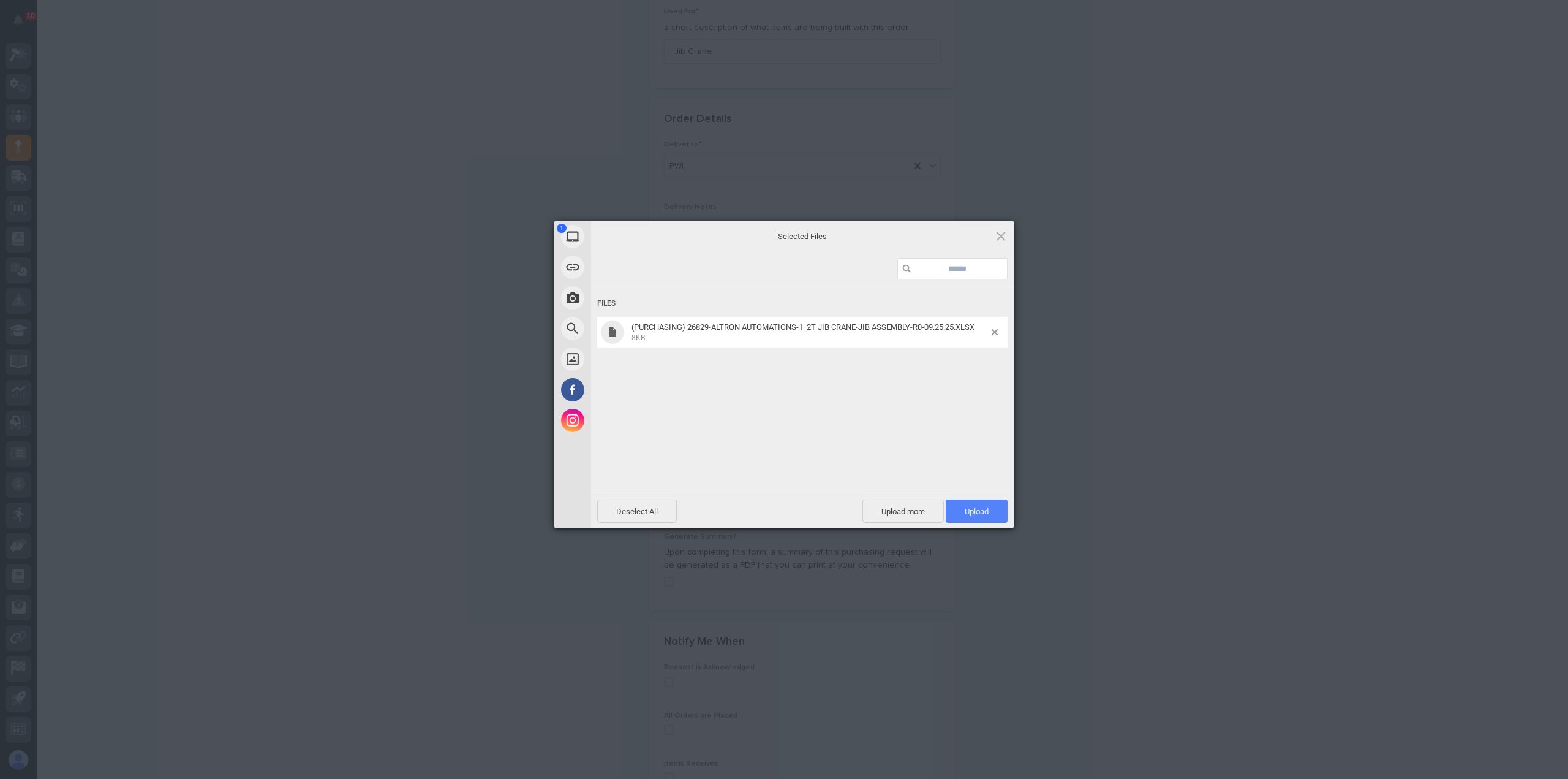
click at [968, 511] on span "Upload 1" at bounding box center [977, 510] width 23 height 9
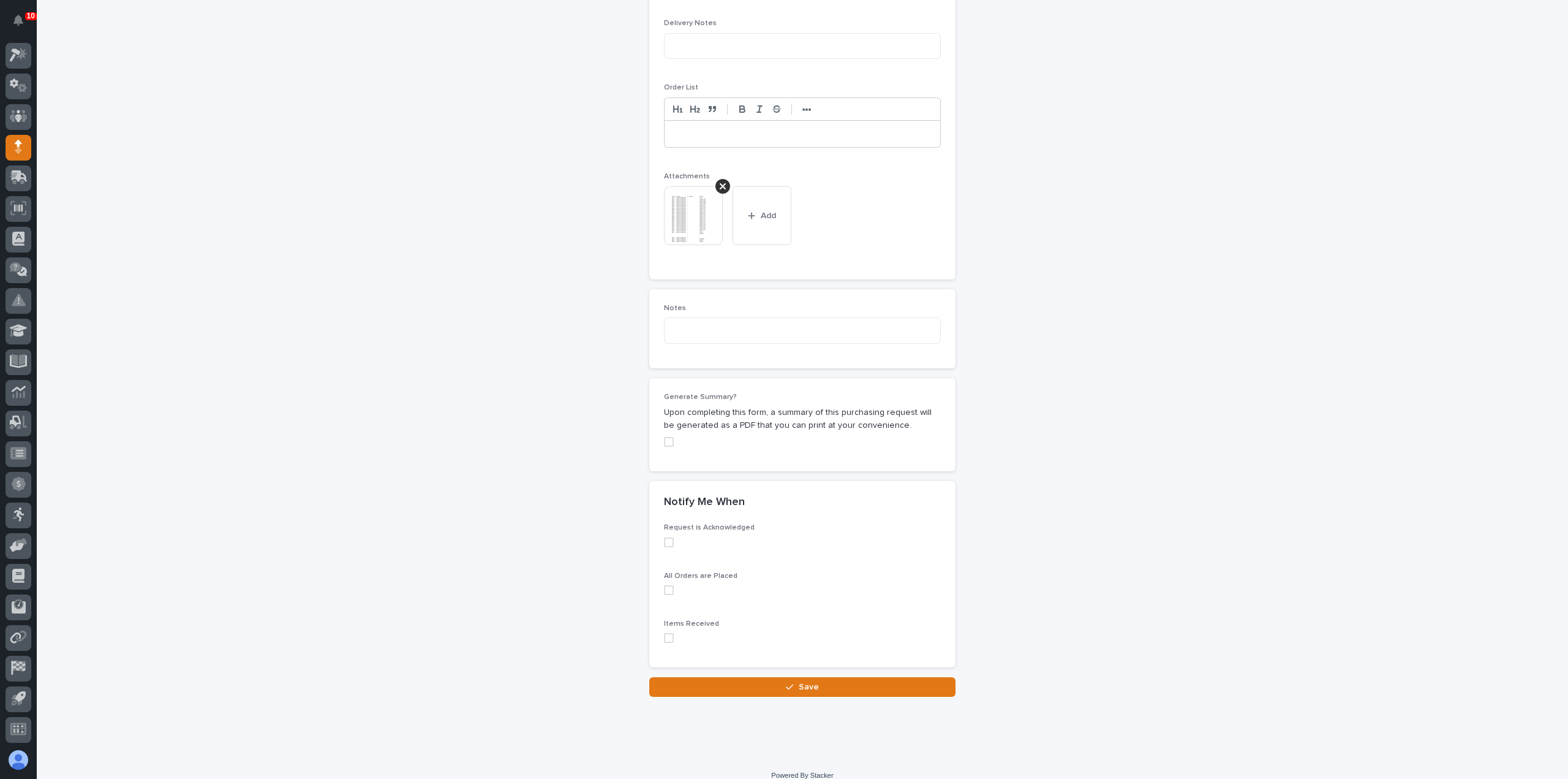
scroll to position [843, 0]
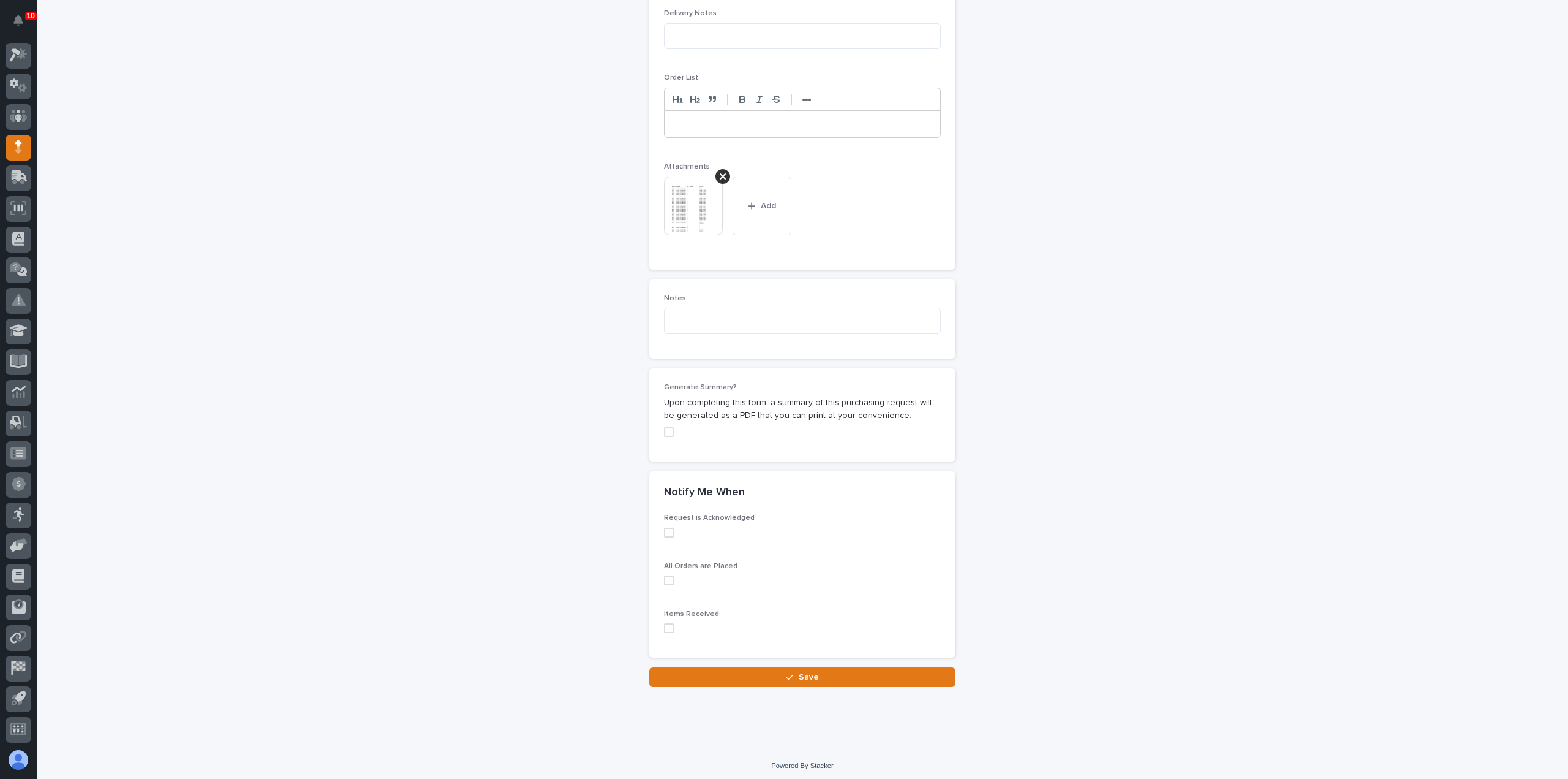
click at [664, 625] on span at bounding box center [669, 628] width 10 height 10
click at [666, 625] on icon at bounding box center [670, 628] width 8 height 6
click at [666, 427] on span at bounding box center [669, 432] width 10 height 10
click at [666, 429] on icon at bounding box center [670, 432] width 8 height 6
click at [664, 626] on span at bounding box center [669, 628] width 10 height 10
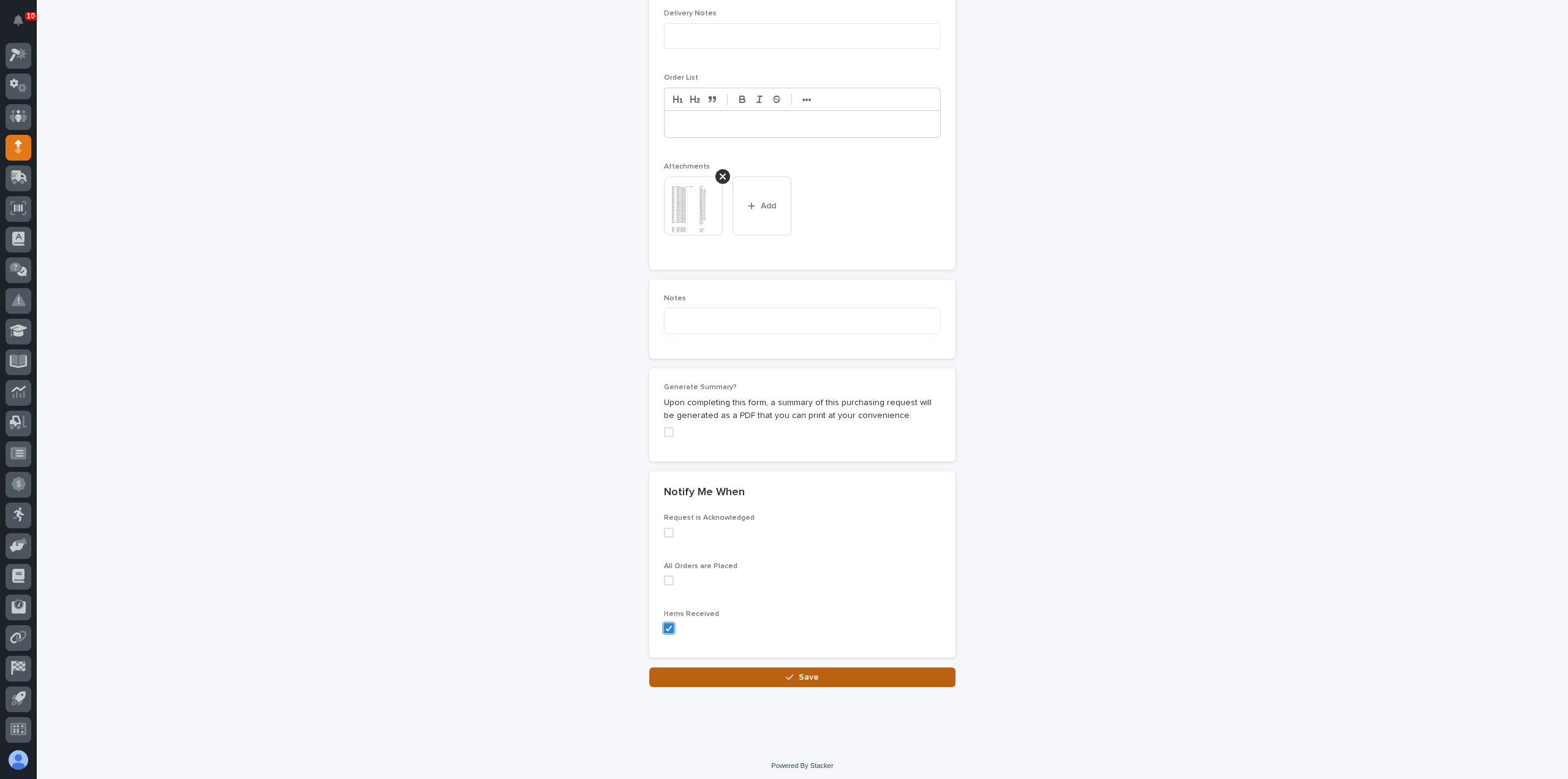
click at [759, 674] on button "Save" at bounding box center [802, 676] width 306 height 20
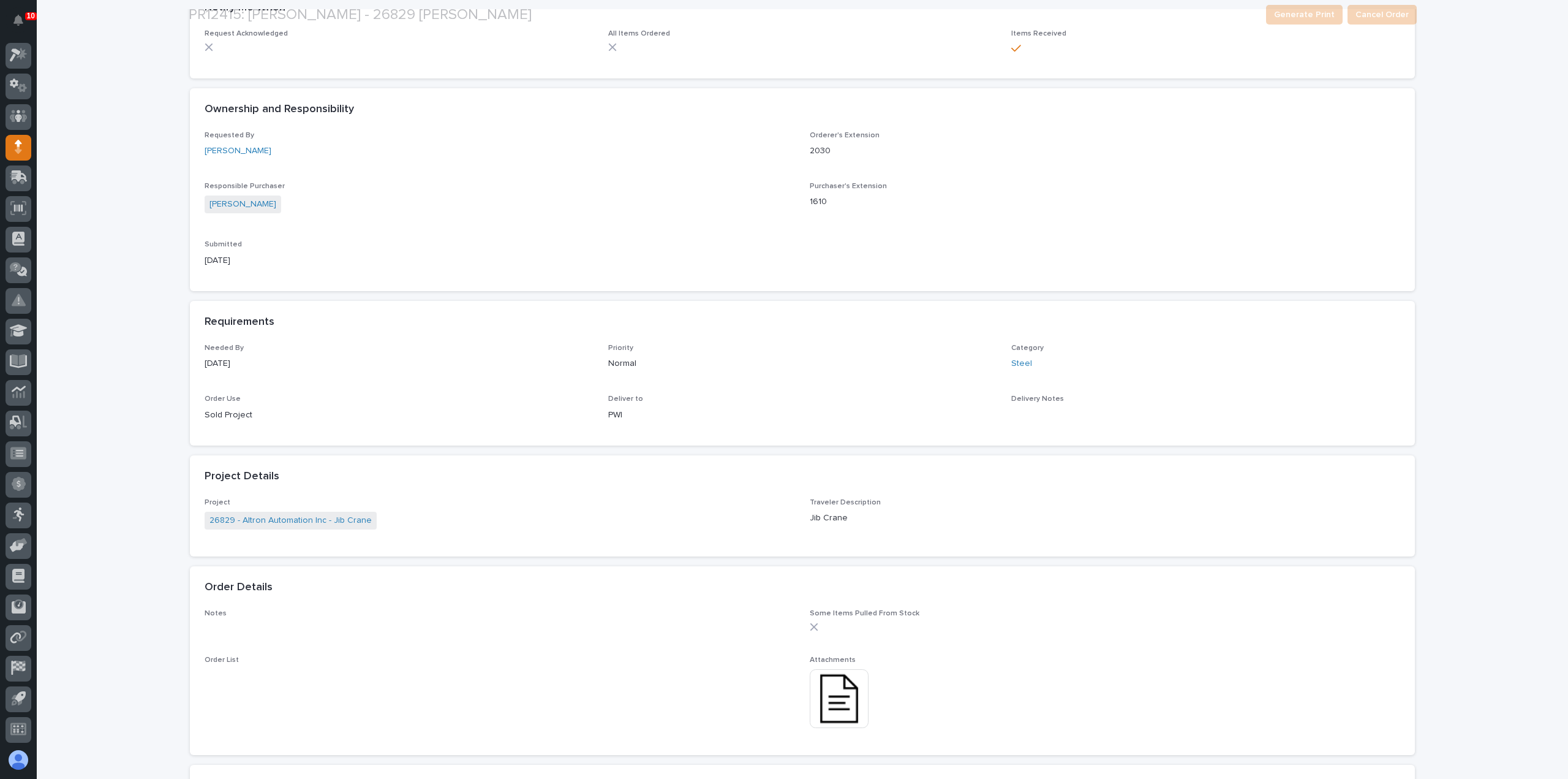
scroll to position [734, 0]
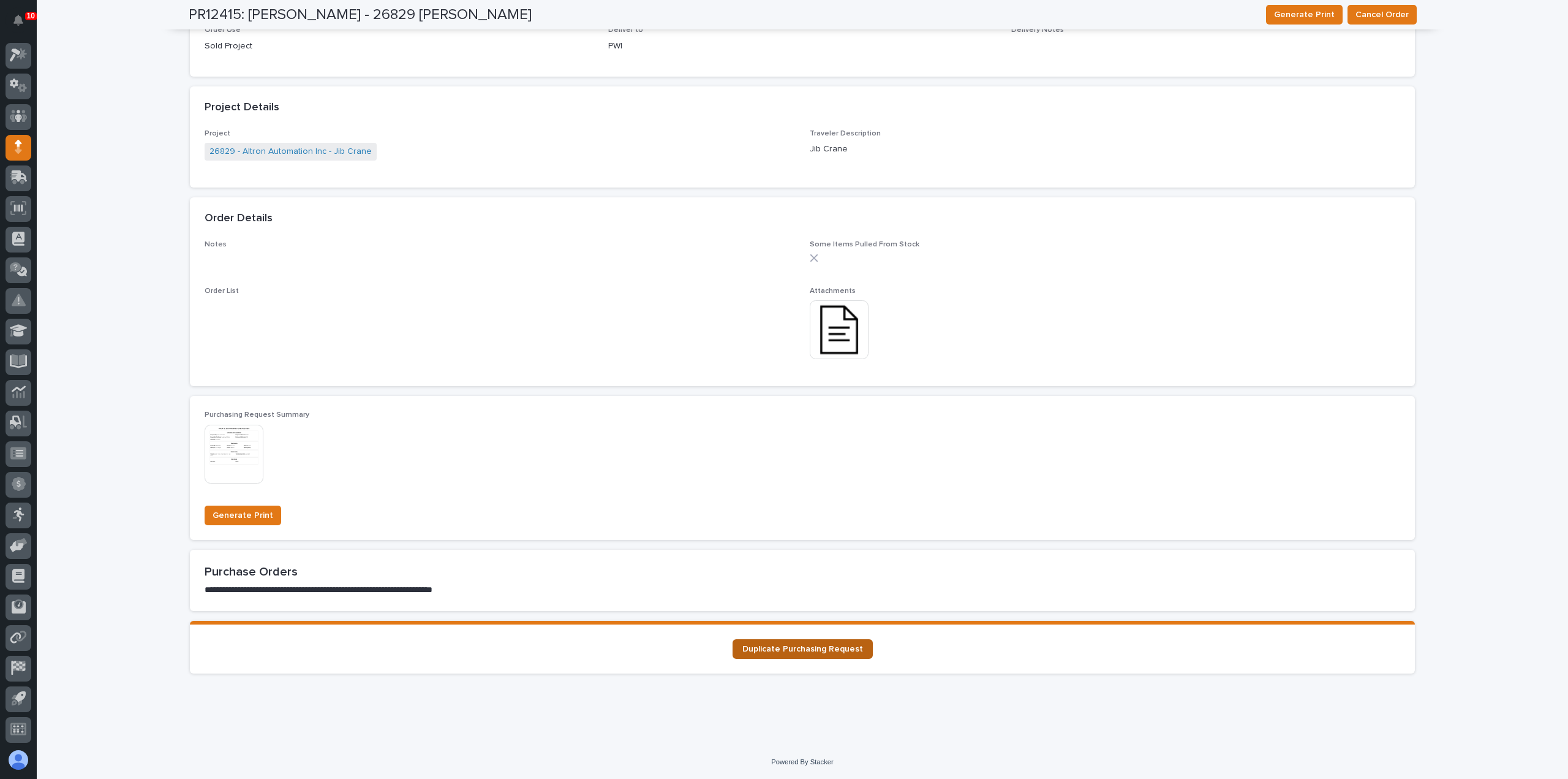
click at [835, 649] on span "Duplicate Purchasing Request" at bounding box center [803, 648] width 120 height 9
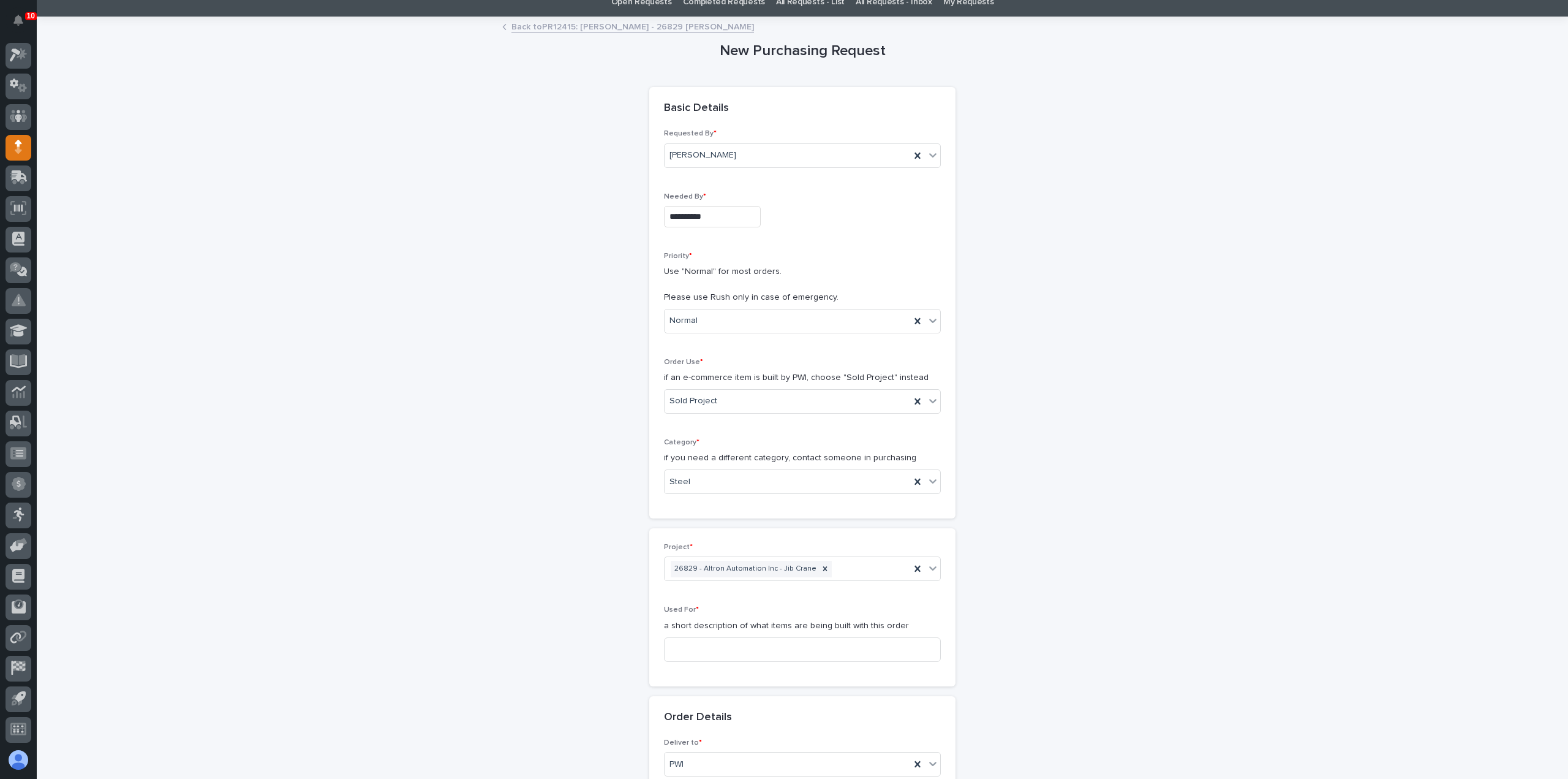
scroll to position [122, 0]
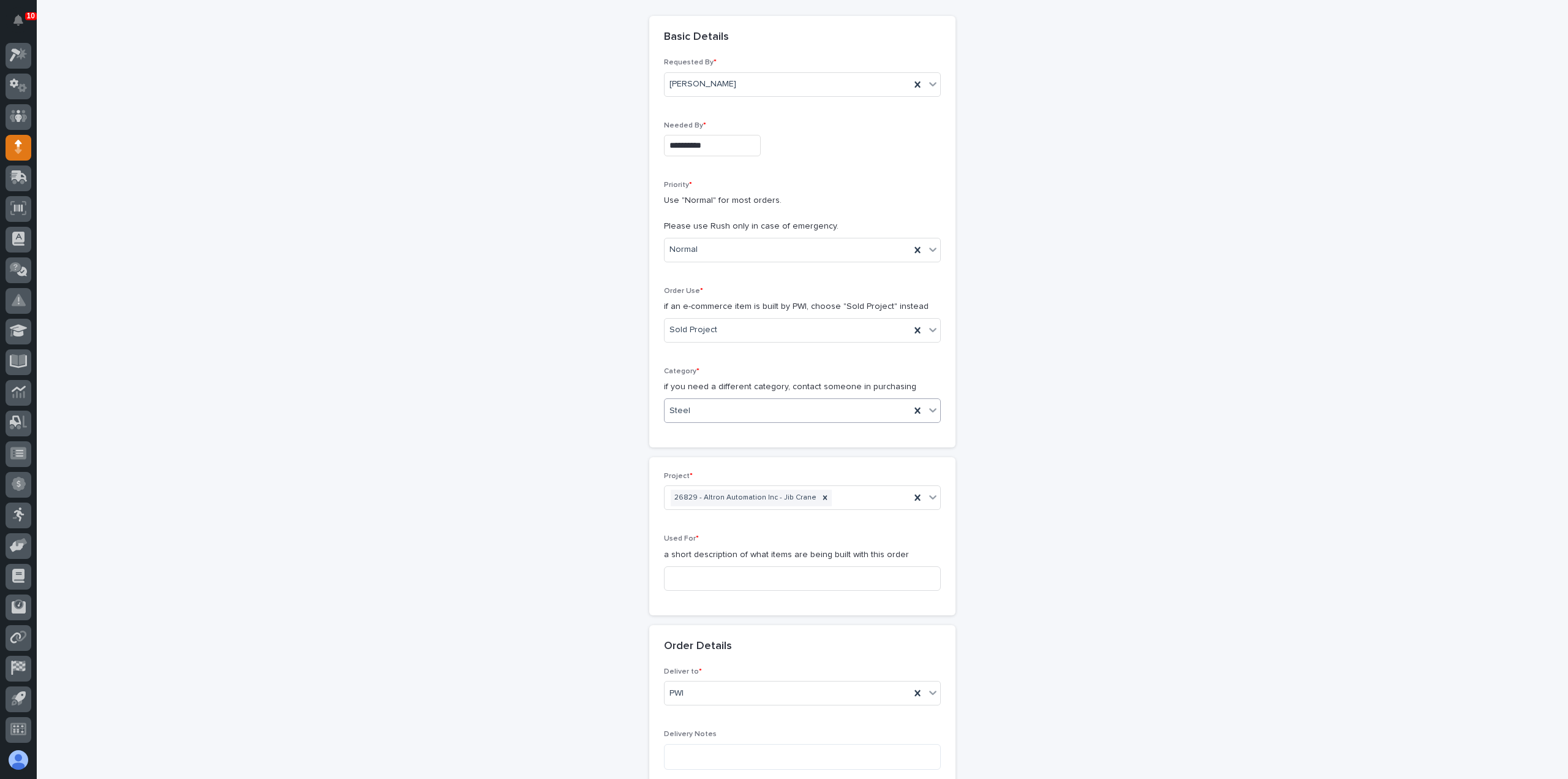
click at [930, 410] on icon at bounding box center [934, 410] width 8 height 4
click at [853, 529] on div "Parts & Hardware" at bounding box center [798, 539] width 276 height 22
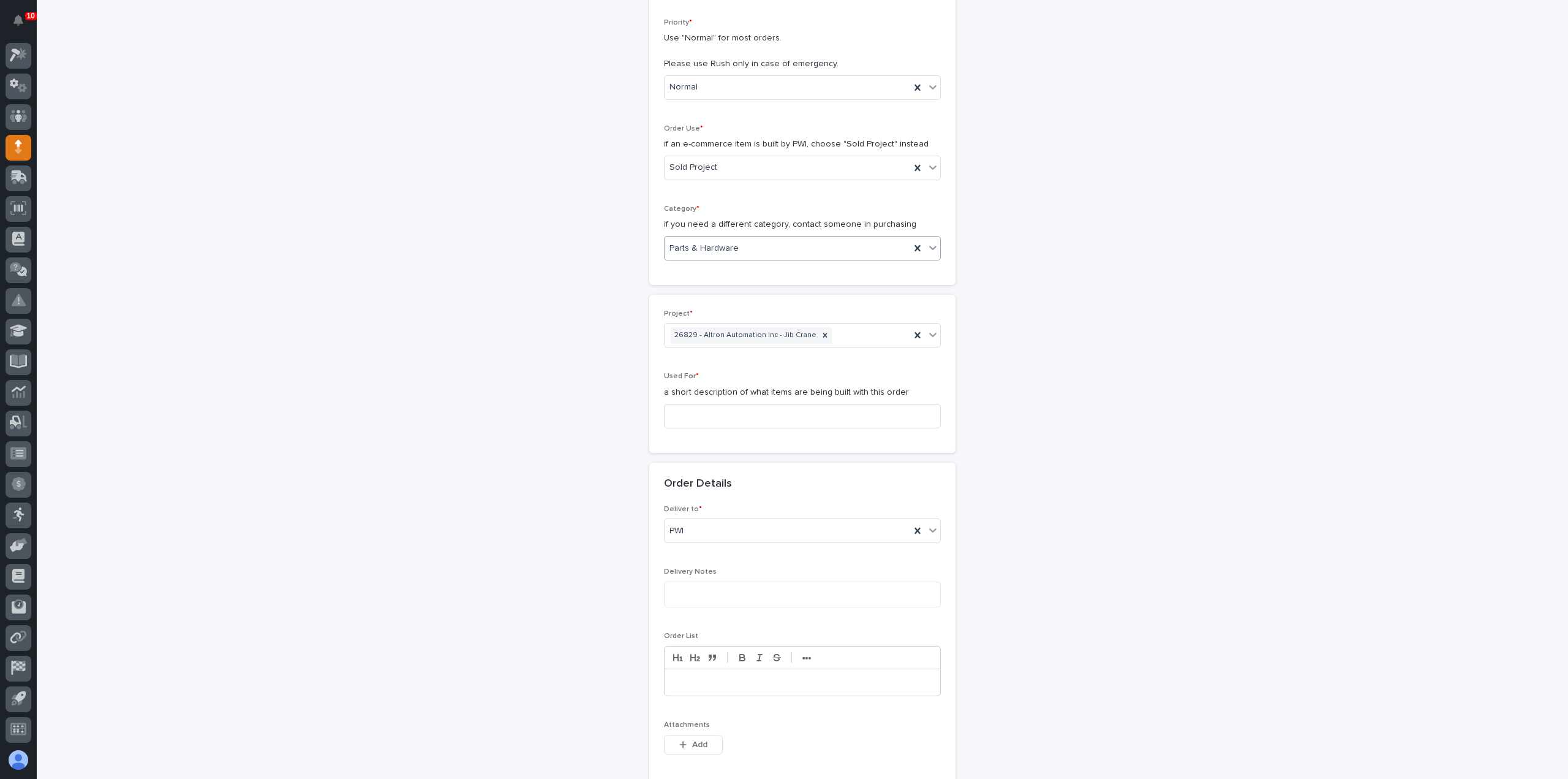
scroll to position [306, 0]
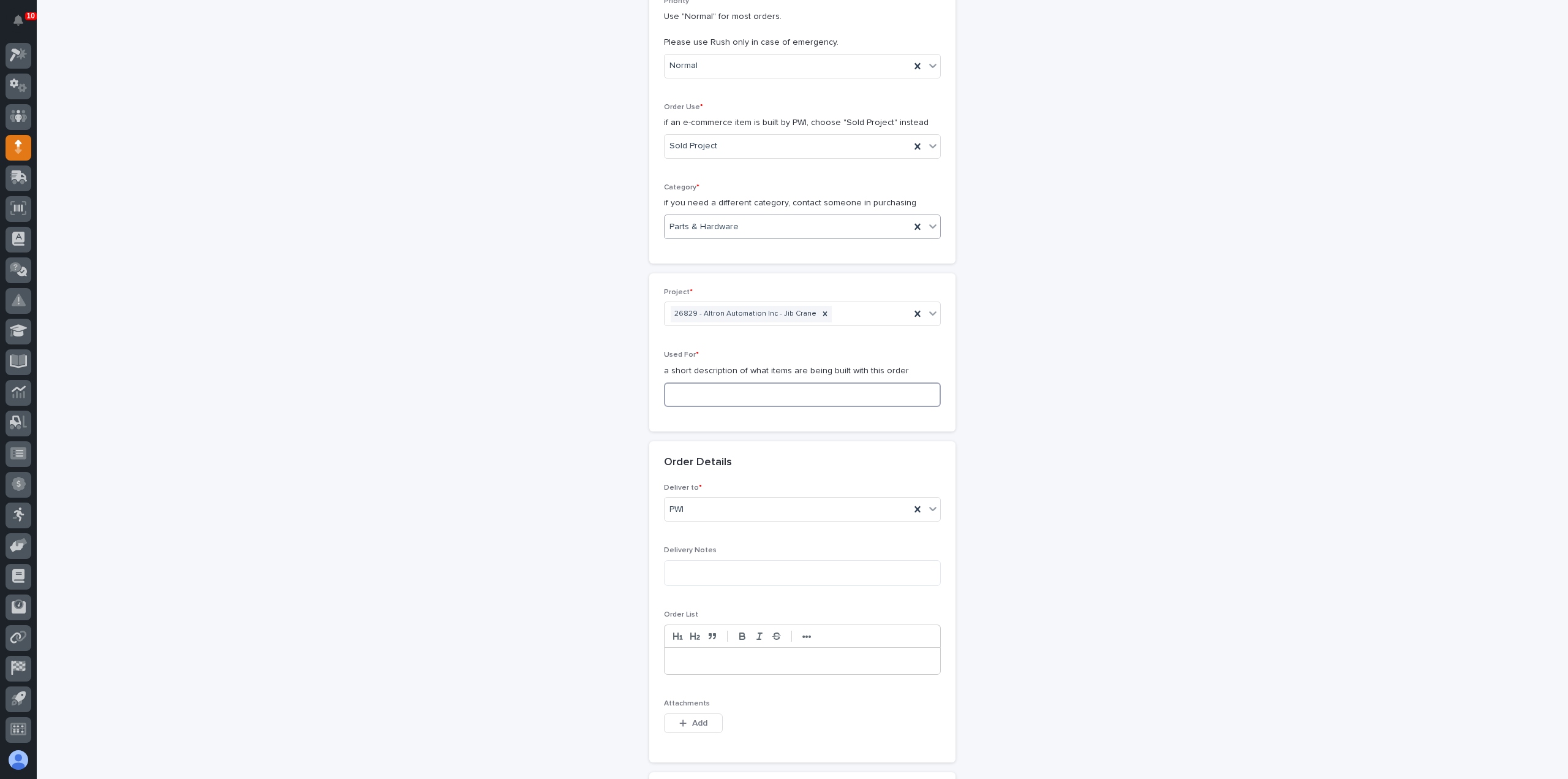
click at [719, 393] on input at bounding box center [802, 394] width 277 height 24
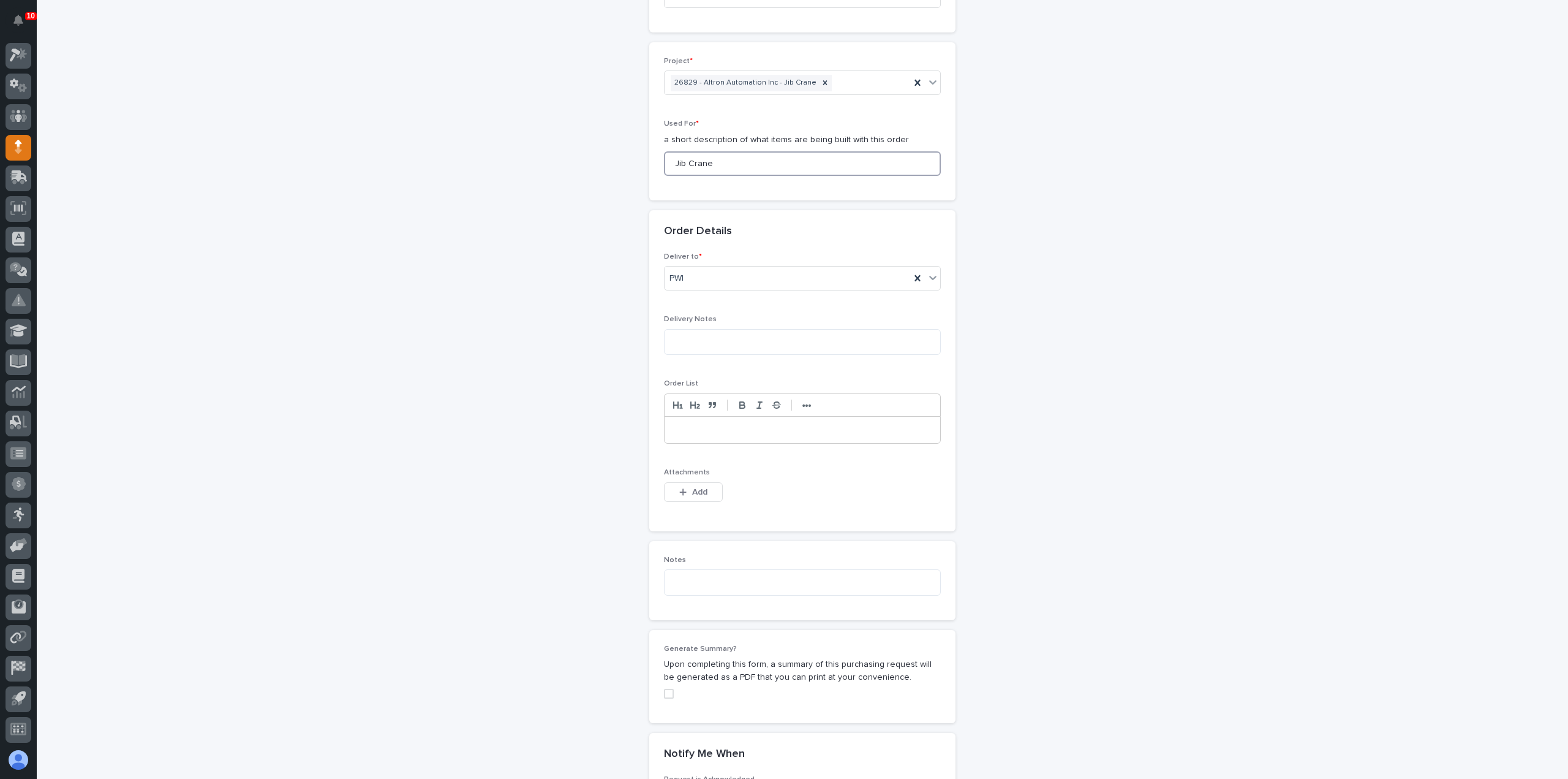
scroll to position [613, 0]
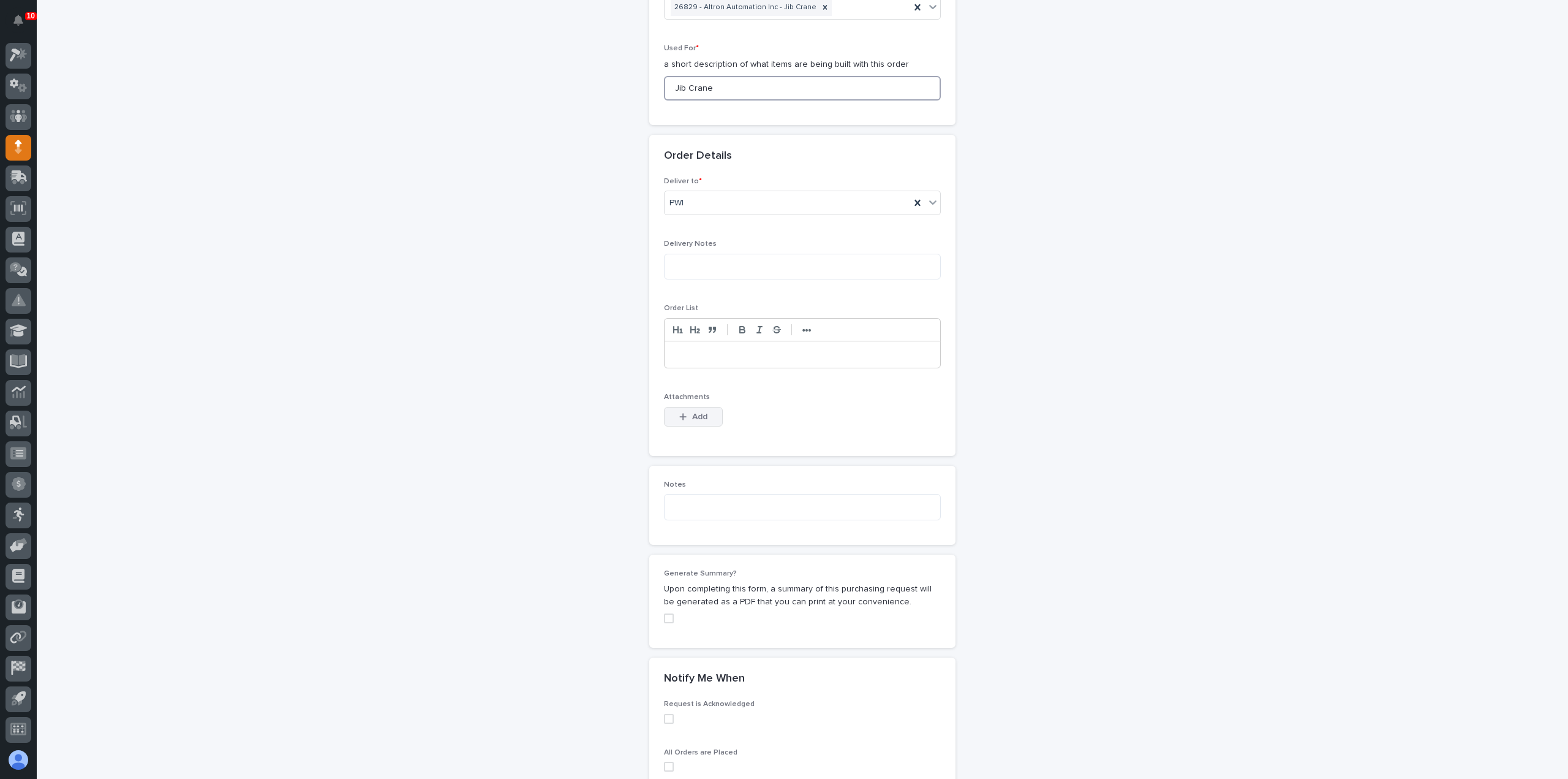
type input "Jib Crane"
click at [700, 417] on span "Add" at bounding box center [700, 416] width 16 height 11
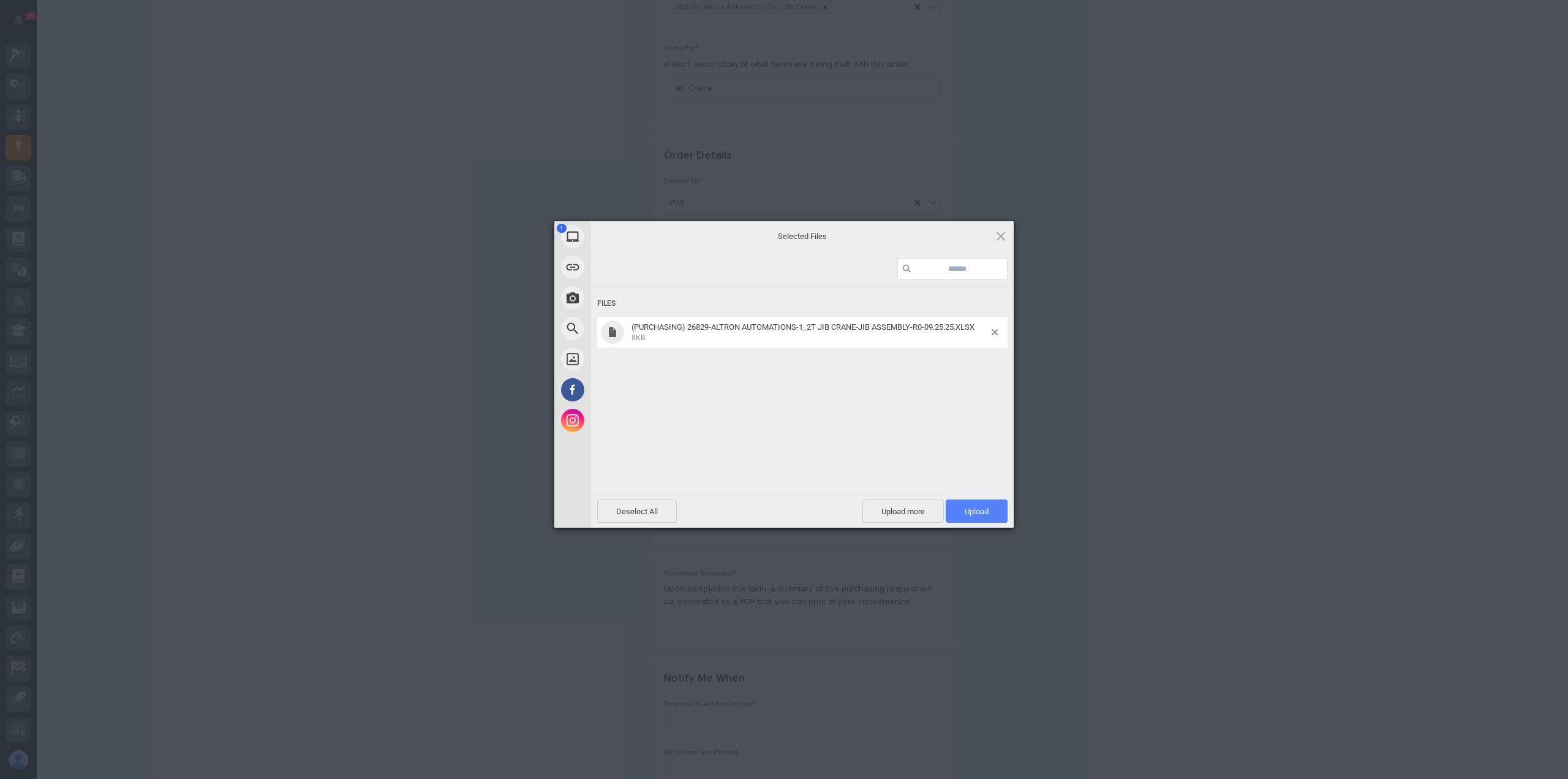
click at [981, 507] on span "Upload 1" at bounding box center [977, 510] width 23 height 9
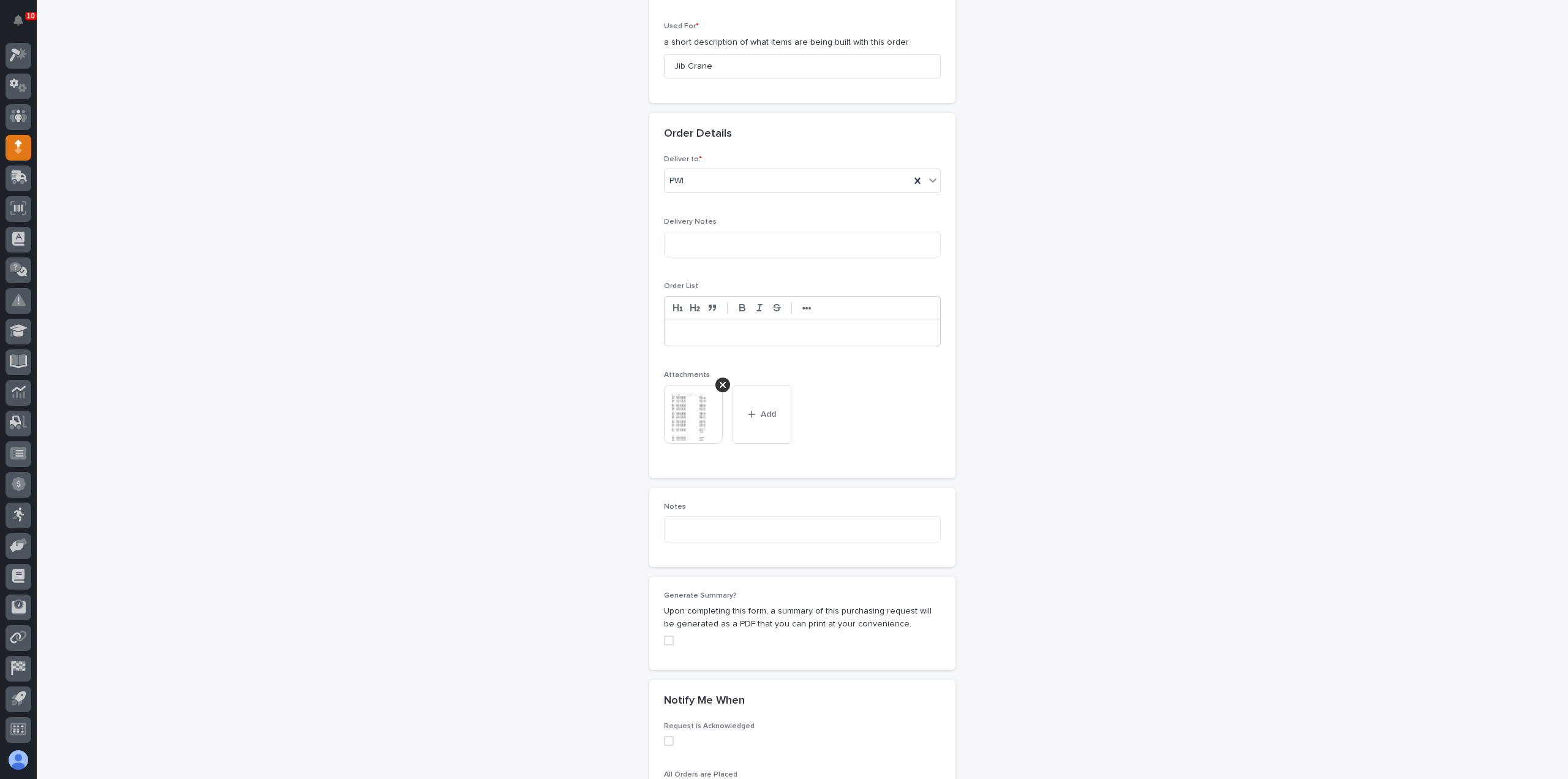
scroll to position [843, 0]
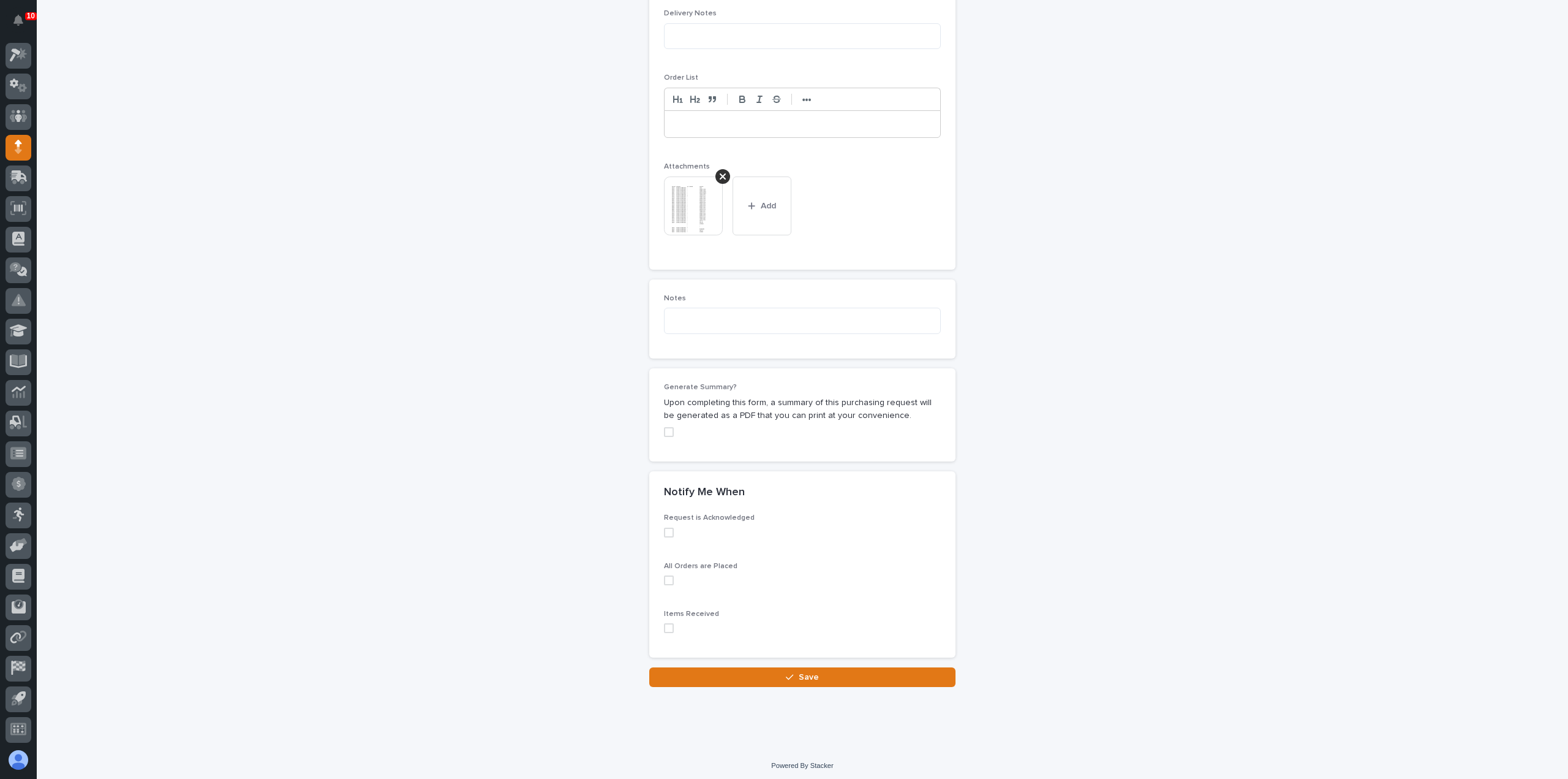
click at [666, 623] on span at bounding box center [669, 628] width 10 height 10
click at [744, 675] on button "Save" at bounding box center [802, 676] width 306 height 20
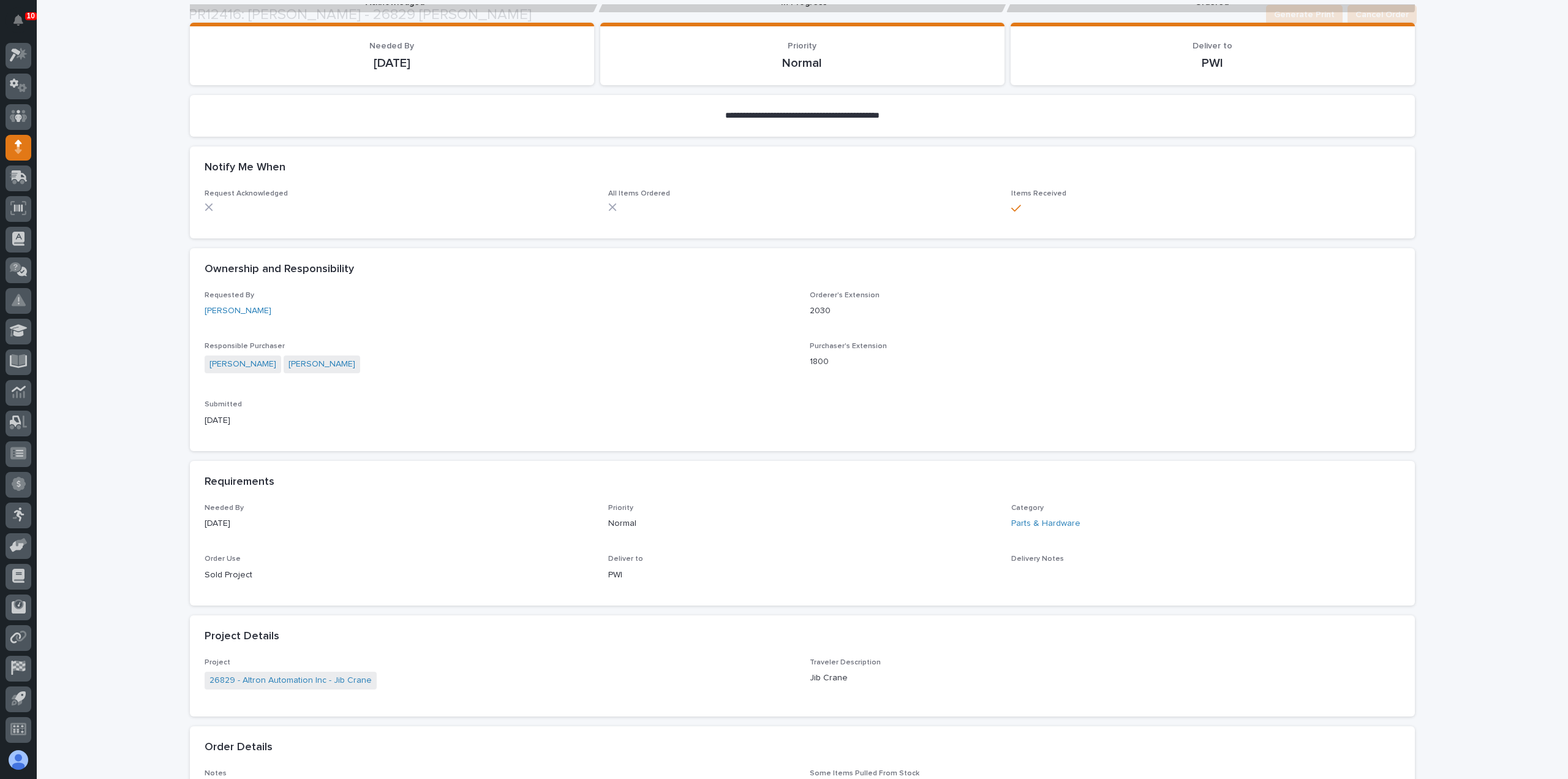
scroll to position [685, 0]
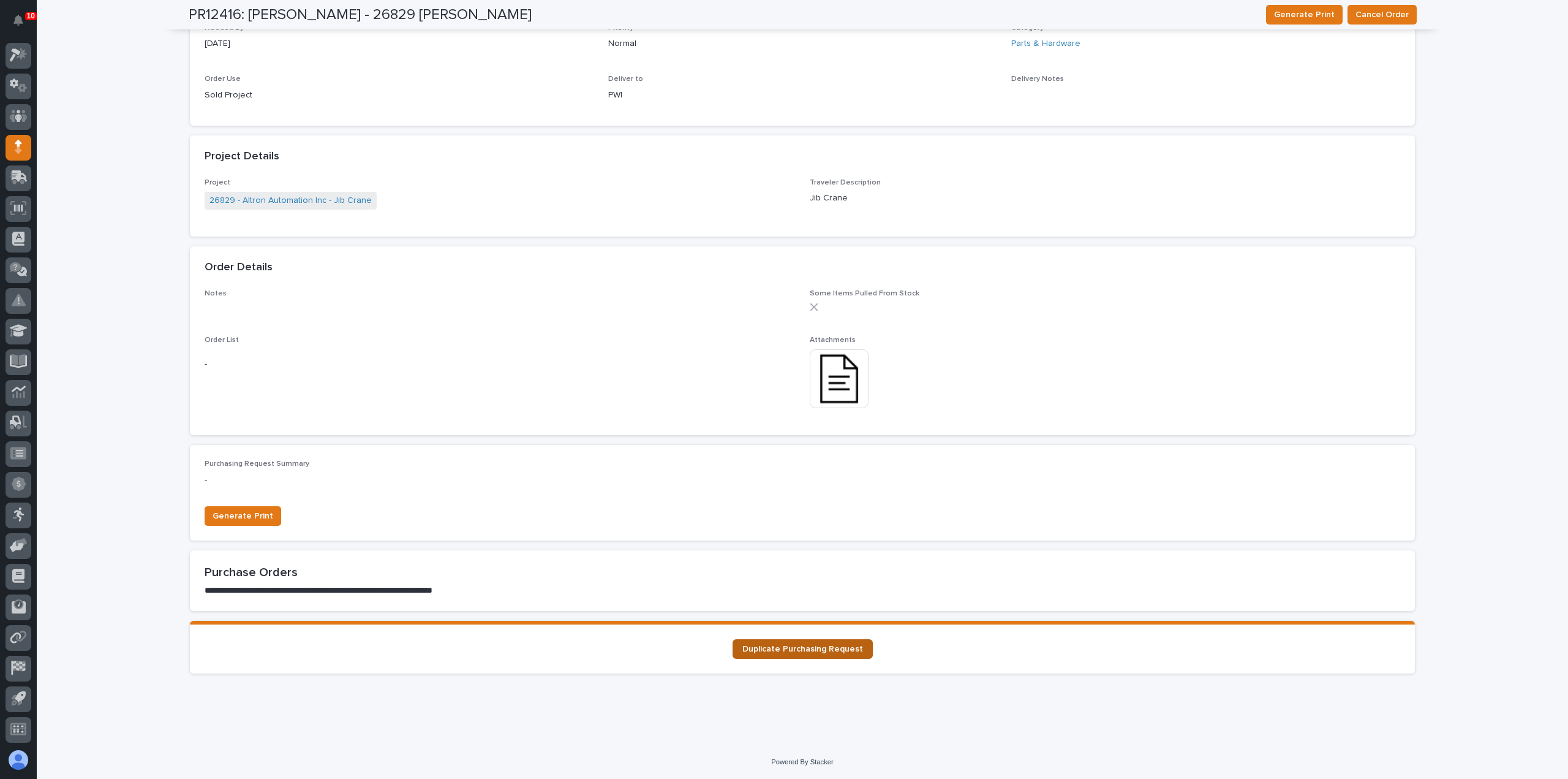
click at [767, 649] on span "Duplicate Purchasing Request" at bounding box center [803, 648] width 120 height 9
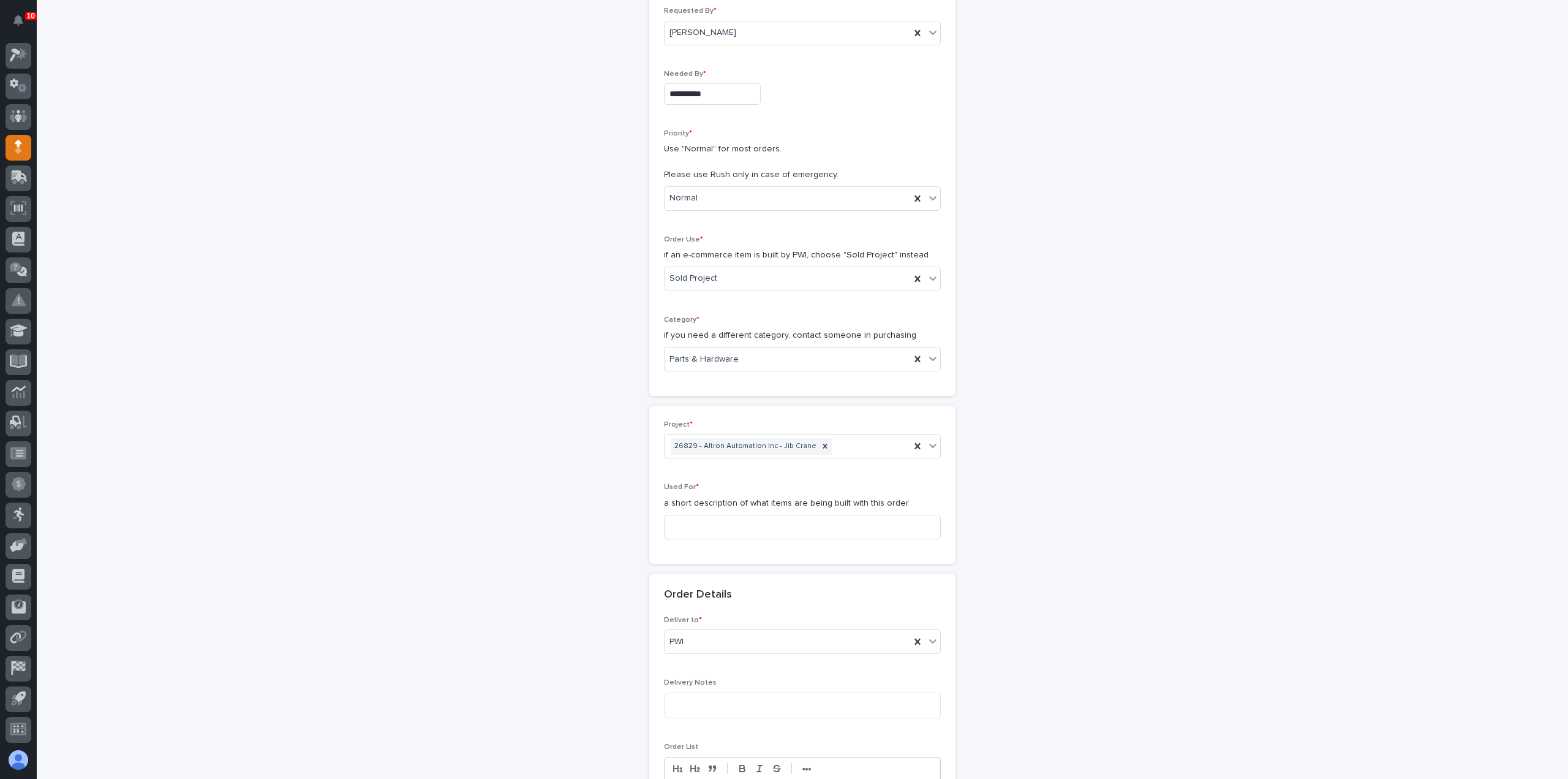
scroll to position [184, 0]
click at [930, 351] on icon at bounding box center [933, 348] width 13 height 13
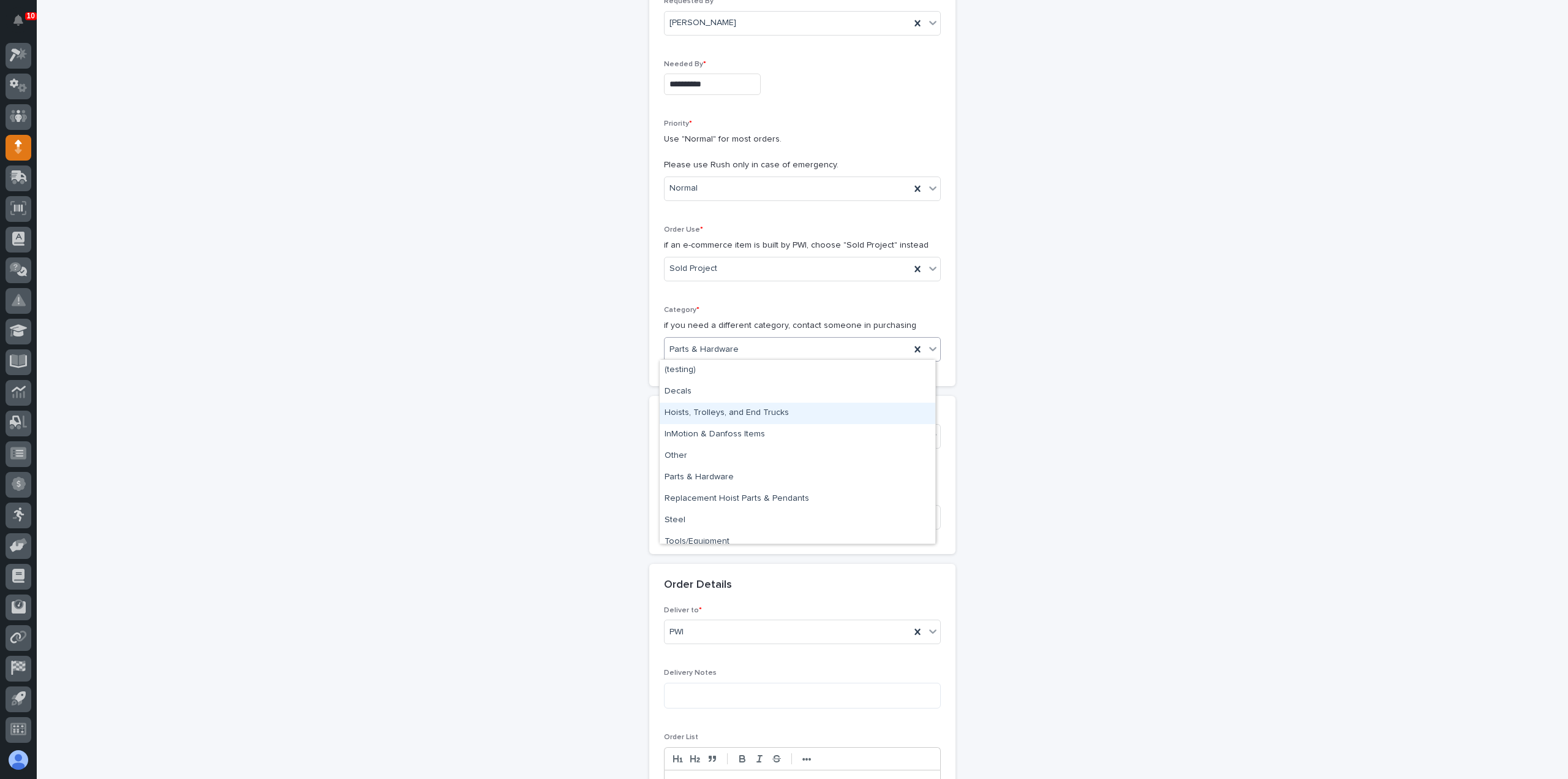
click at [776, 416] on div "Hoists, Trolleys, and End Trucks" at bounding box center [798, 413] width 276 height 22
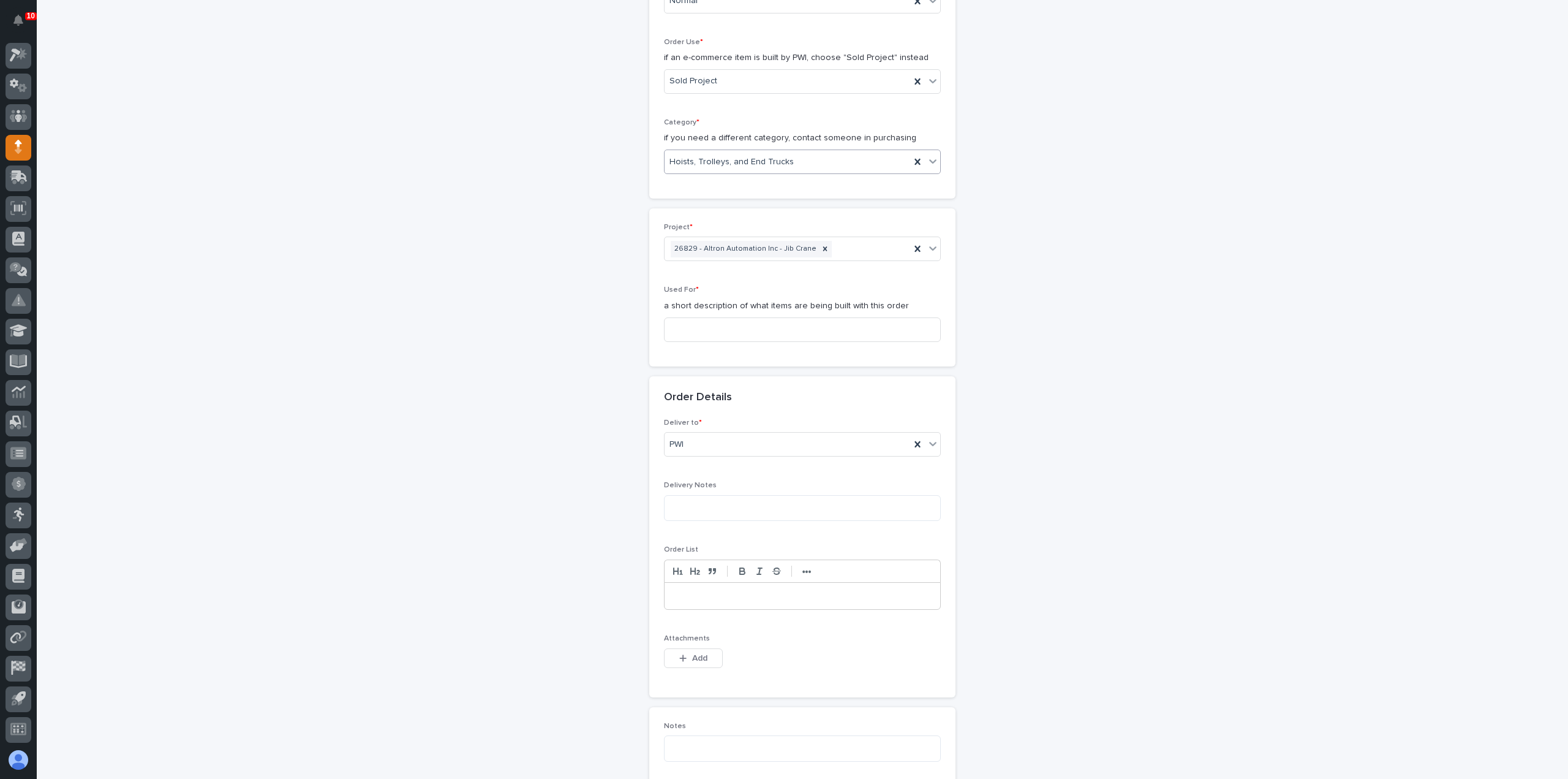
scroll to position [429, 0]
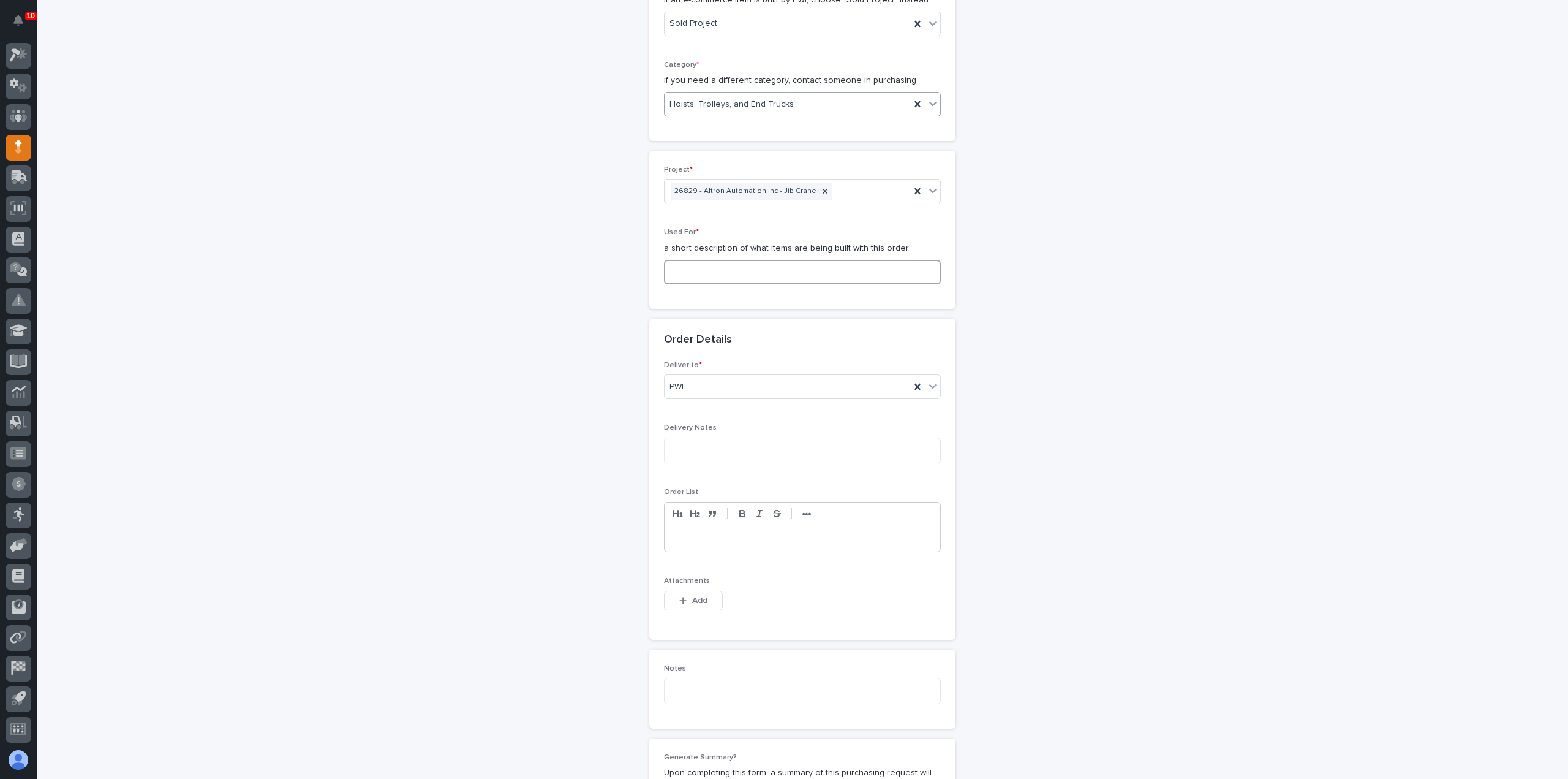
click at [736, 263] on input at bounding box center [802, 272] width 277 height 24
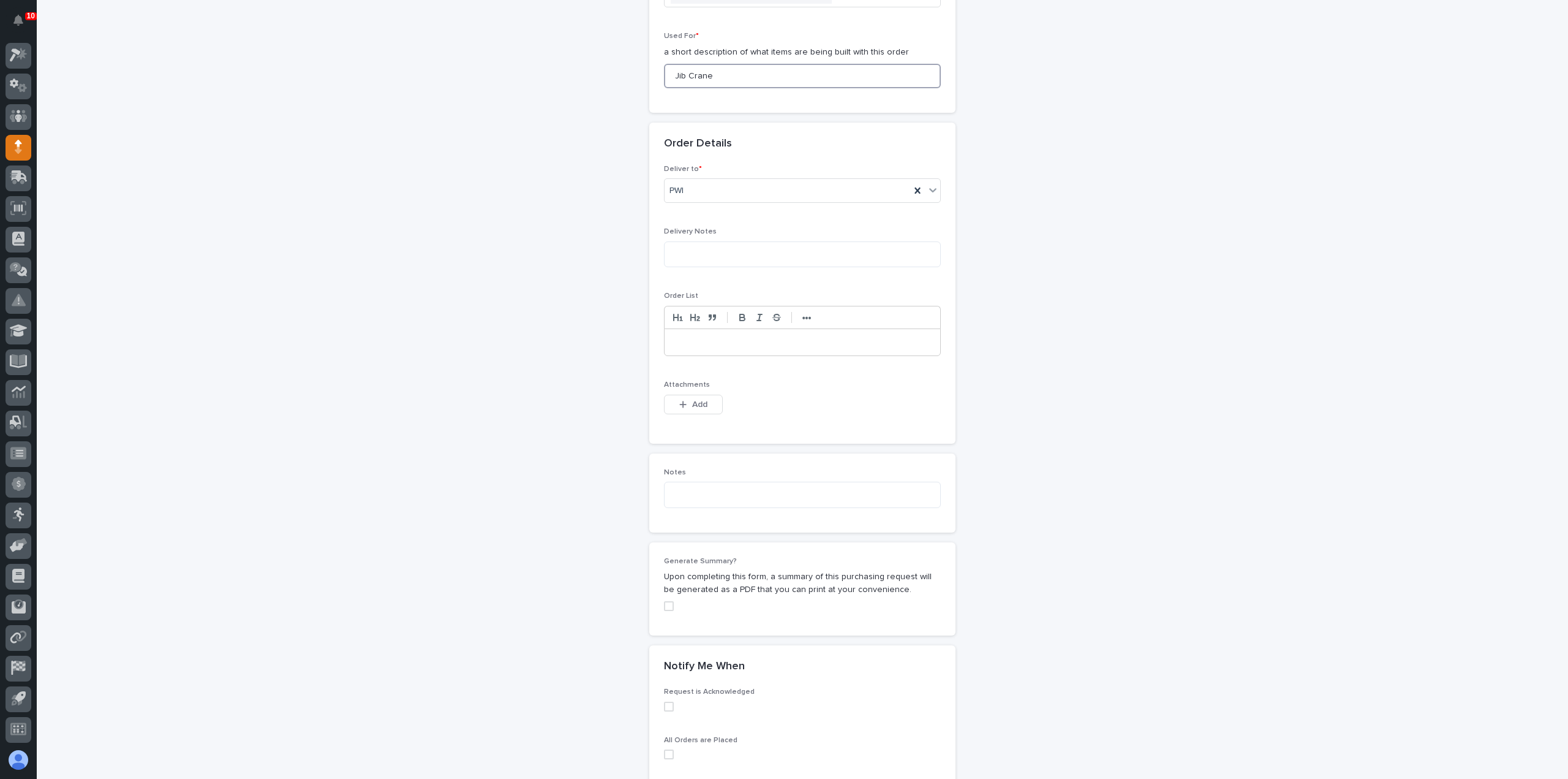
scroll to position [673, 0]
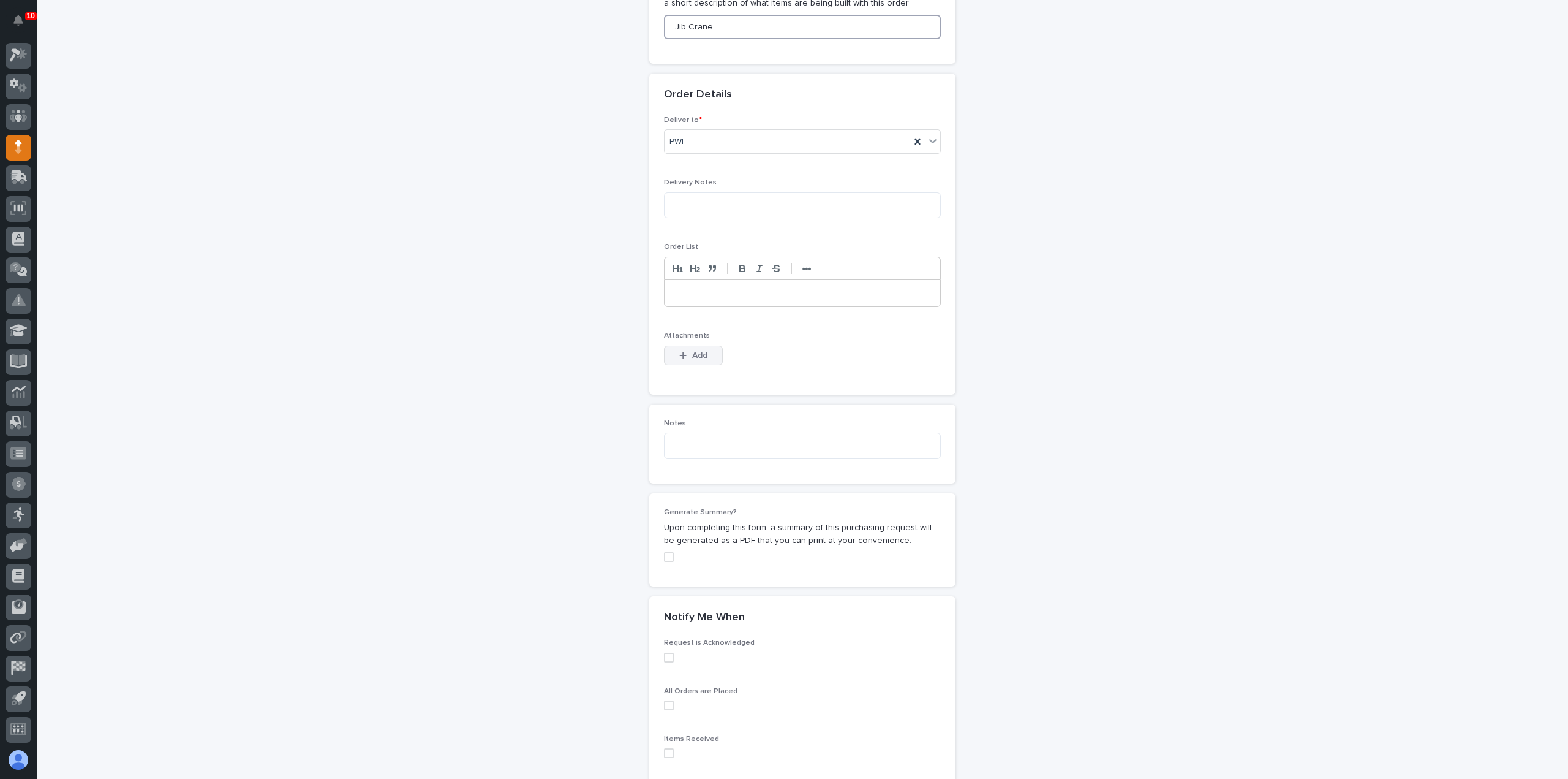
type input "Jib Crane"
click at [702, 356] on span "Add" at bounding box center [700, 355] width 16 height 11
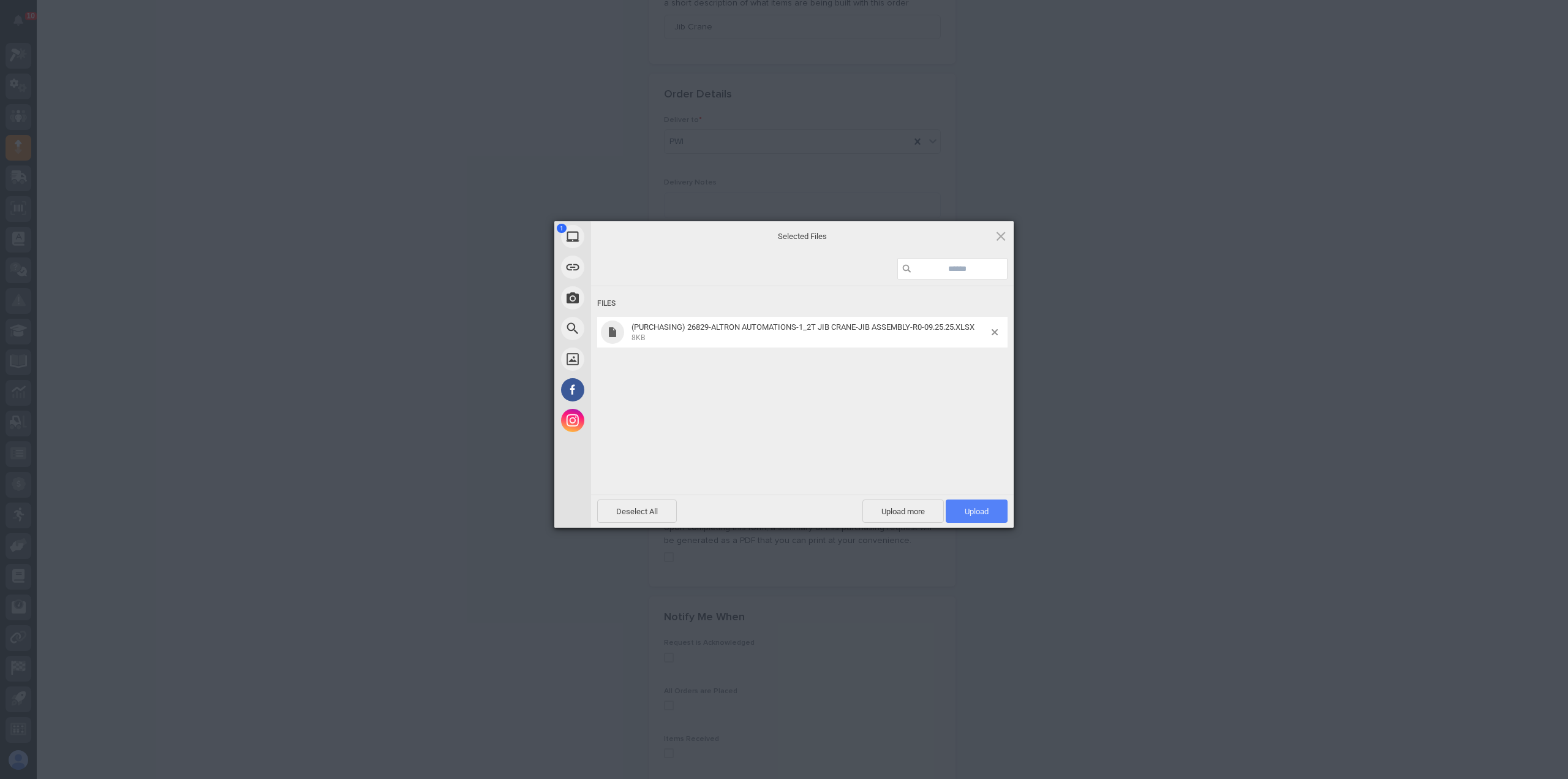
click at [974, 508] on span "Upload 1" at bounding box center [977, 510] width 23 height 9
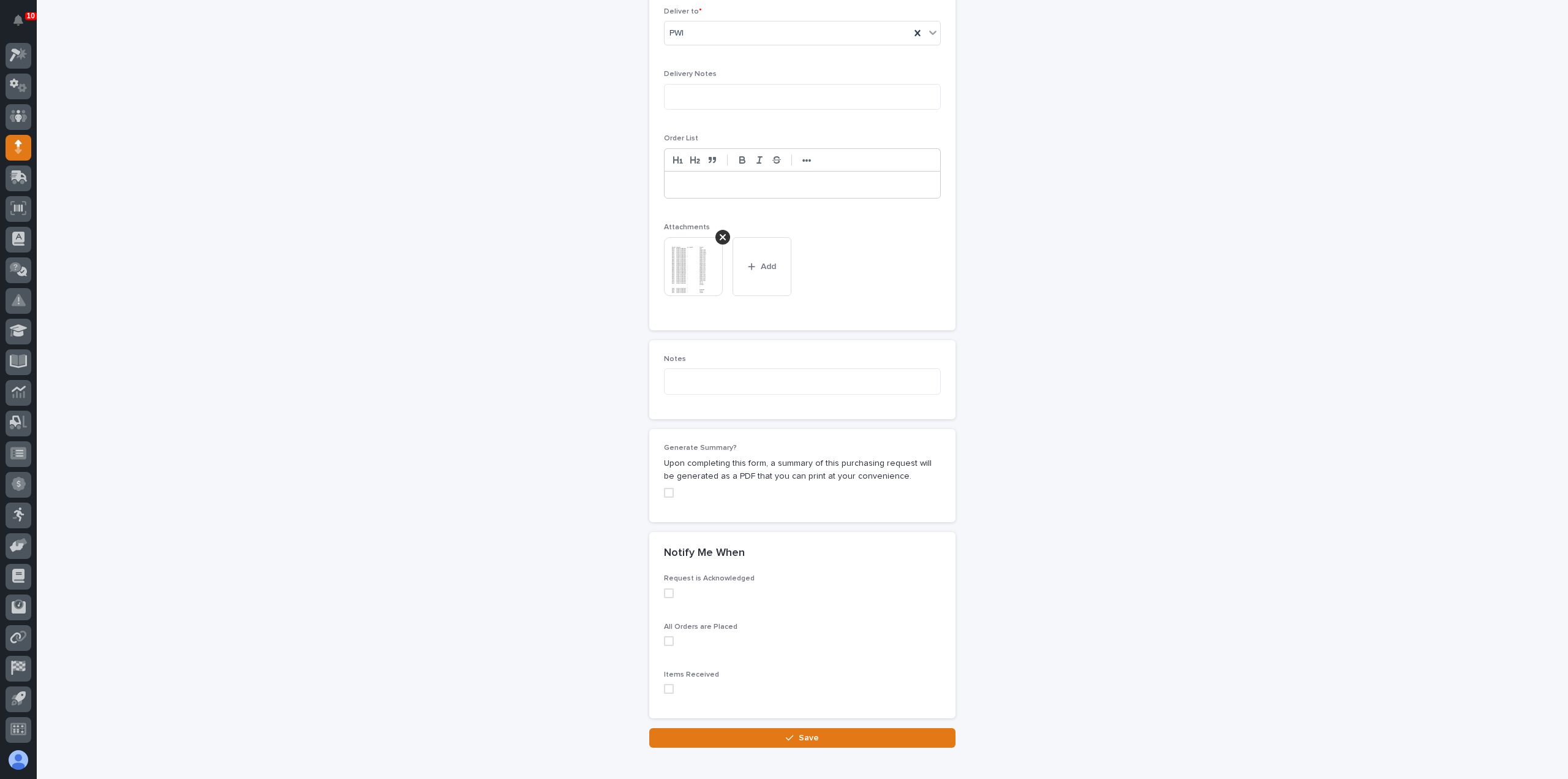
scroll to position [843, 0]
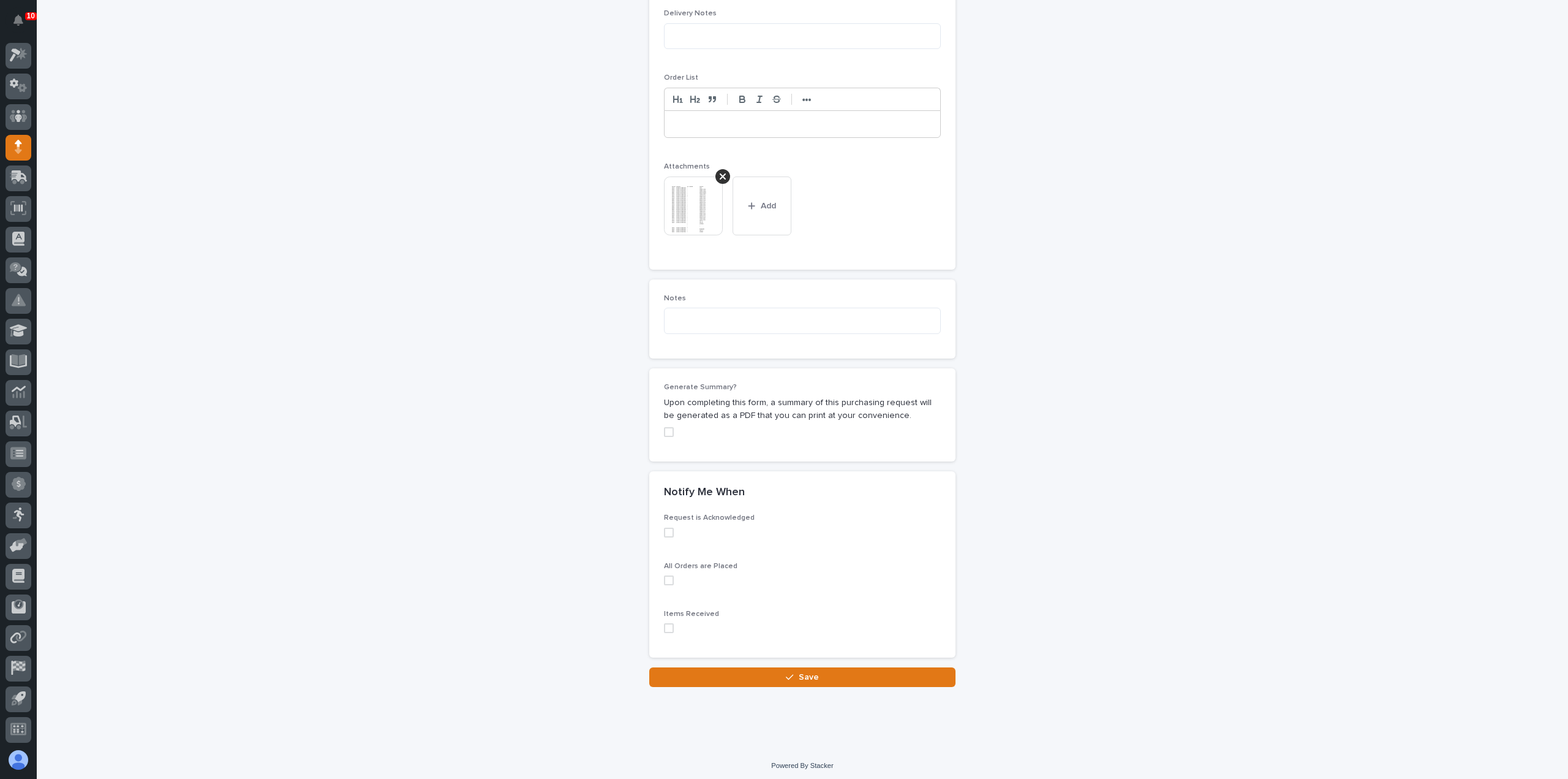
click at [666, 623] on span at bounding box center [669, 628] width 10 height 10
click at [682, 667] on button "Save" at bounding box center [802, 676] width 306 height 20
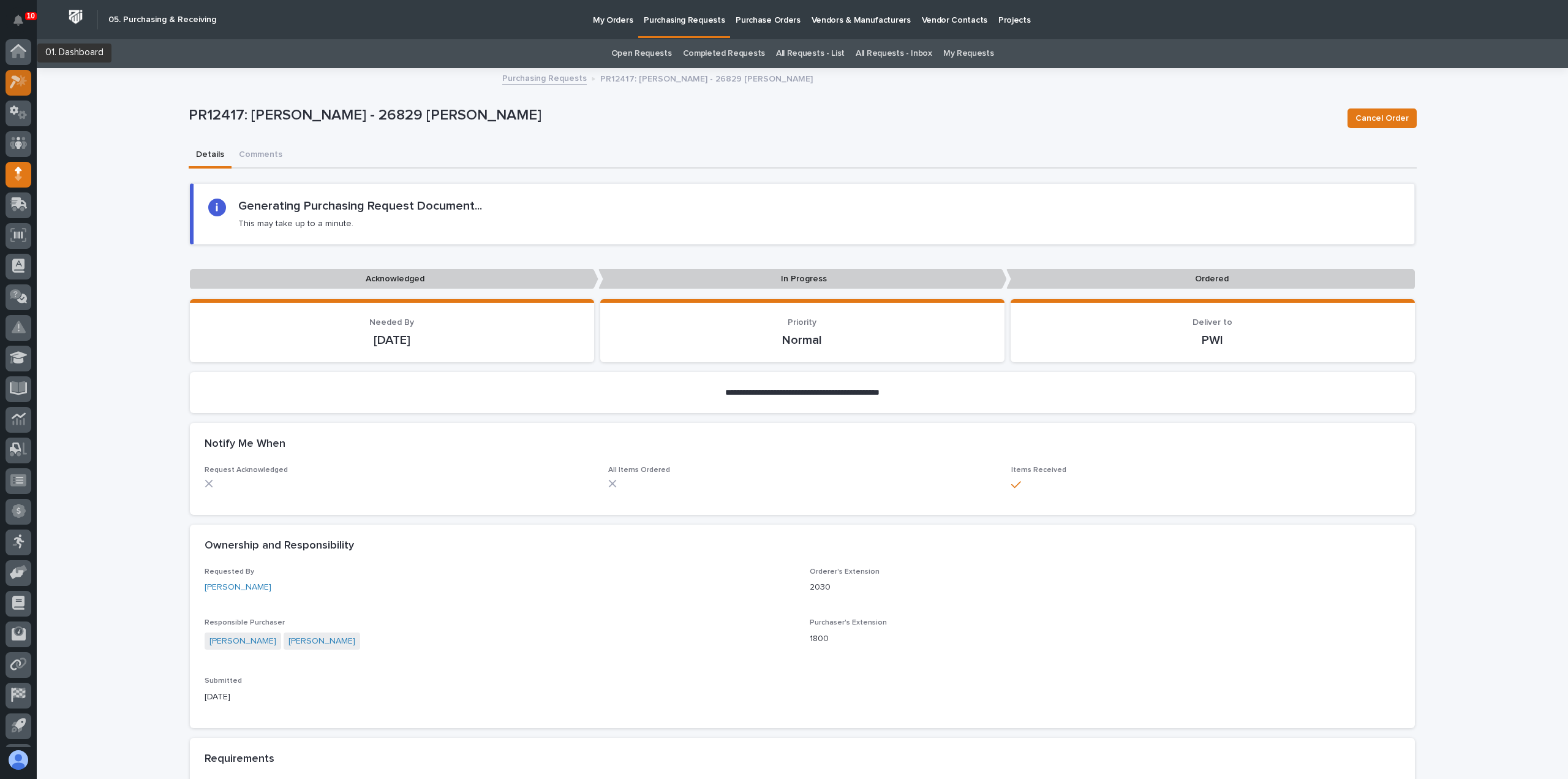
click at [18, 76] on icon at bounding box center [19, 81] width 18 height 14
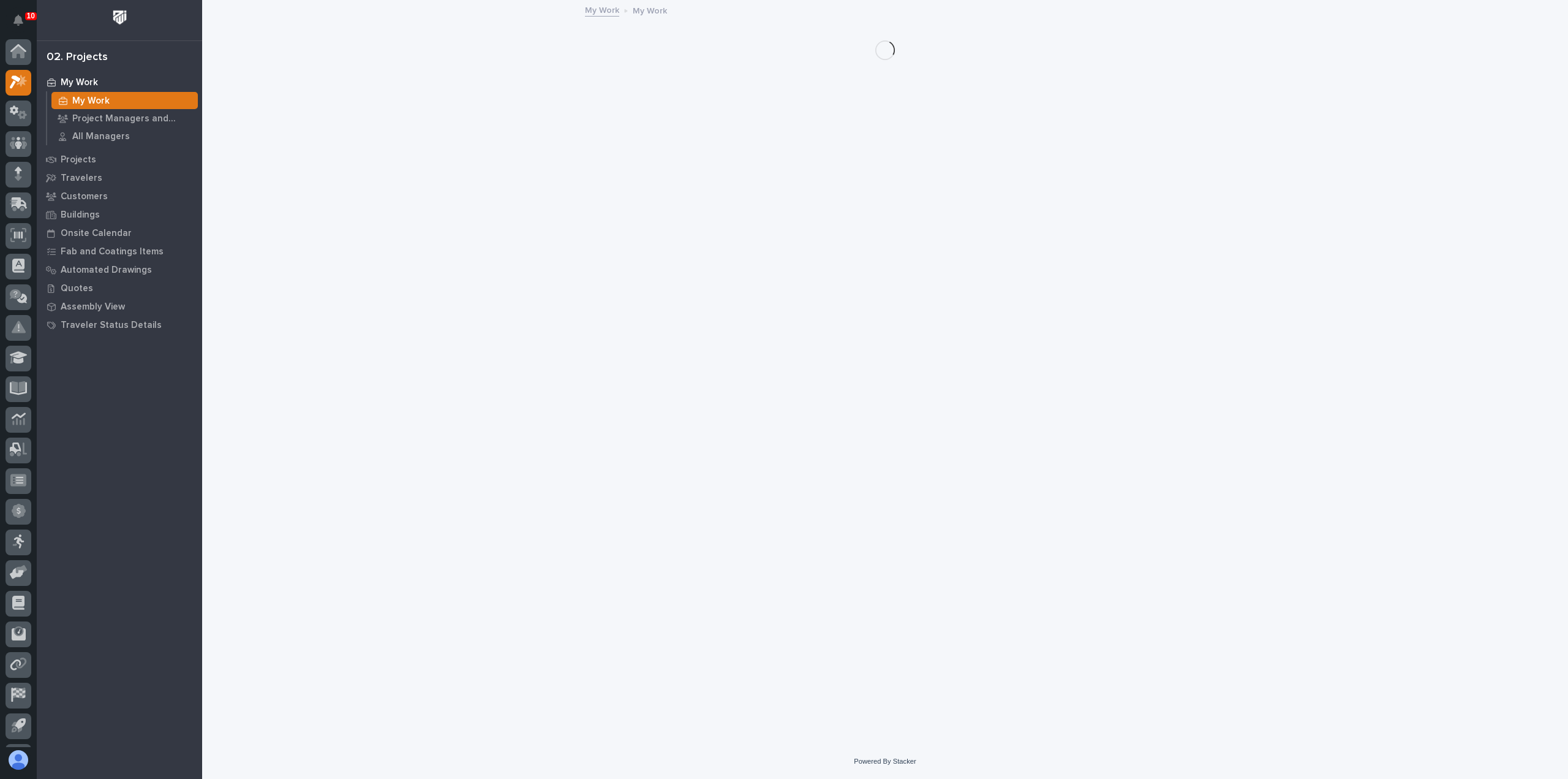
scroll to position [27, 0]
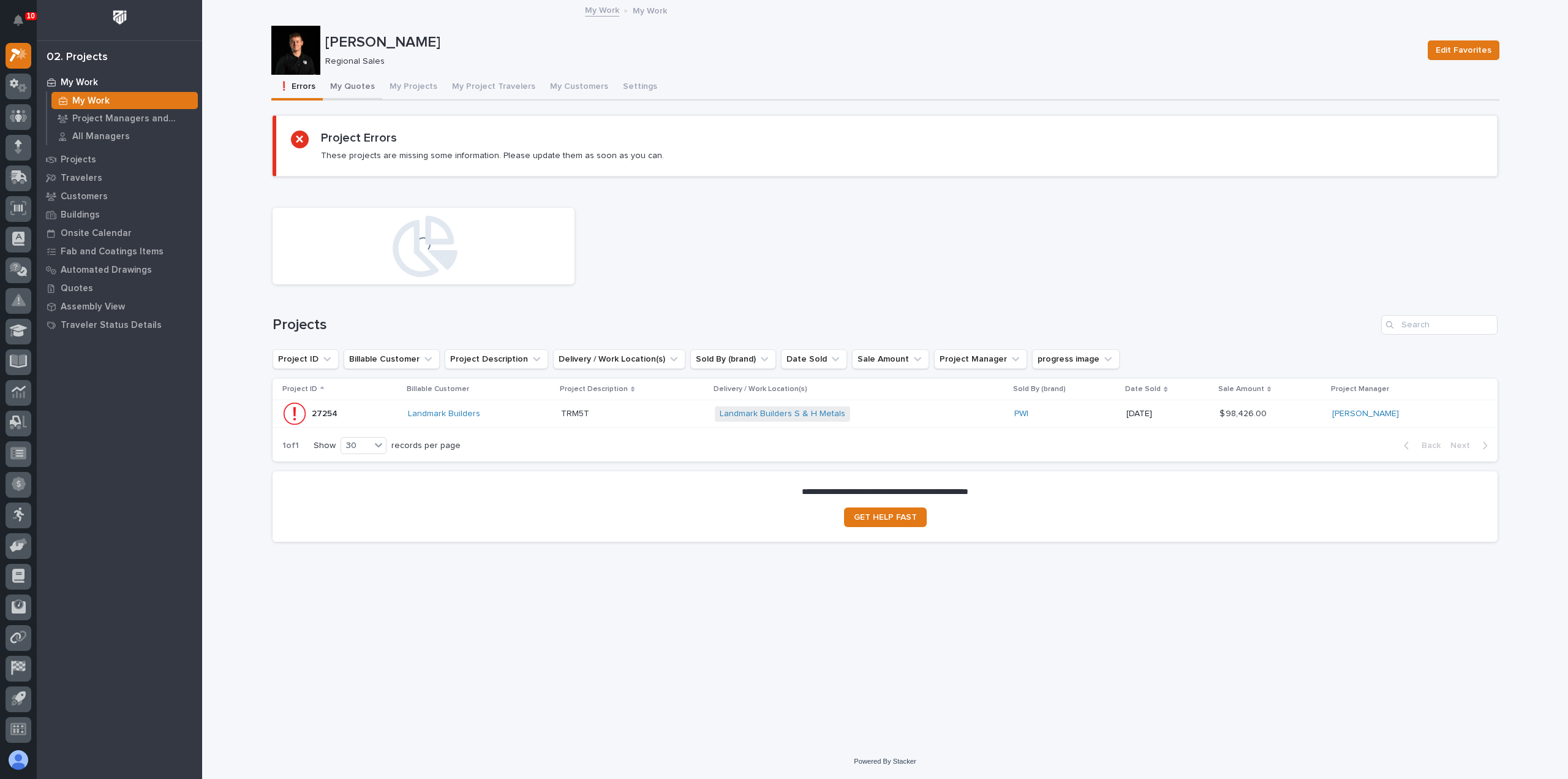
click at [349, 91] on button "My Quotes" at bounding box center [352, 87] width 60 height 25
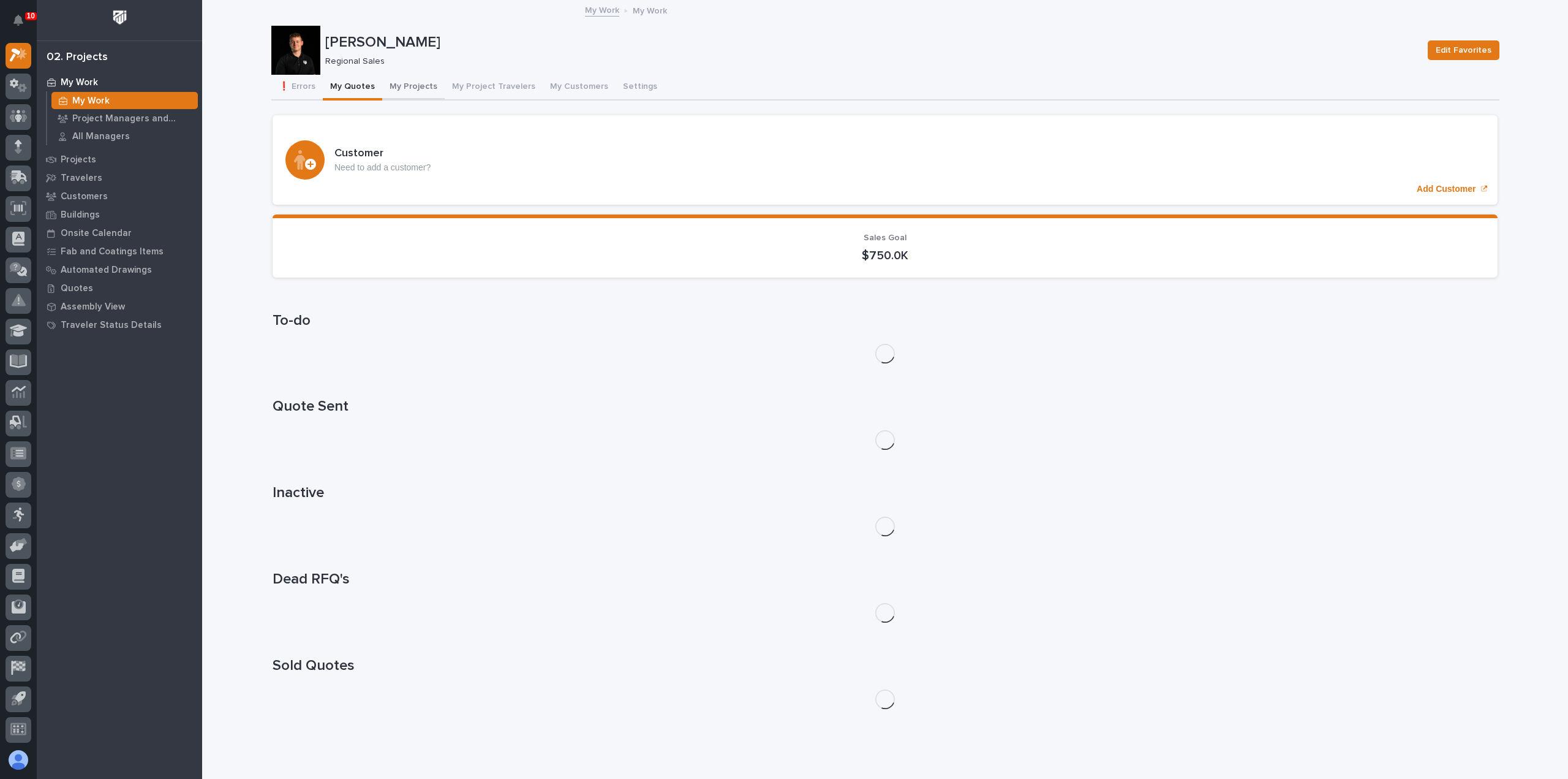
click at [402, 83] on button "My Projects" at bounding box center [414, 87] width 63 height 25
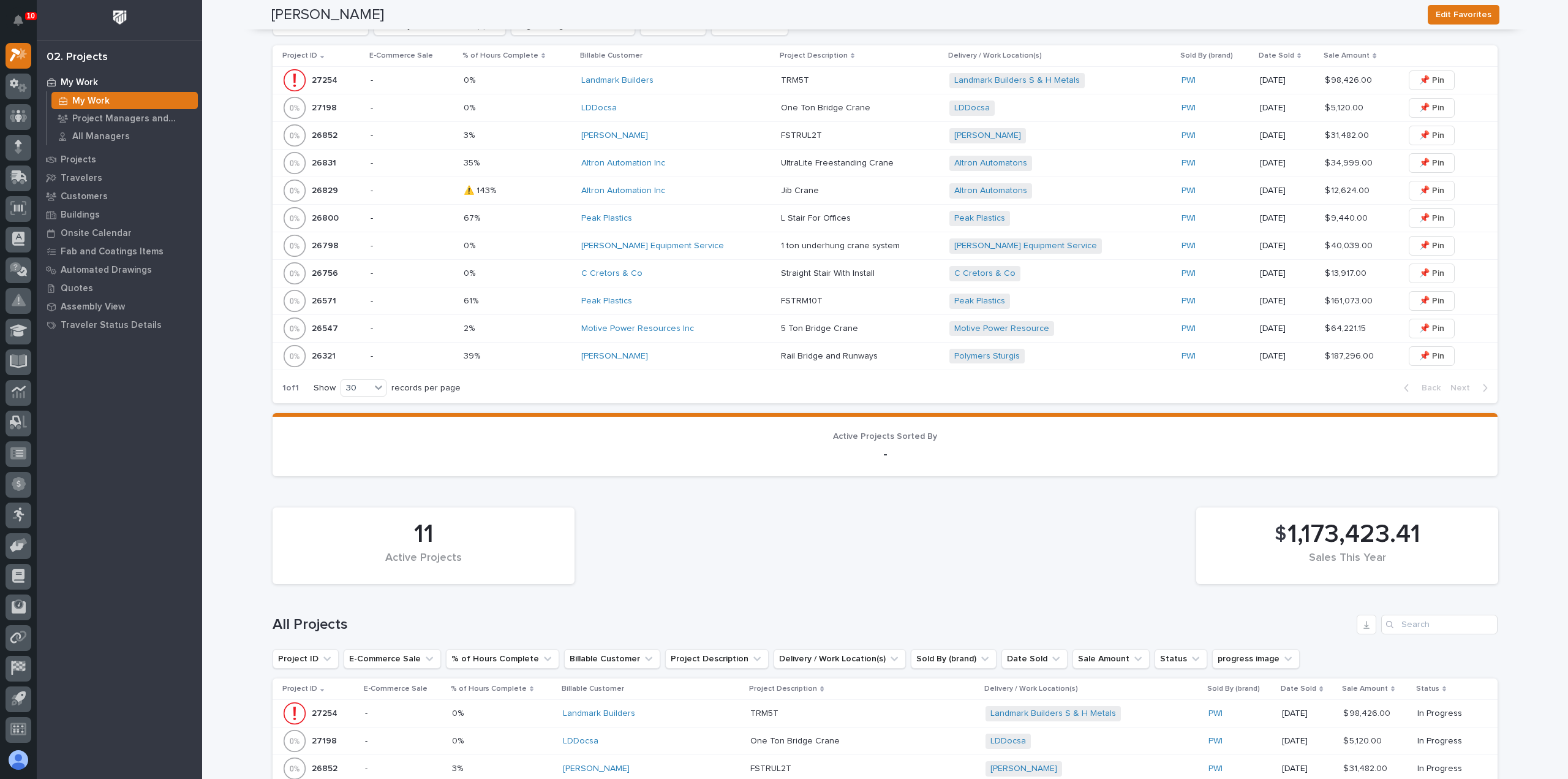
scroll to position [444, 0]
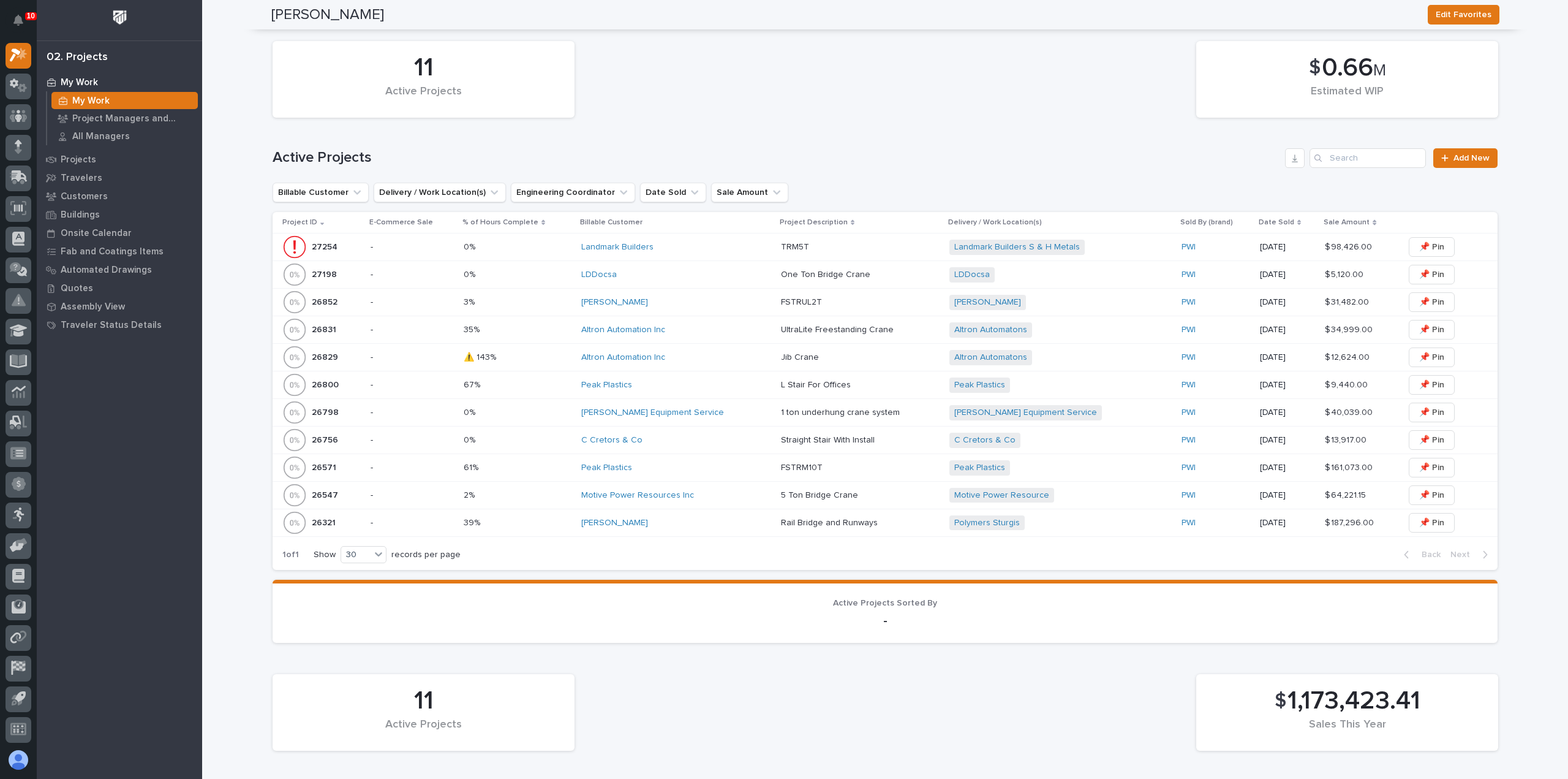
click at [715, 357] on div "Altron Automation Inc" at bounding box center [676, 357] width 190 height 11
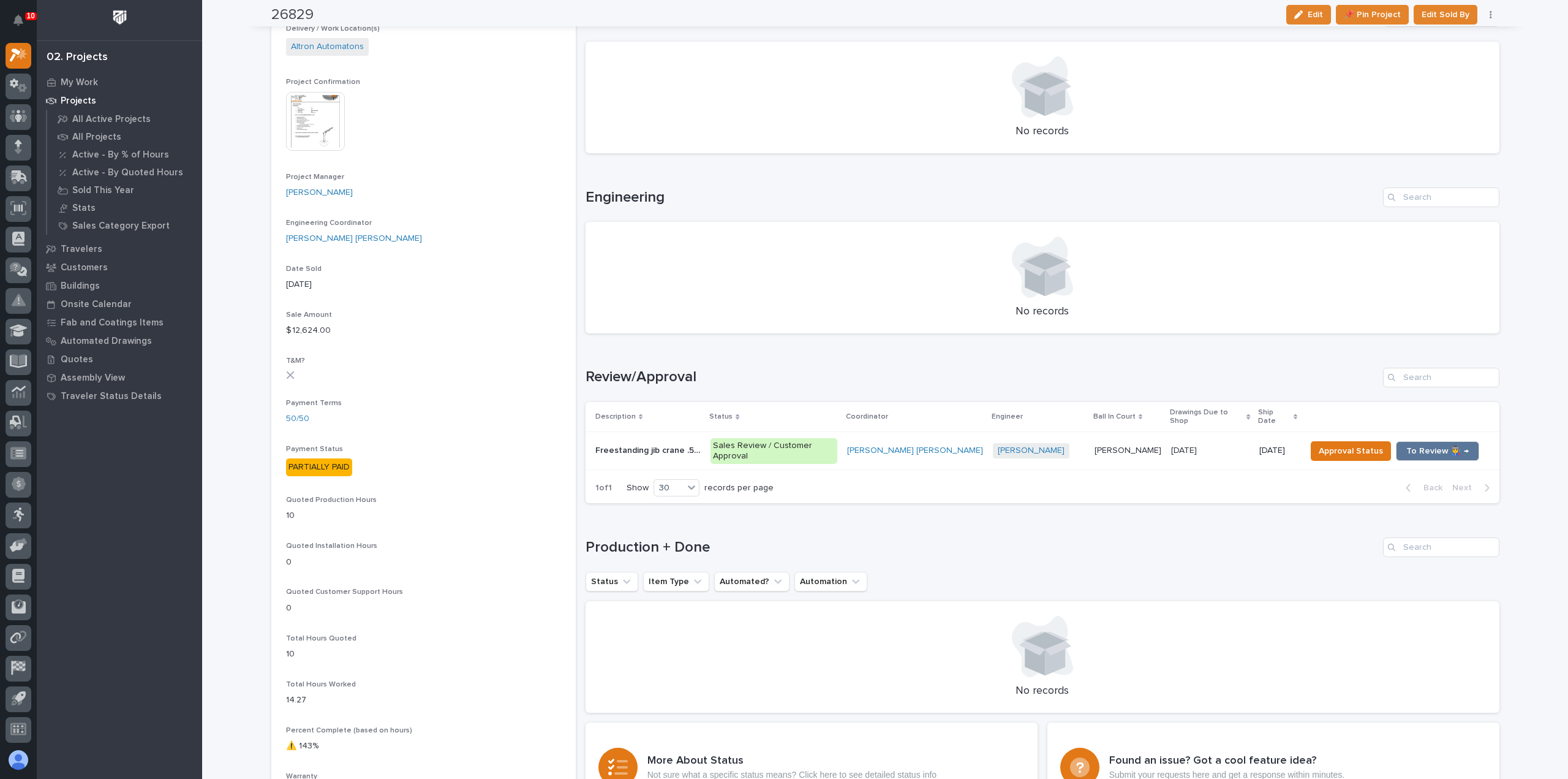
scroll to position [429, 0]
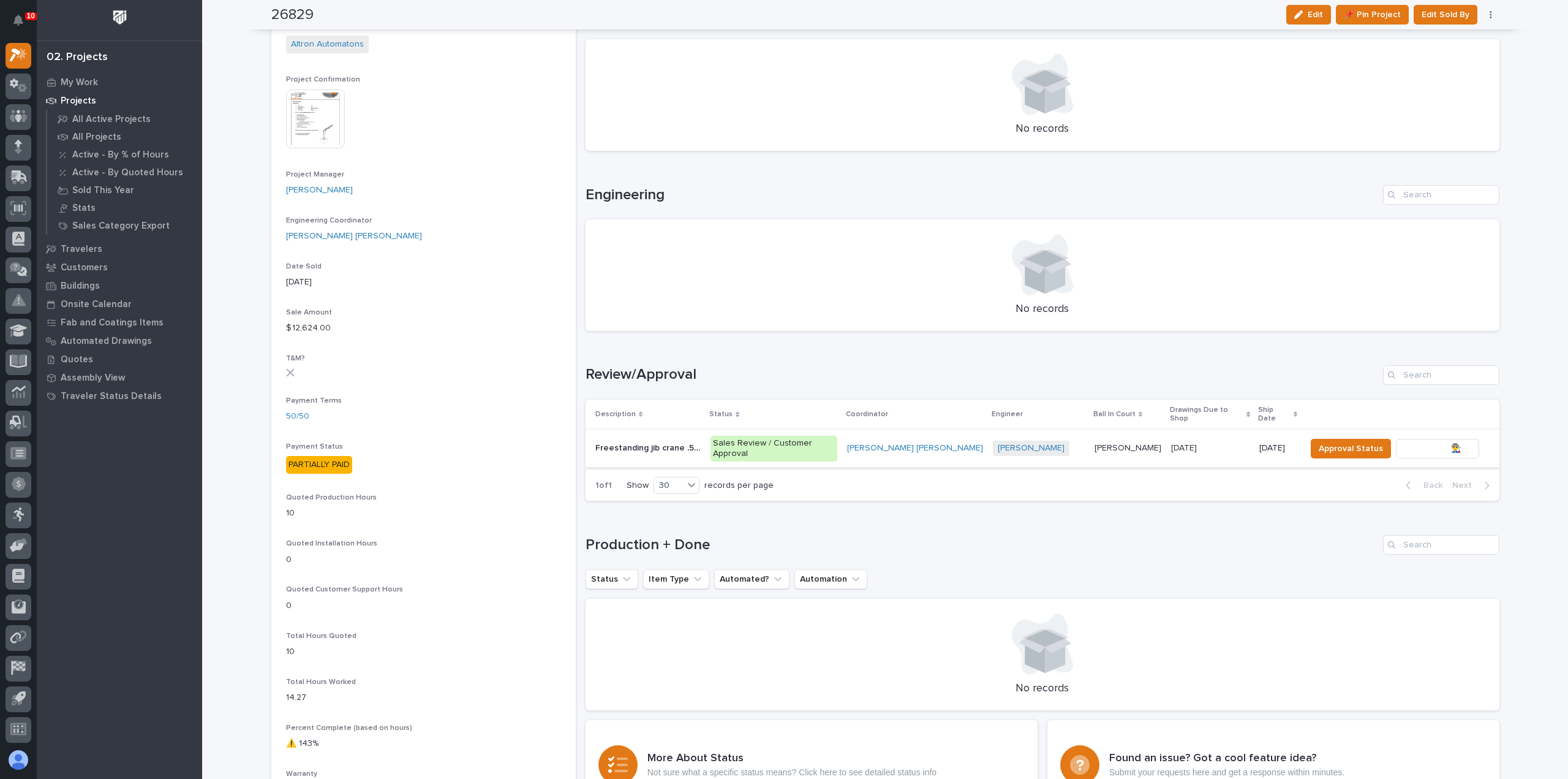
click at [1414, 441] on span "To Review 👨‍🏭 →" at bounding box center [1438, 448] width 63 height 15
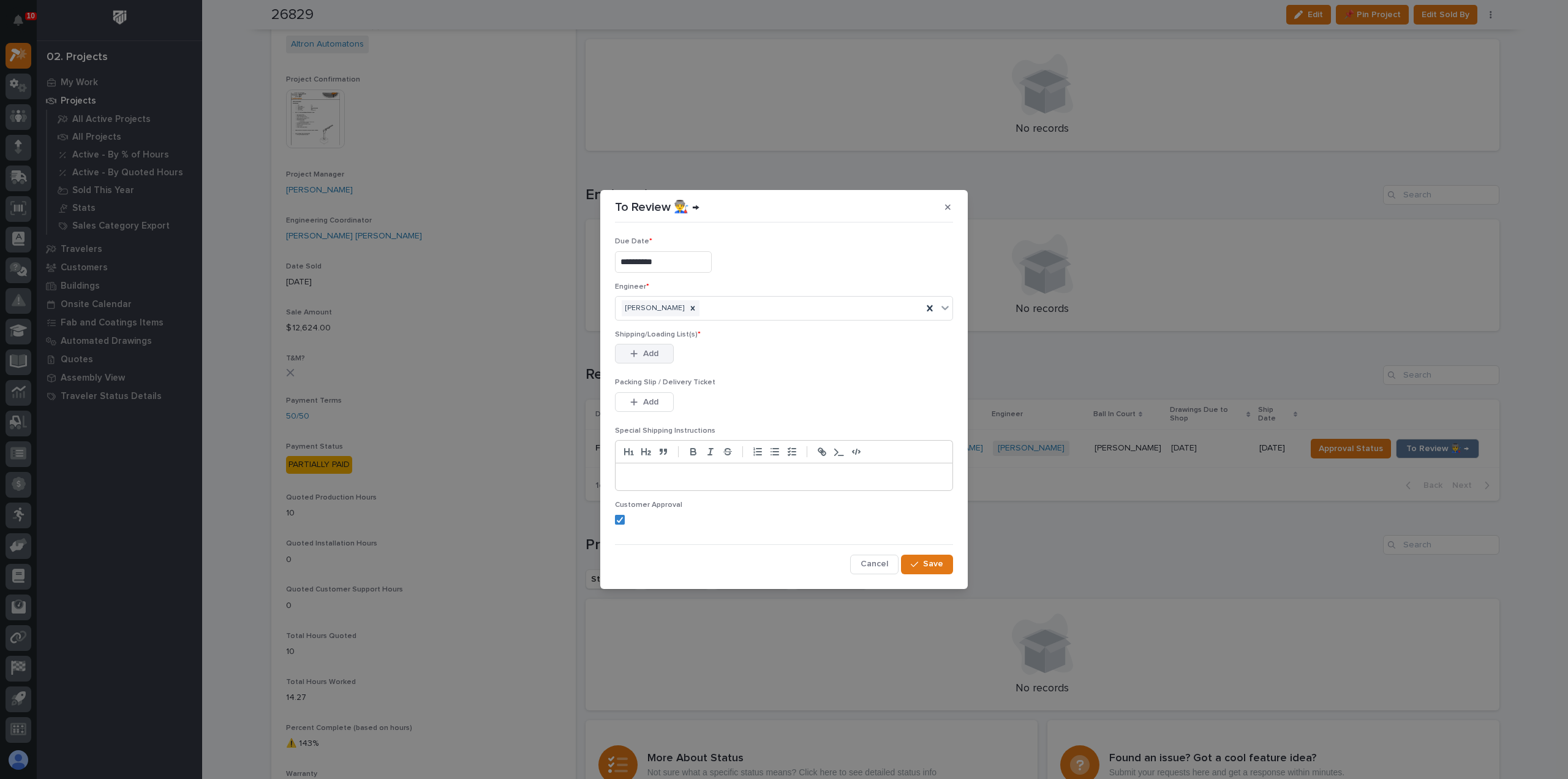
click at [652, 357] on span "Add" at bounding box center [651, 353] width 16 height 11
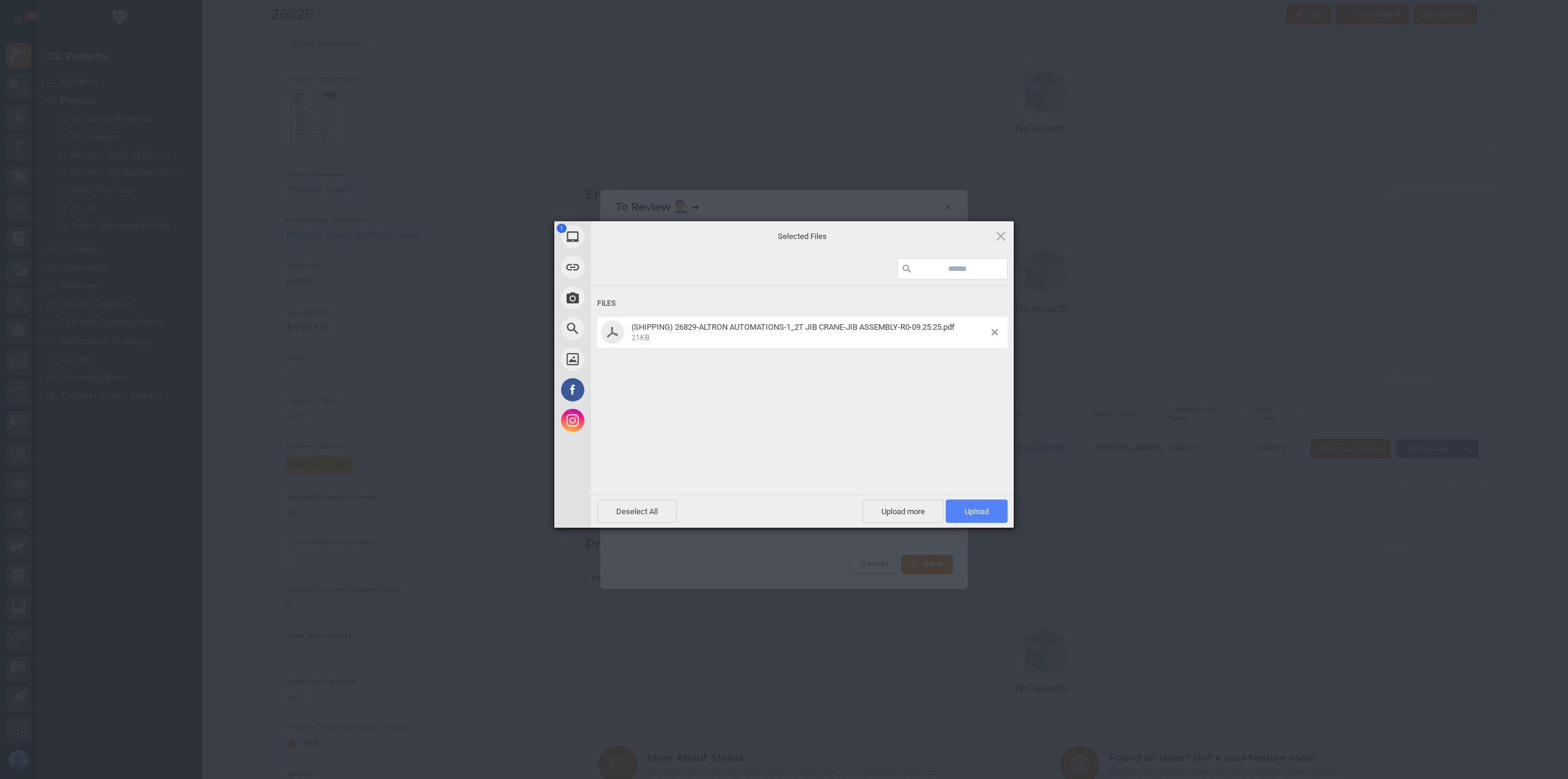
click at [977, 508] on span "Upload 1" at bounding box center [977, 510] width 23 height 9
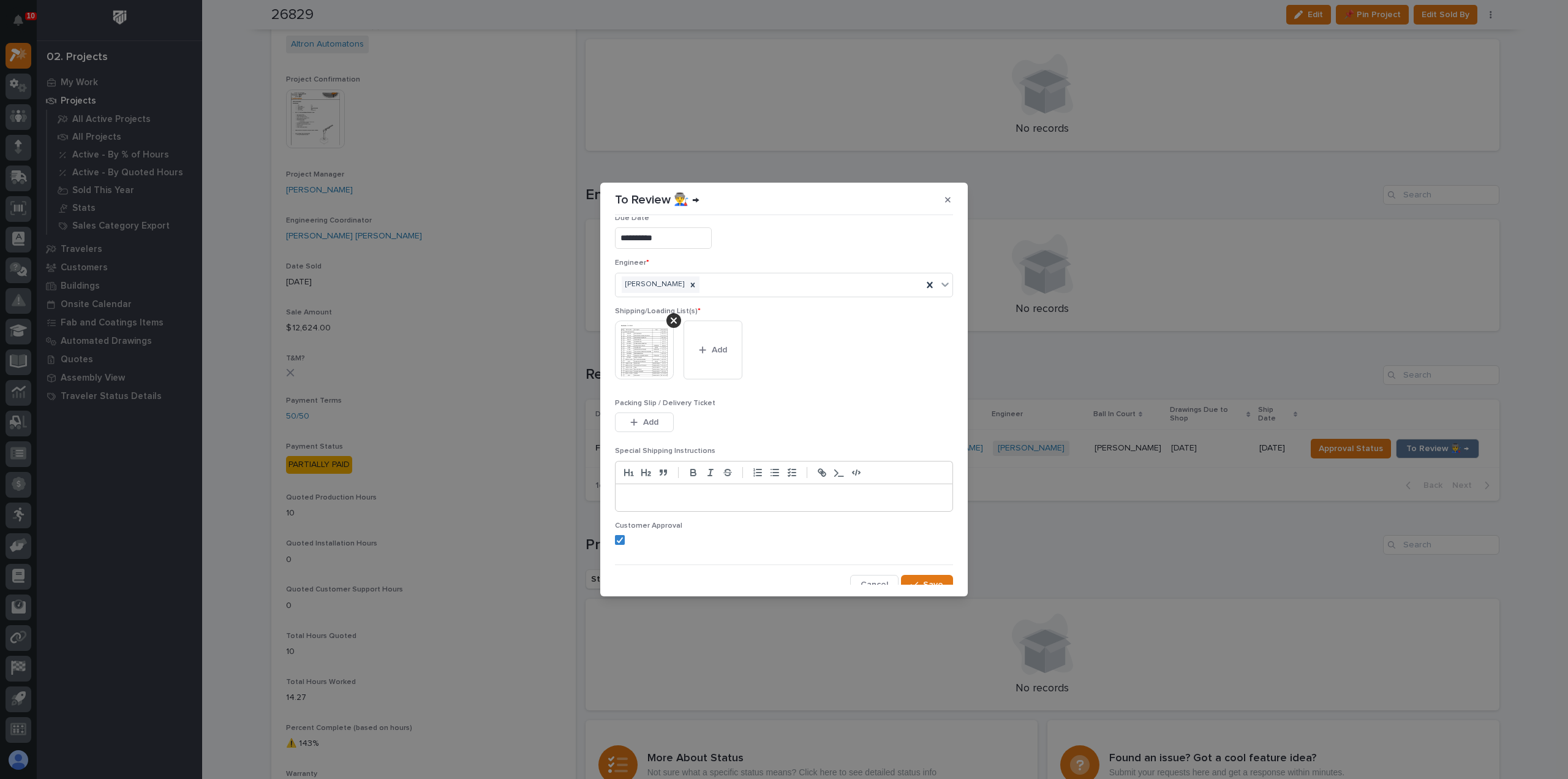
scroll to position [24, 0]
click at [923, 578] on span "Save" at bounding box center [933, 575] width 21 height 11
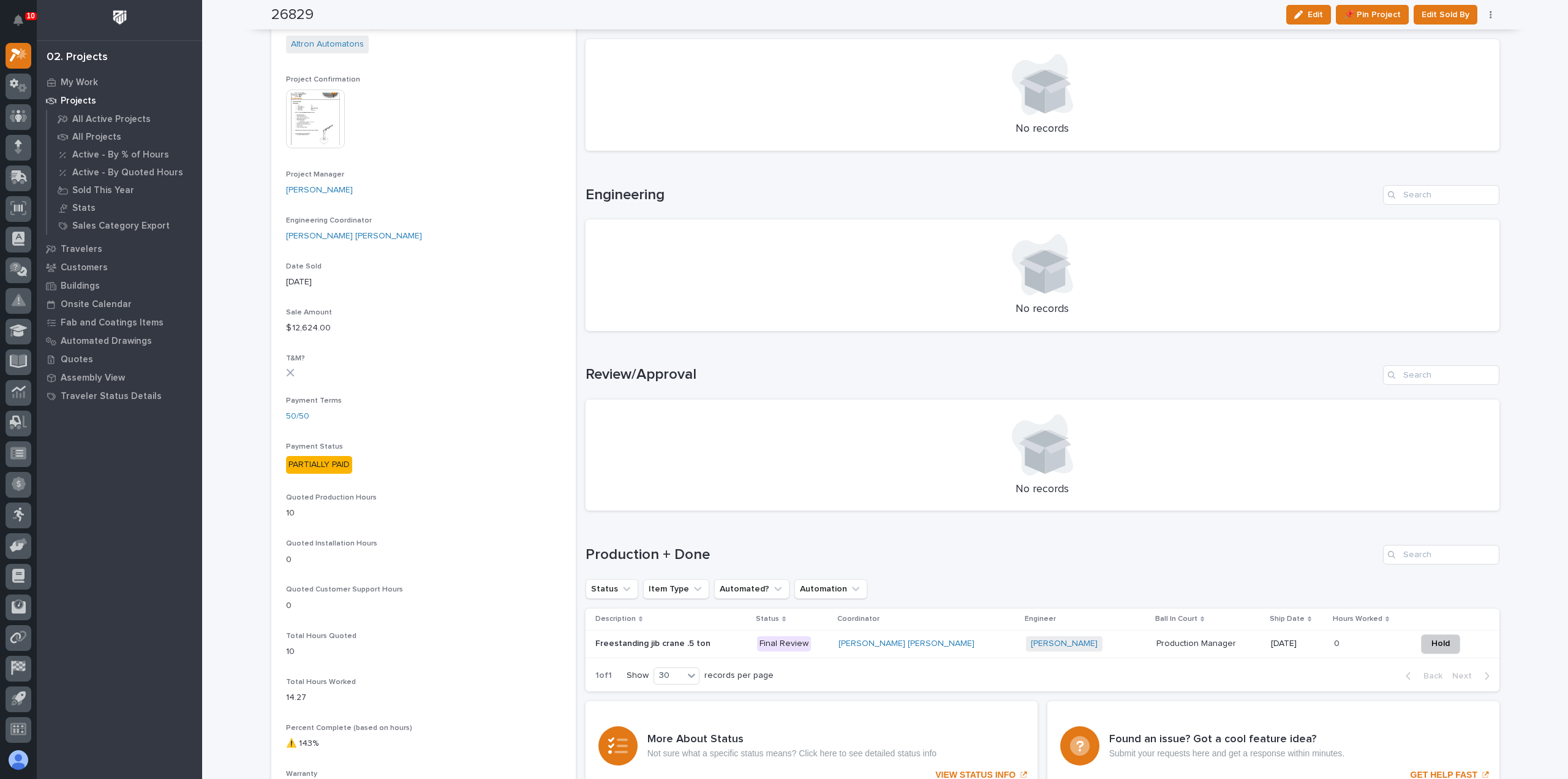
scroll to position [0, 0]
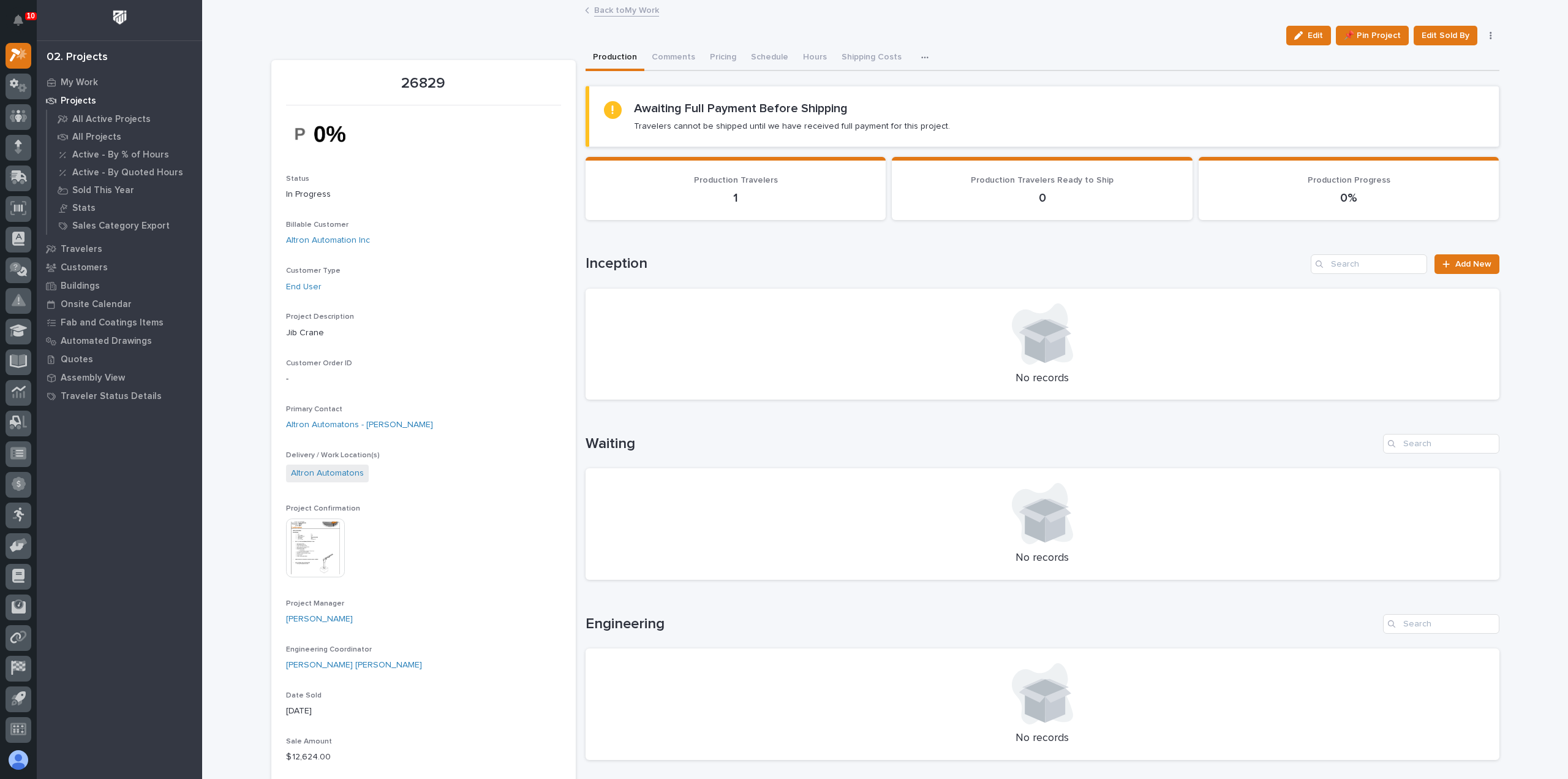
click at [631, 13] on link "Back to My Work" at bounding box center [627, 10] width 65 height 14
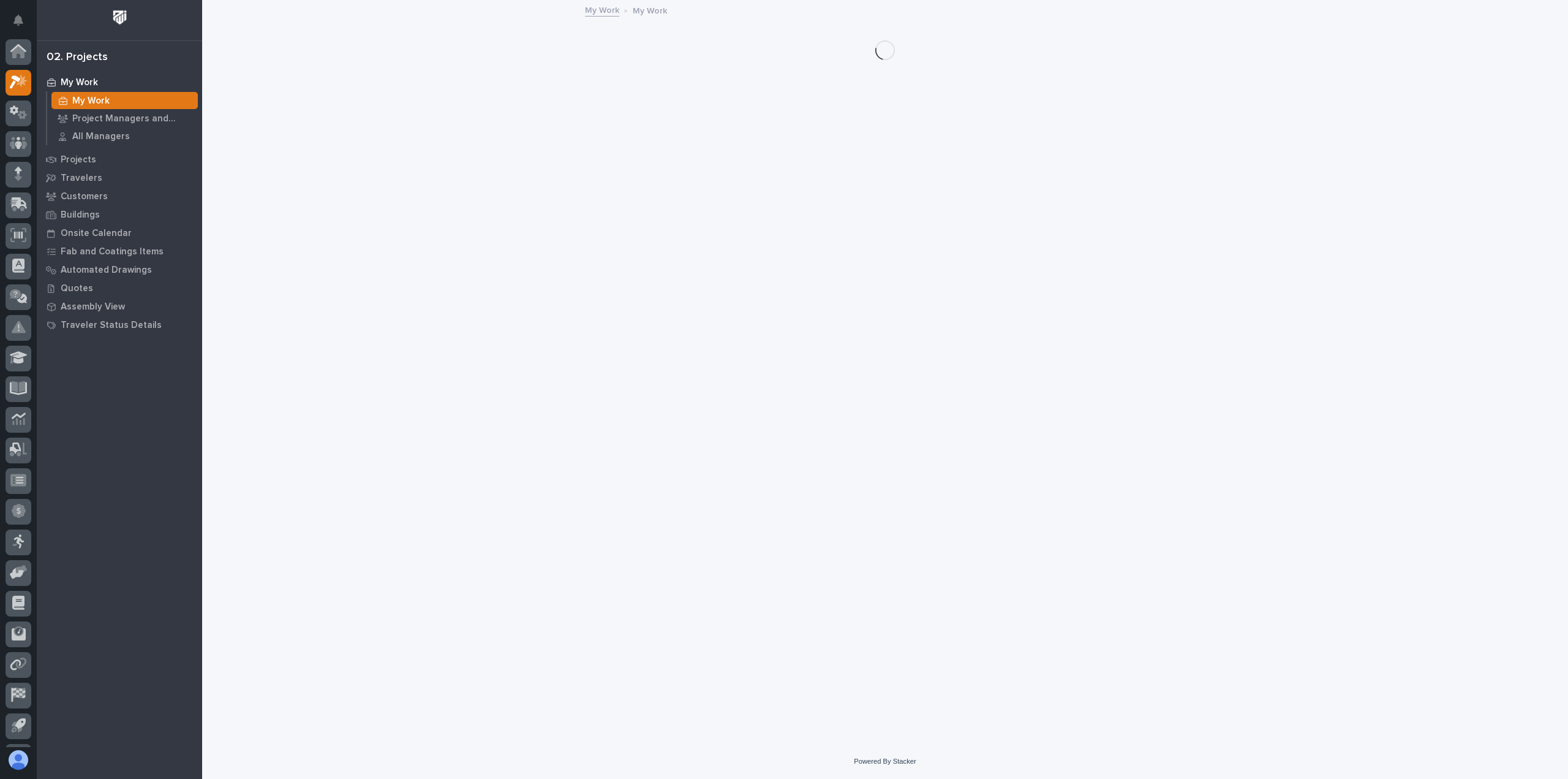
scroll to position [27, 0]
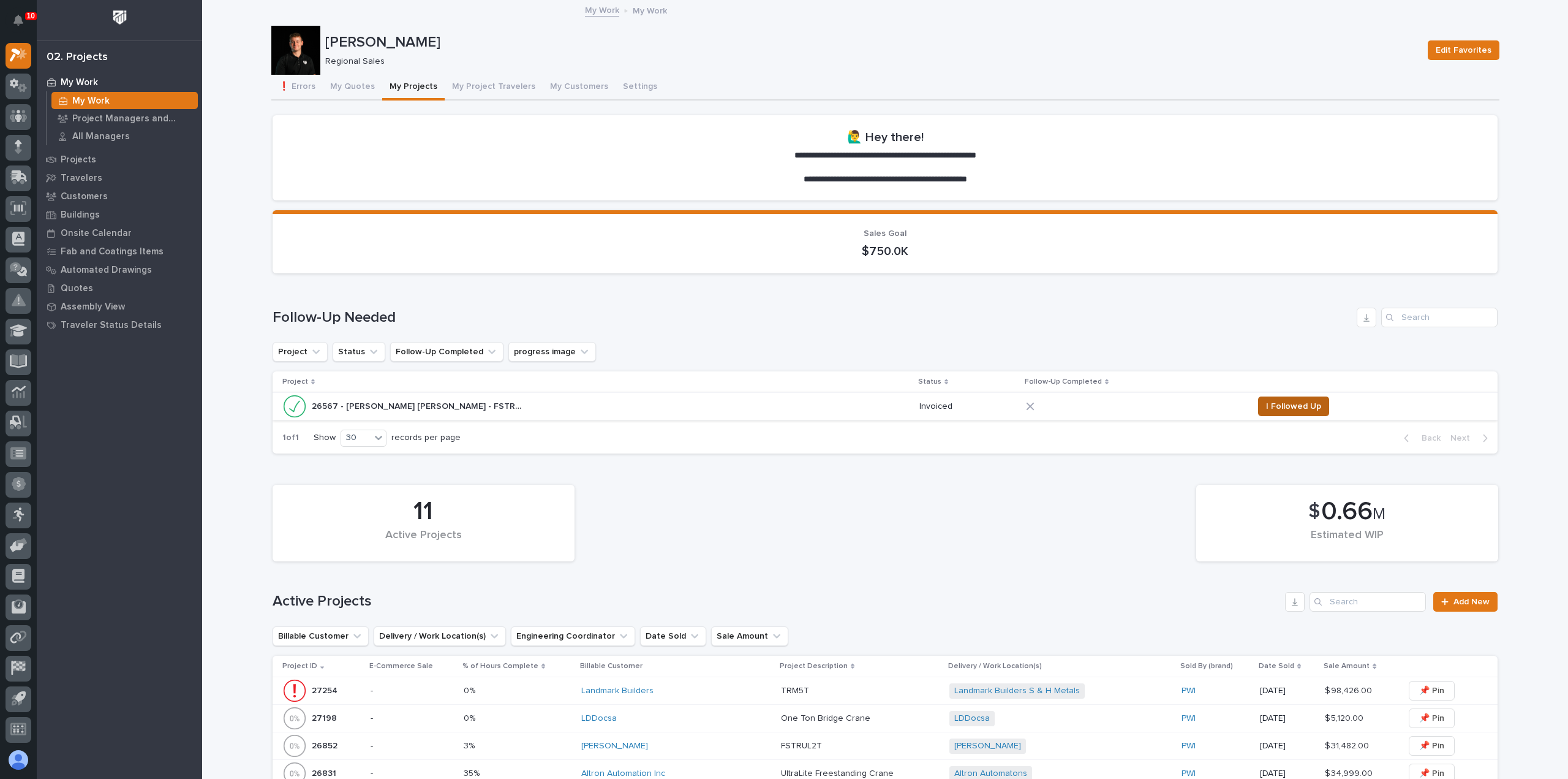
click at [1266, 408] on span "I Followed Up" at bounding box center [1293, 406] width 55 height 15
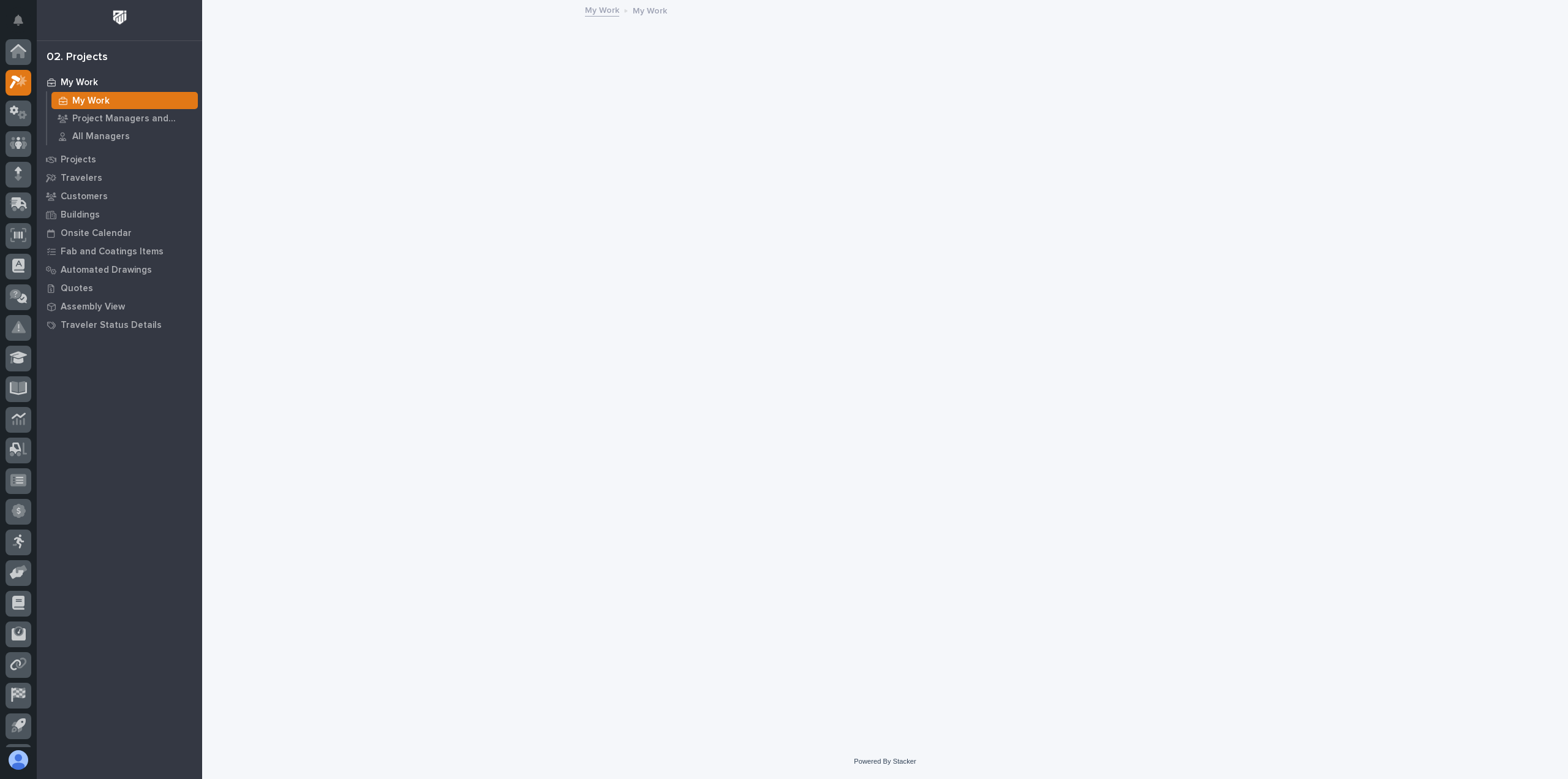
scroll to position [27, 0]
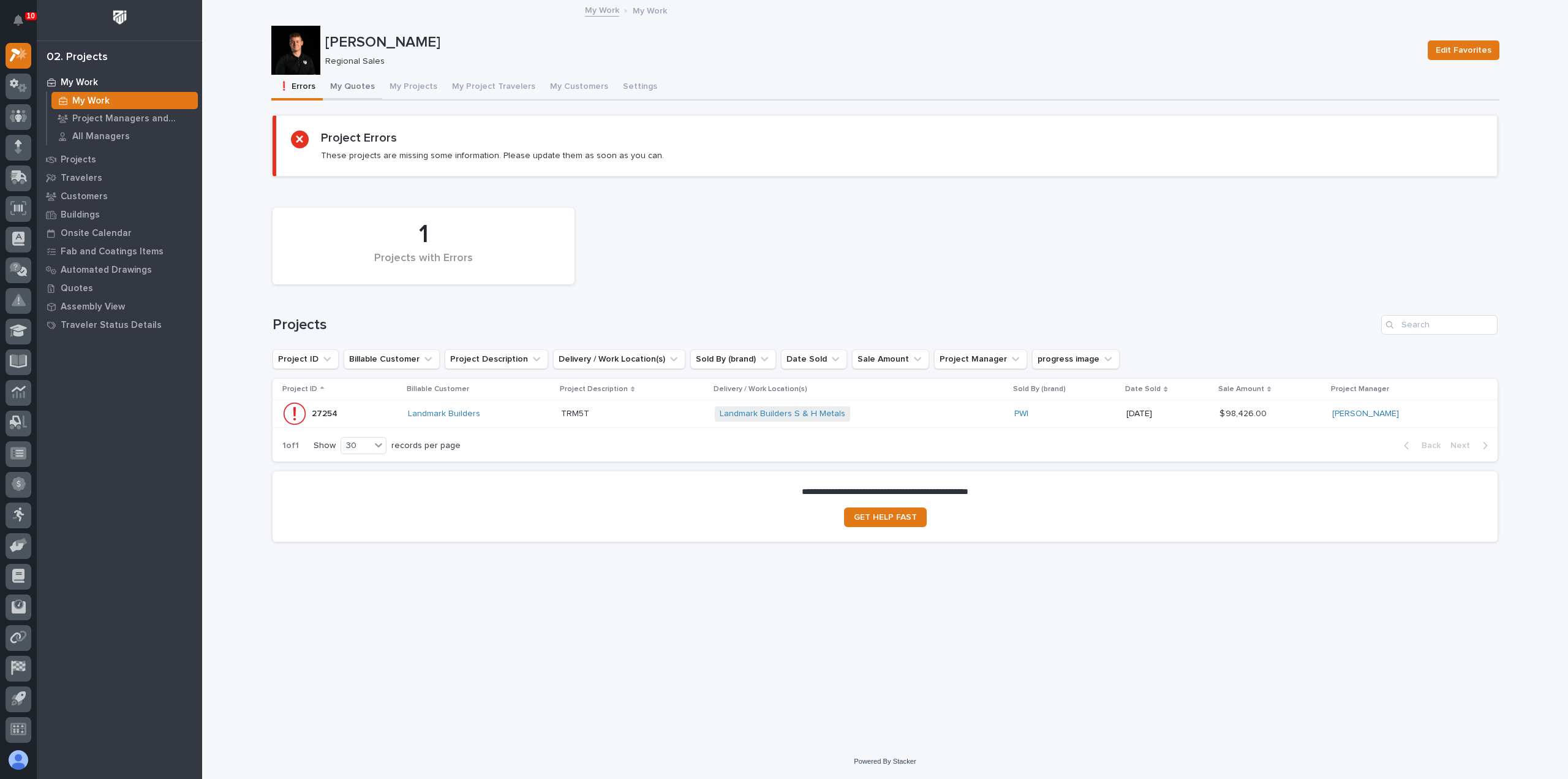
click at [367, 84] on button "My Quotes" at bounding box center [352, 87] width 60 height 25
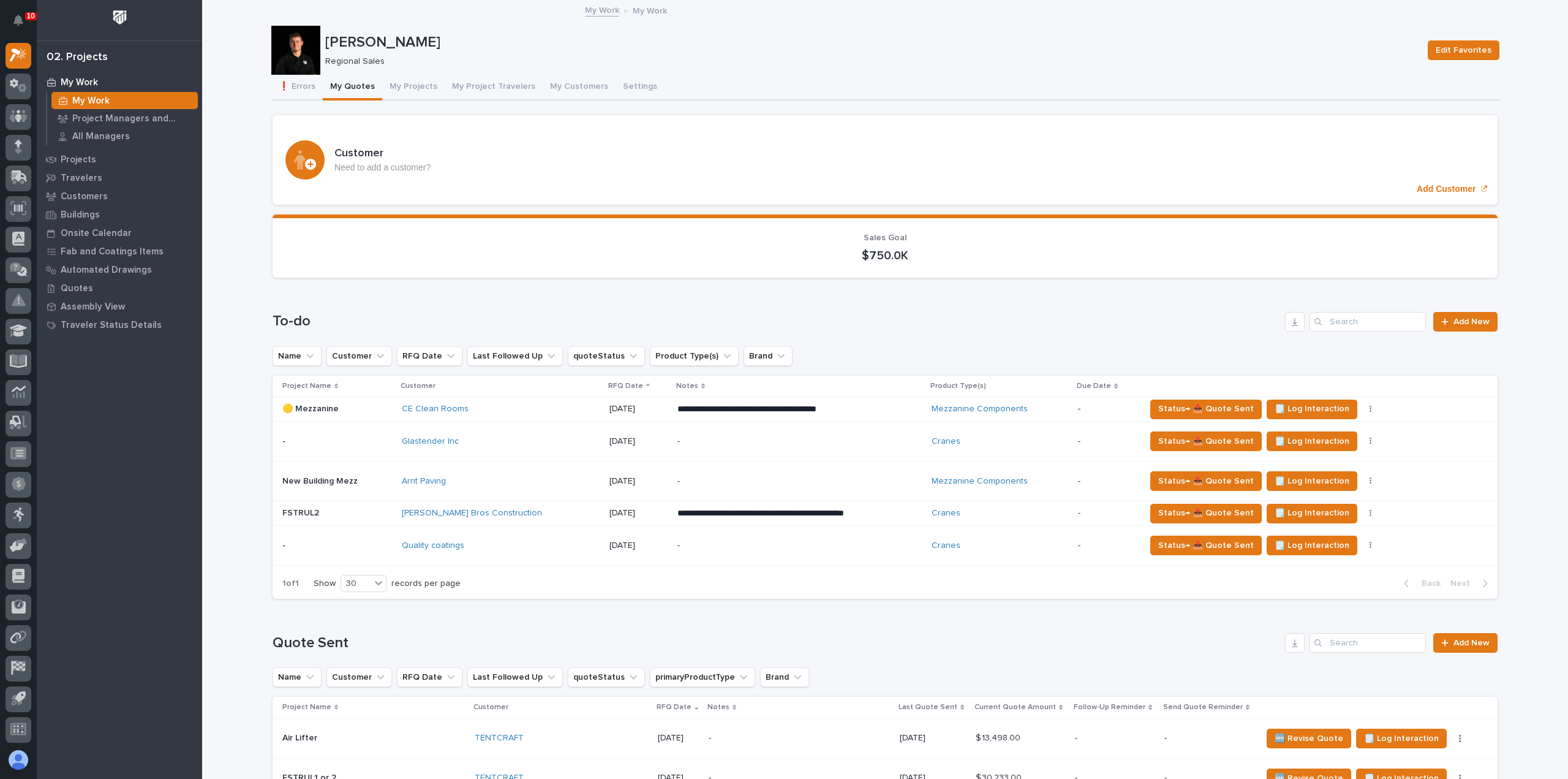
click at [690, 441] on p "-" at bounding box center [784, 441] width 214 height 11
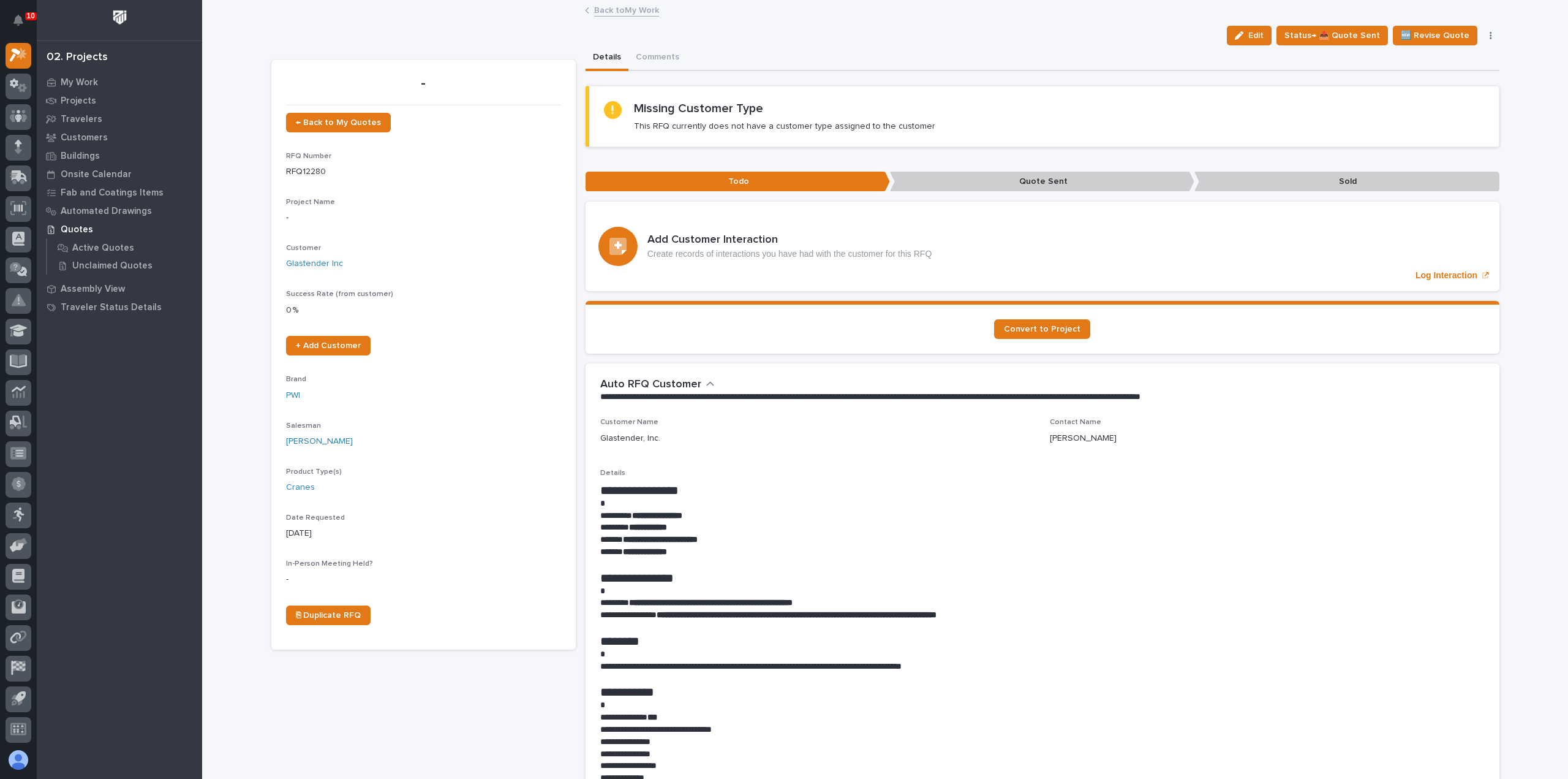
click at [611, 13] on link "Back to My Work" at bounding box center [627, 10] width 65 height 14
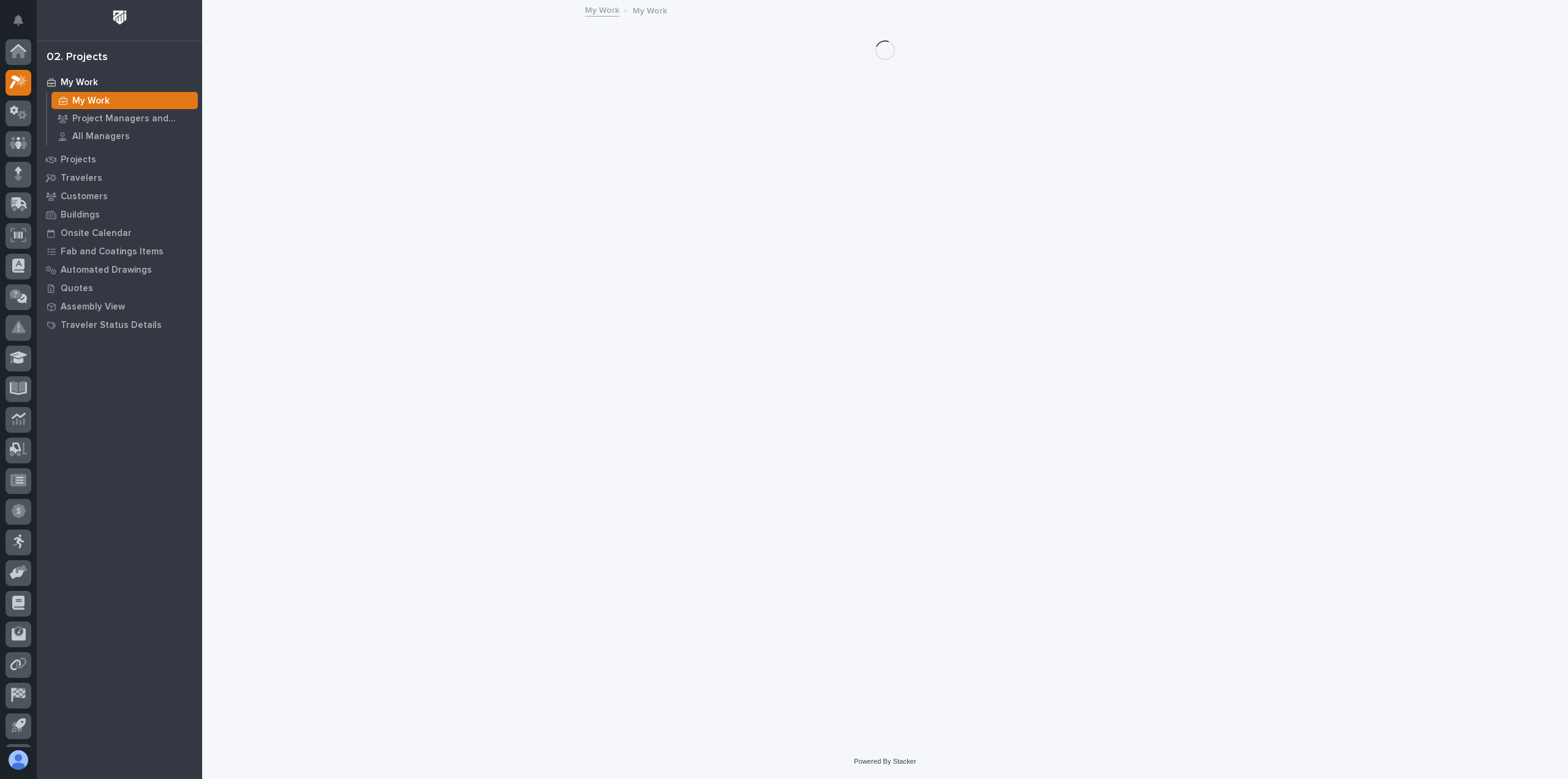
scroll to position [27, 0]
